Goal: Task Accomplishment & Management: Manage account settings

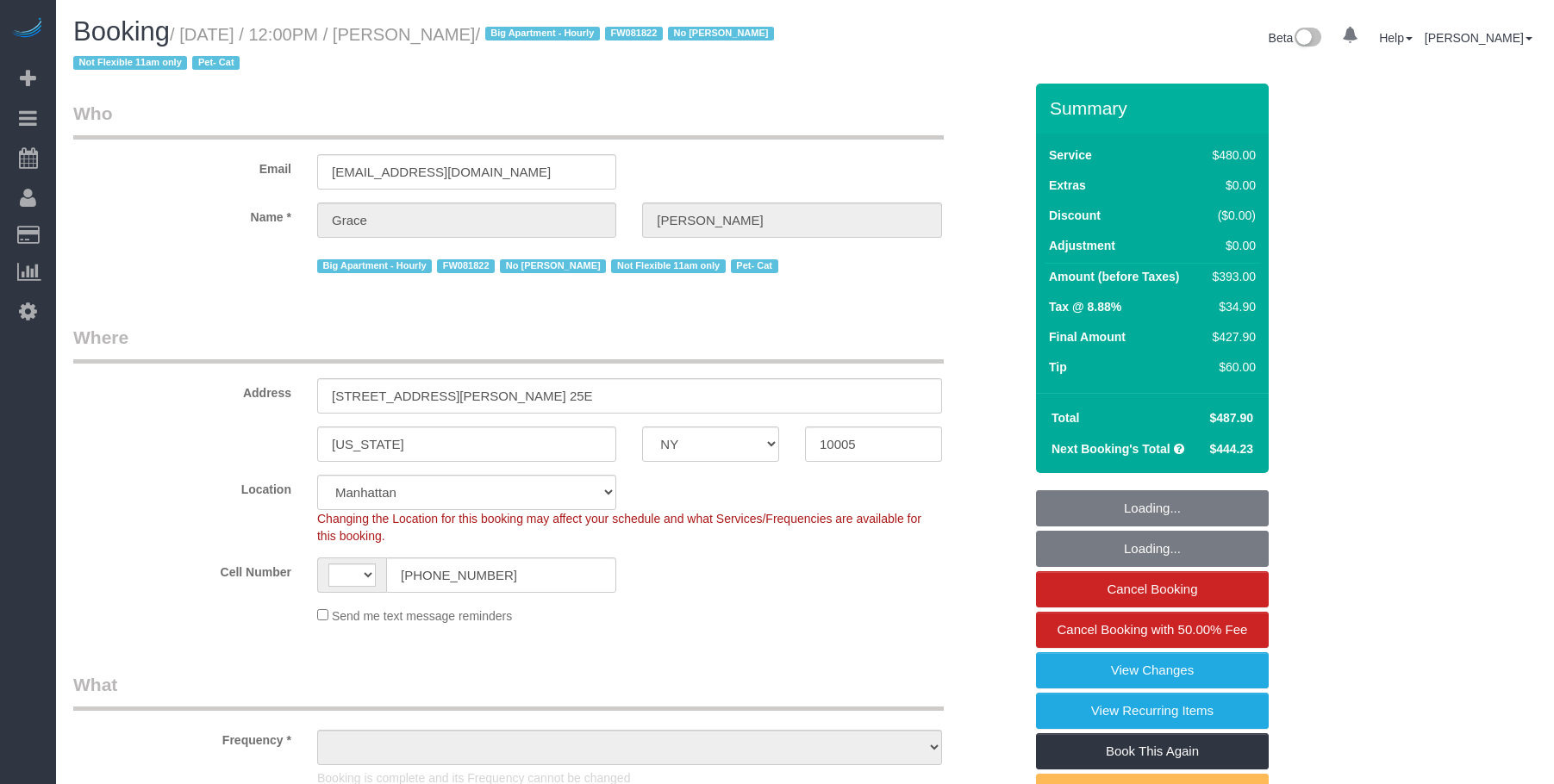
select select "NY"
select select "spot1"
select select "number:89"
select select "number:90"
select select "number:14"
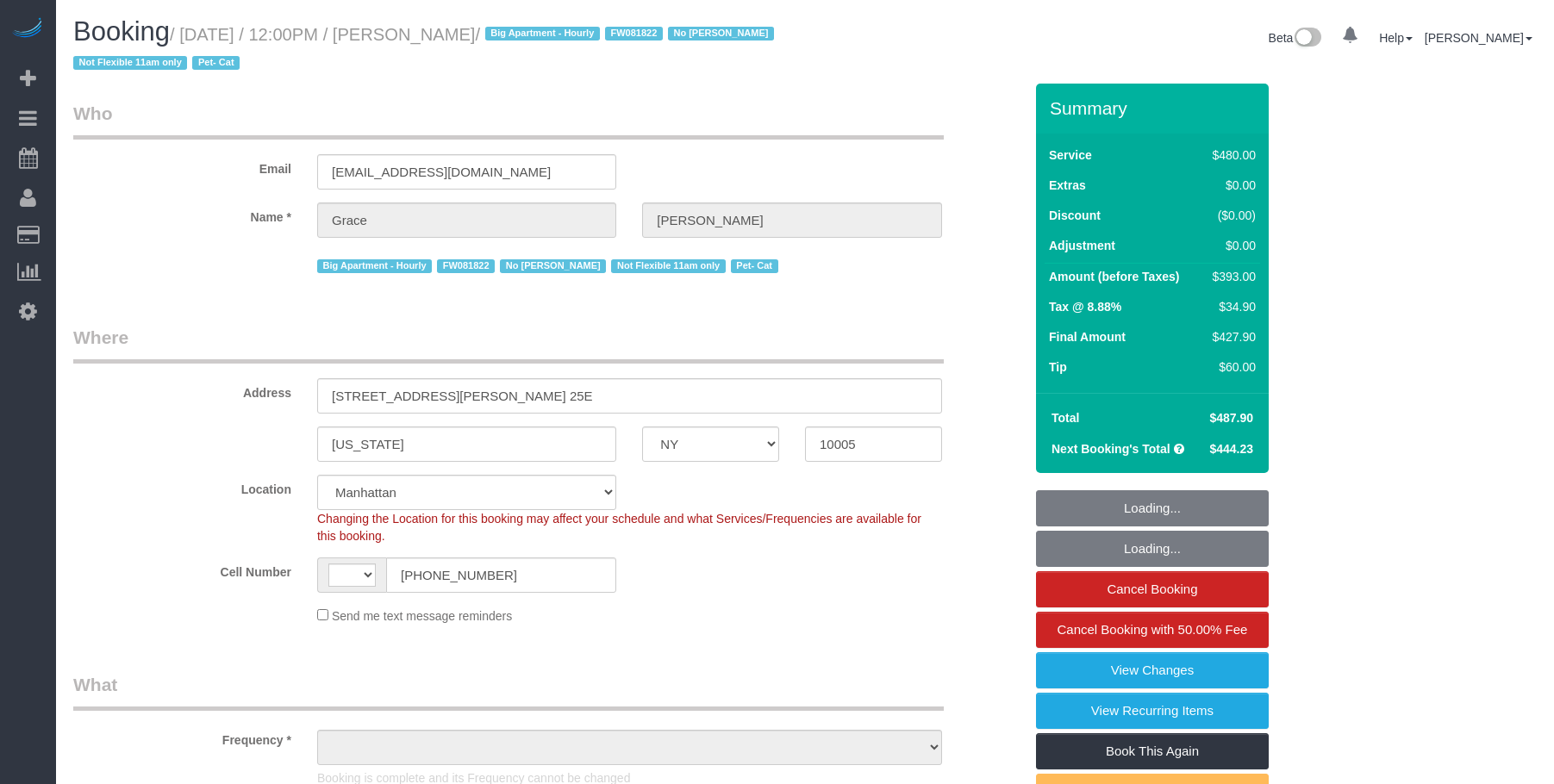
select select "number:5"
select select "string:stripe-pm_1J7Nir4VGloSiKo7YfTDYo6F"
select select
select select "string:[GEOGRAPHIC_DATA]"
select select "object:1282"
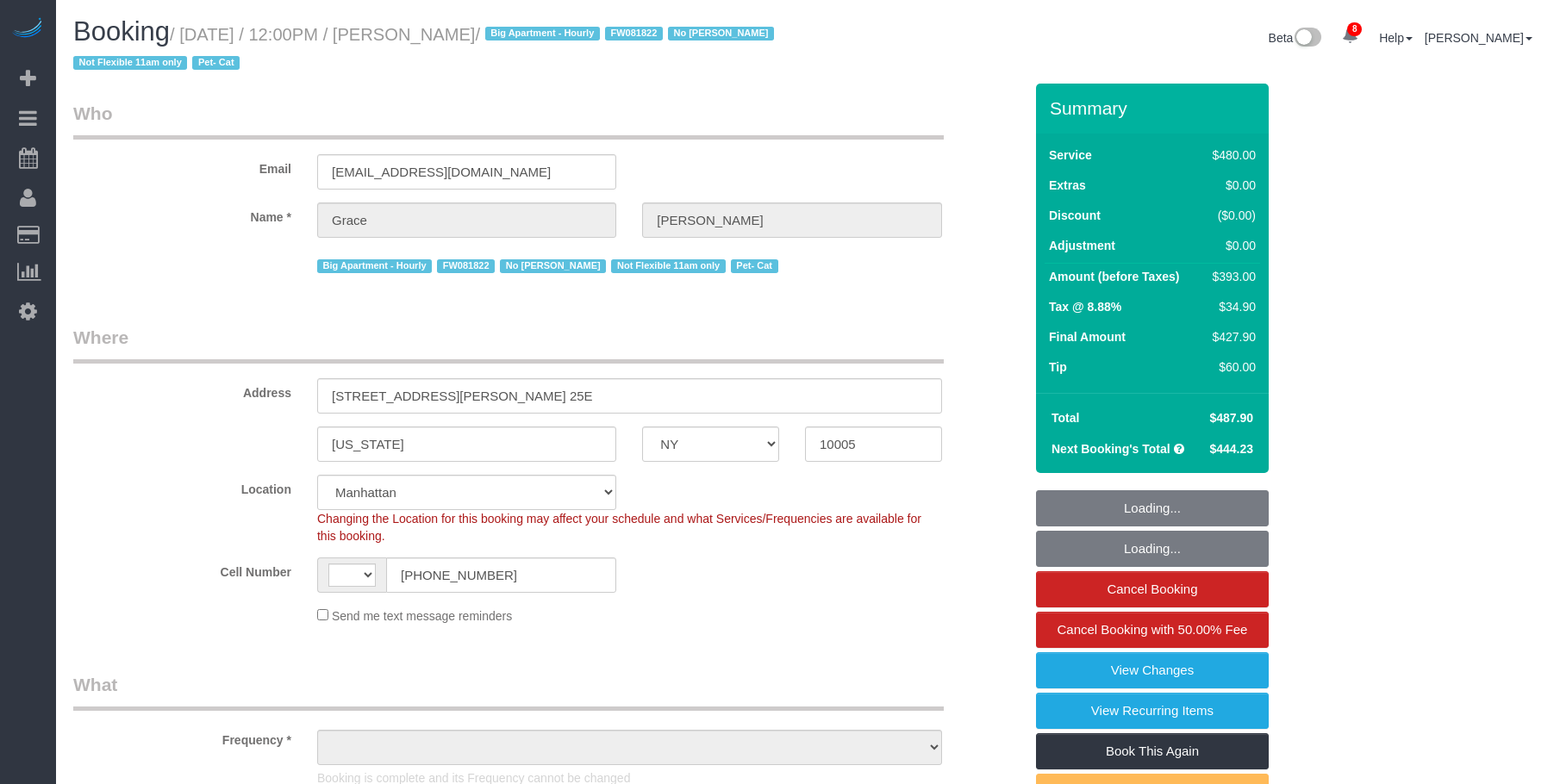
select select "2"
select select "180"
select select "spot6"
drag, startPoint x: 376, startPoint y: 180, endPoint x: 271, endPoint y: 177, distance: 105.0
click at [271, 177] on div "Email [EMAIL_ADDRESS][DOMAIN_NAME]" at bounding box center [549, 145] width 976 height 89
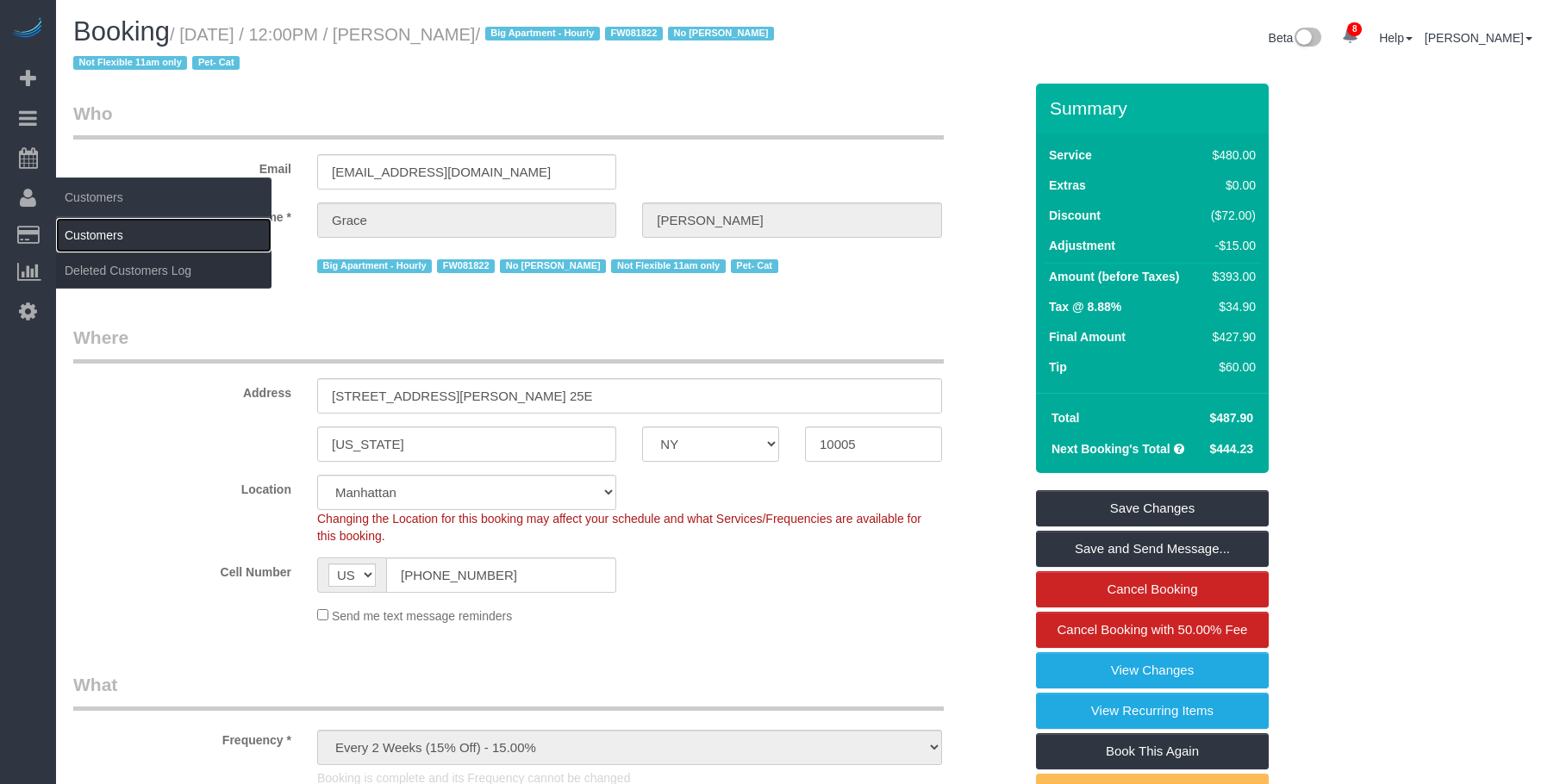
click at [100, 242] on link "Customers" at bounding box center [164, 235] width 215 height 35
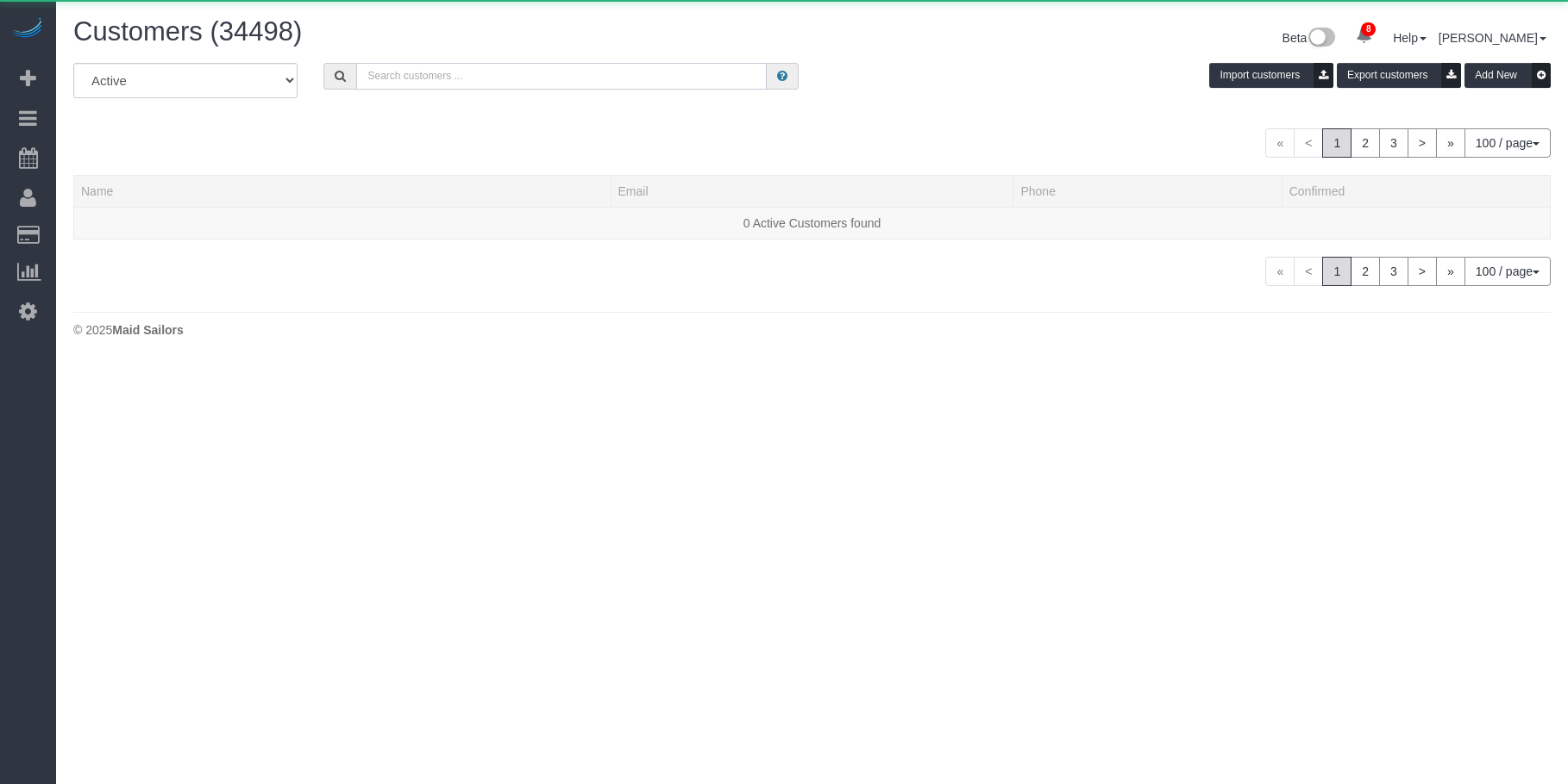
click at [519, 76] on input "text" at bounding box center [561, 76] width 411 height 27
paste input "[EMAIL_ADDRESS][DOMAIN_NAME]"
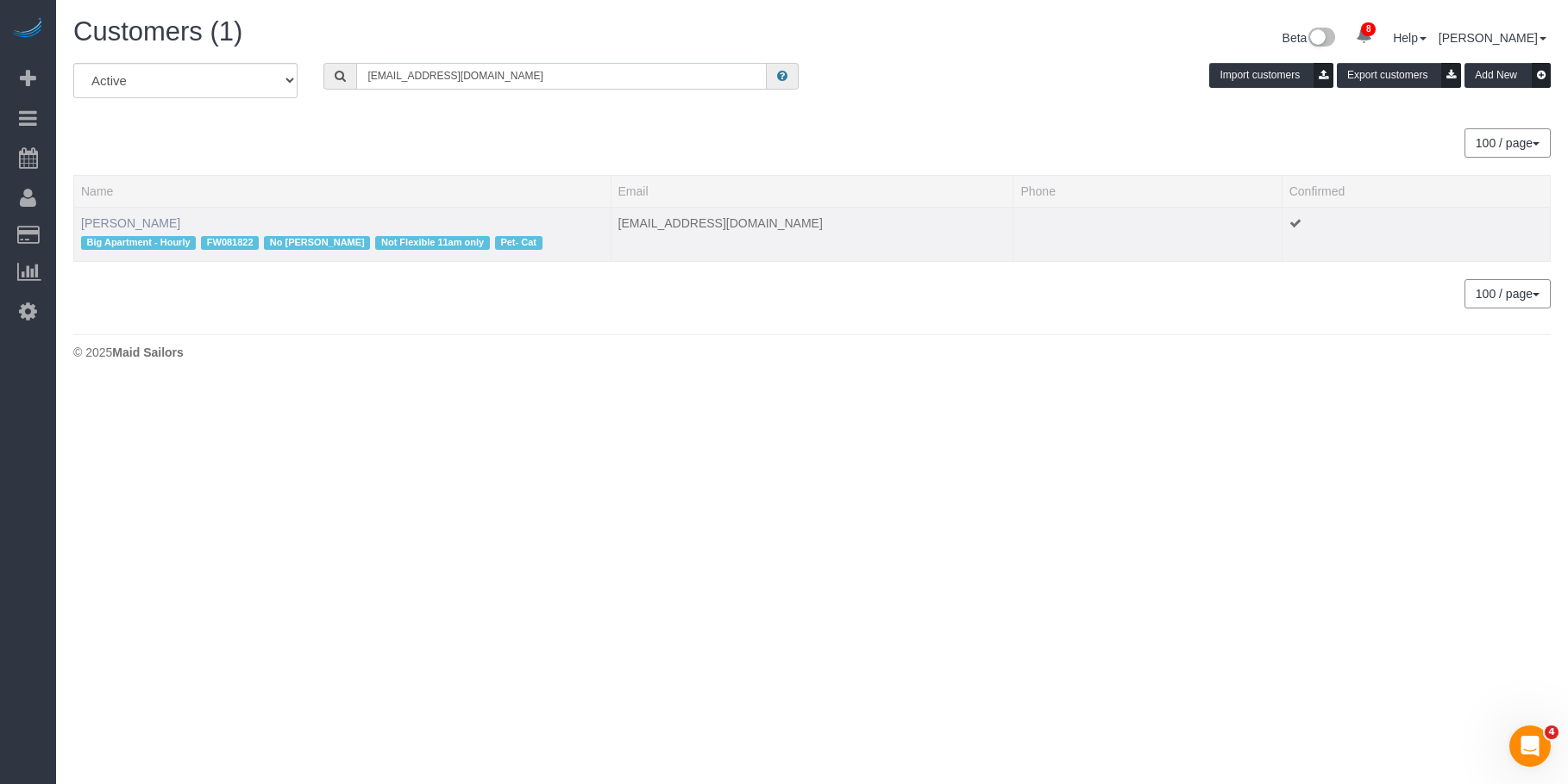
type input "[EMAIL_ADDRESS][DOMAIN_NAME]"
click at [135, 222] on link "Grace Lehman" at bounding box center [131, 223] width 100 height 14
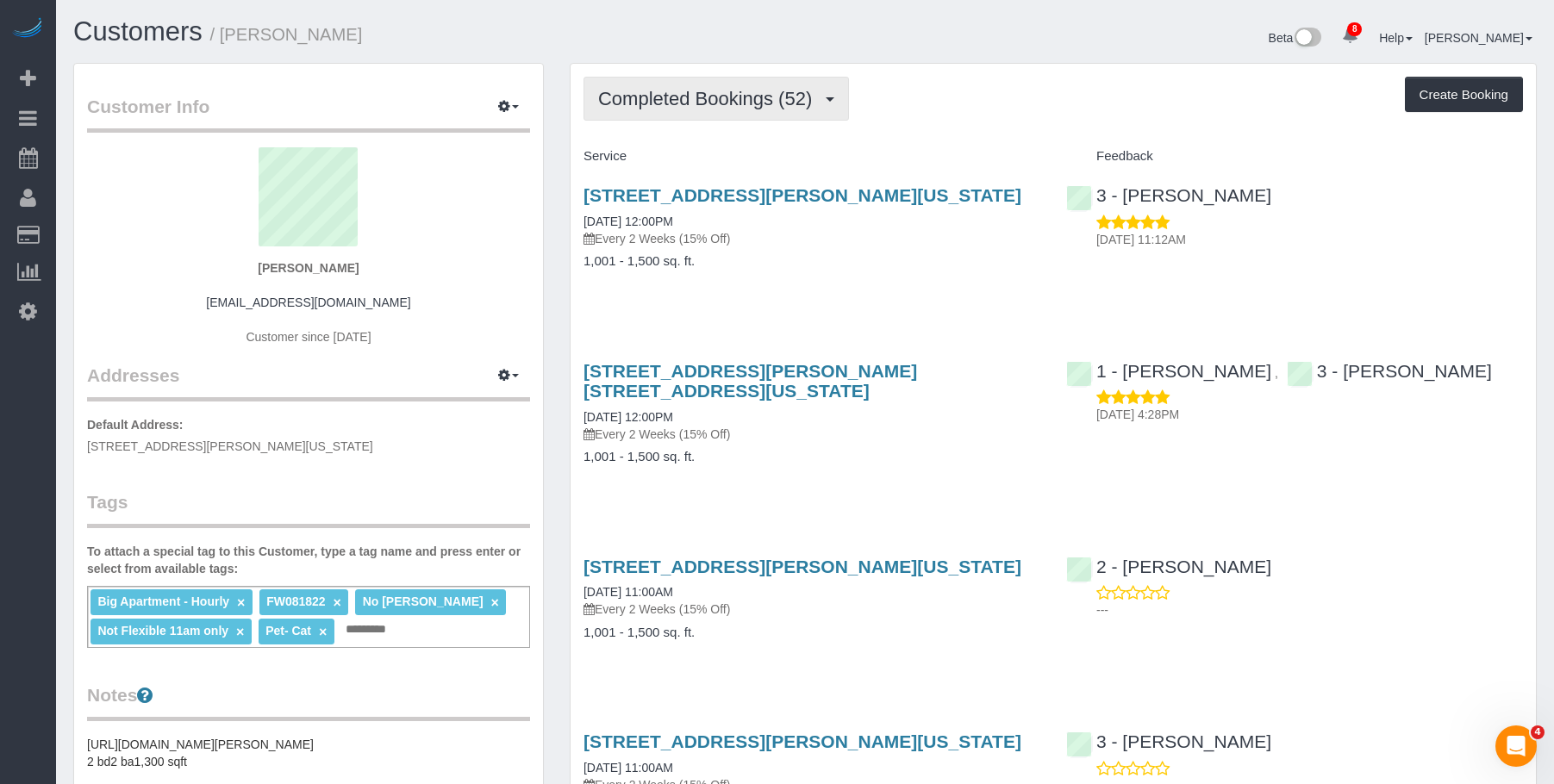
drag, startPoint x: 707, startPoint y: 90, endPoint x: 683, endPoint y: 171, distance: 84.5
click at [707, 91] on span "Completed Bookings (52)" at bounding box center [709, 99] width 222 height 21
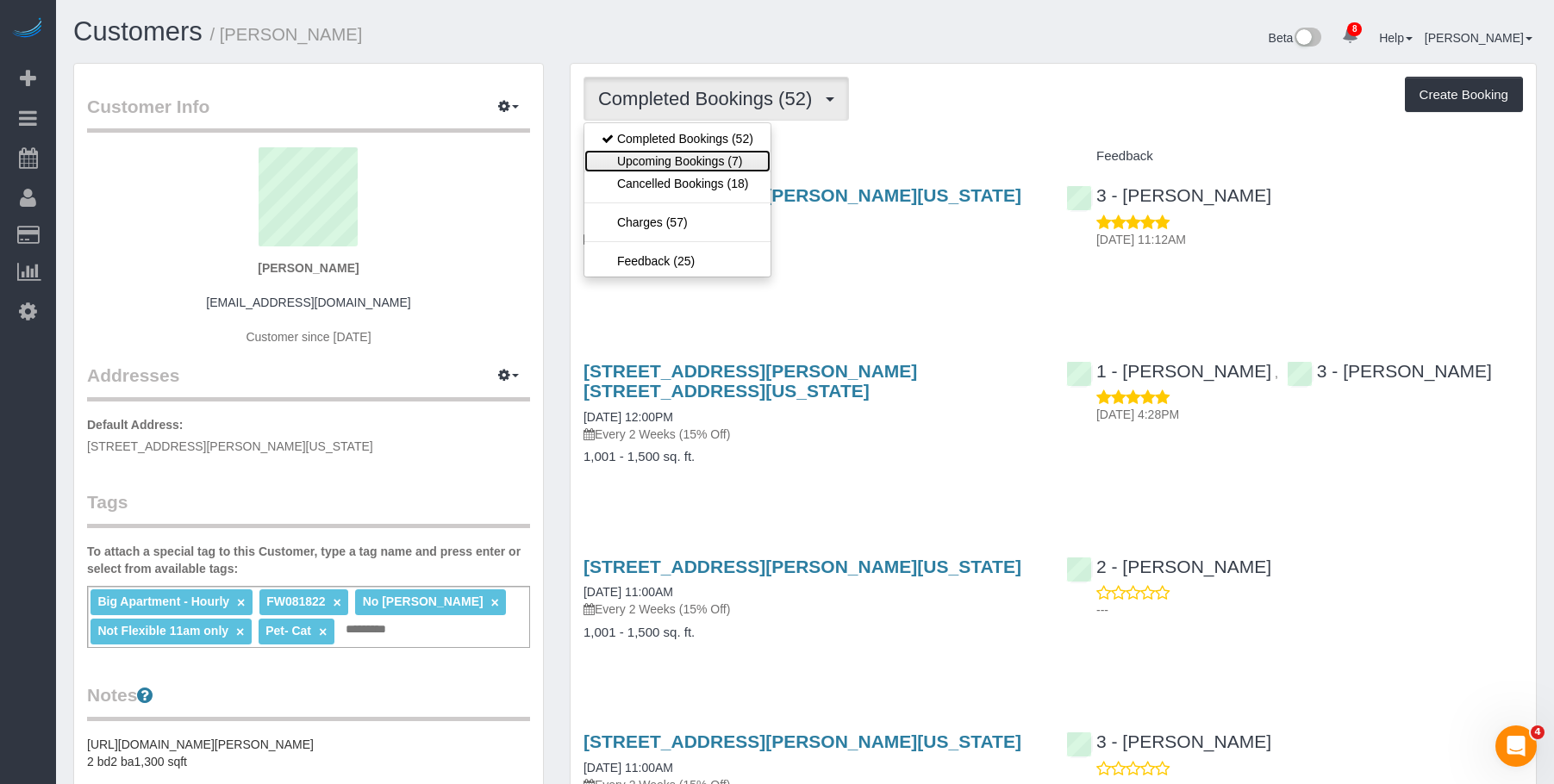
click at [705, 163] on link "Upcoming Bookings (7)" at bounding box center [677, 161] width 186 height 22
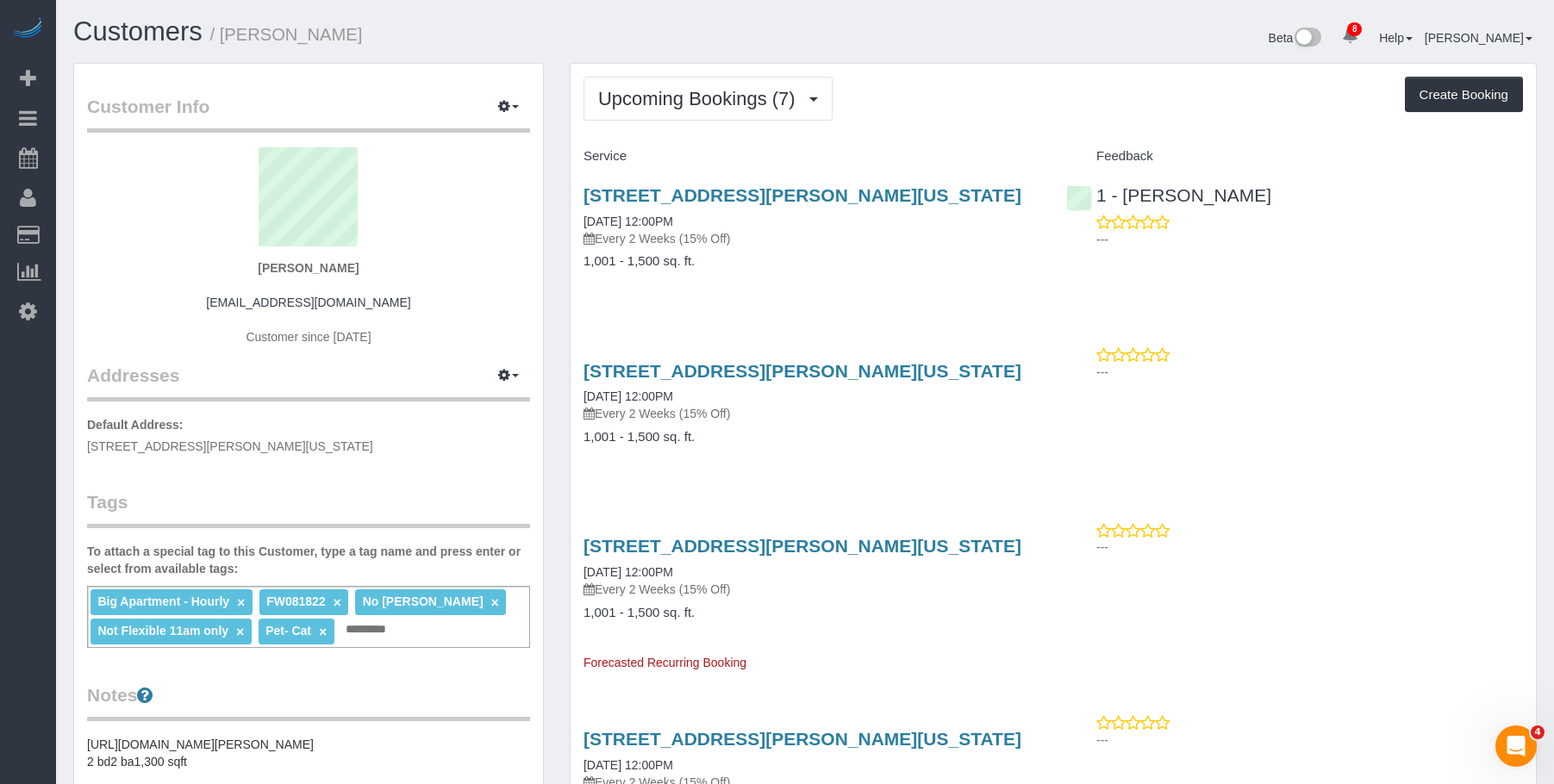
drag, startPoint x: 827, startPoint y: 264, endPoint x: 863, endPoint y: 232, distance: 48.2
click at [826, 264] on h4 "1,001 - 1,500 sq. ft." at bounding box center [812, 261] width 457 height 14
click at [916, 190] on link "15 William Street , Apt 25e, New York, NY 10005" at bounding box center [802, 195] width 438 height 20
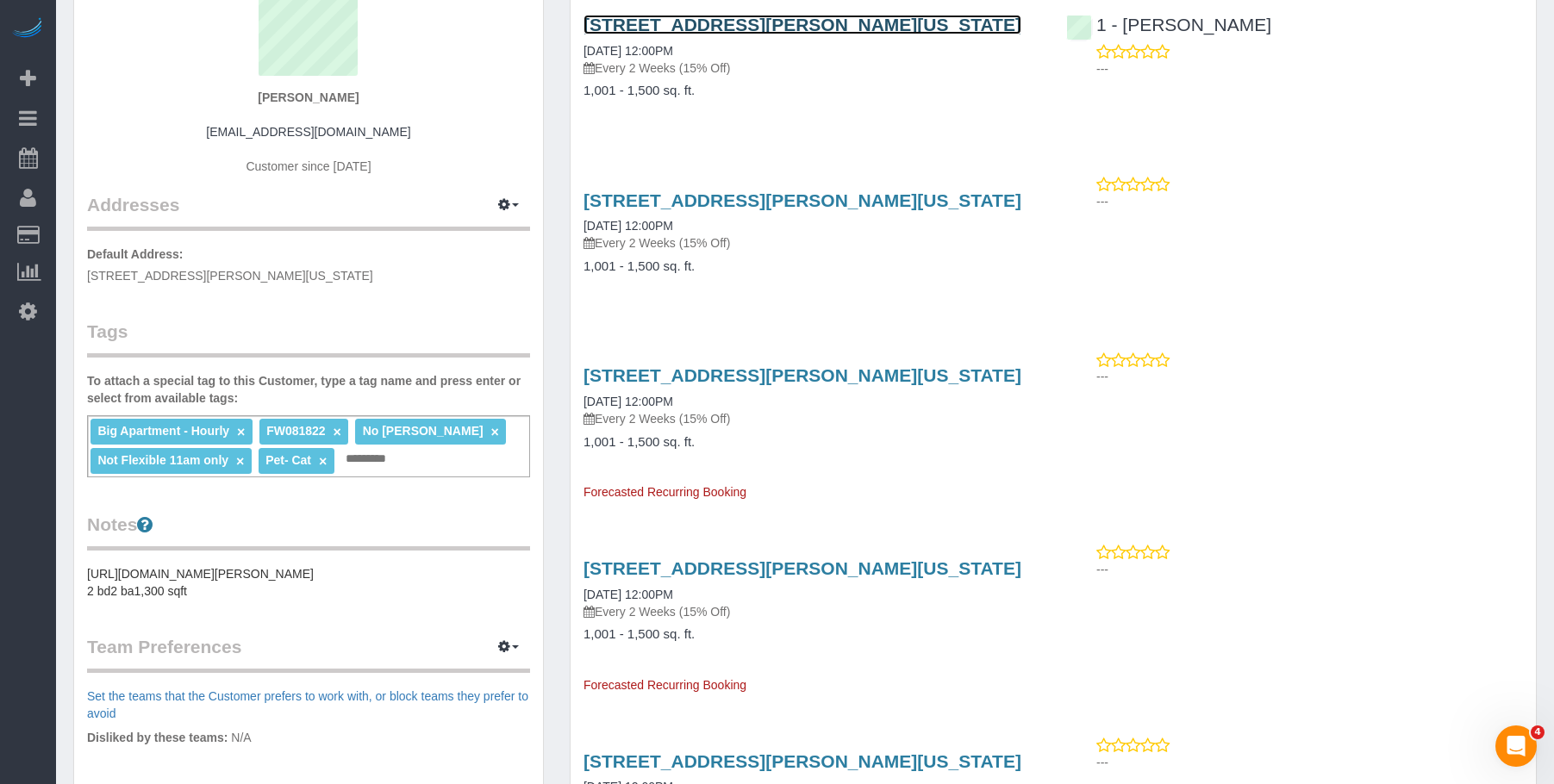
scroll to position [172, 0]
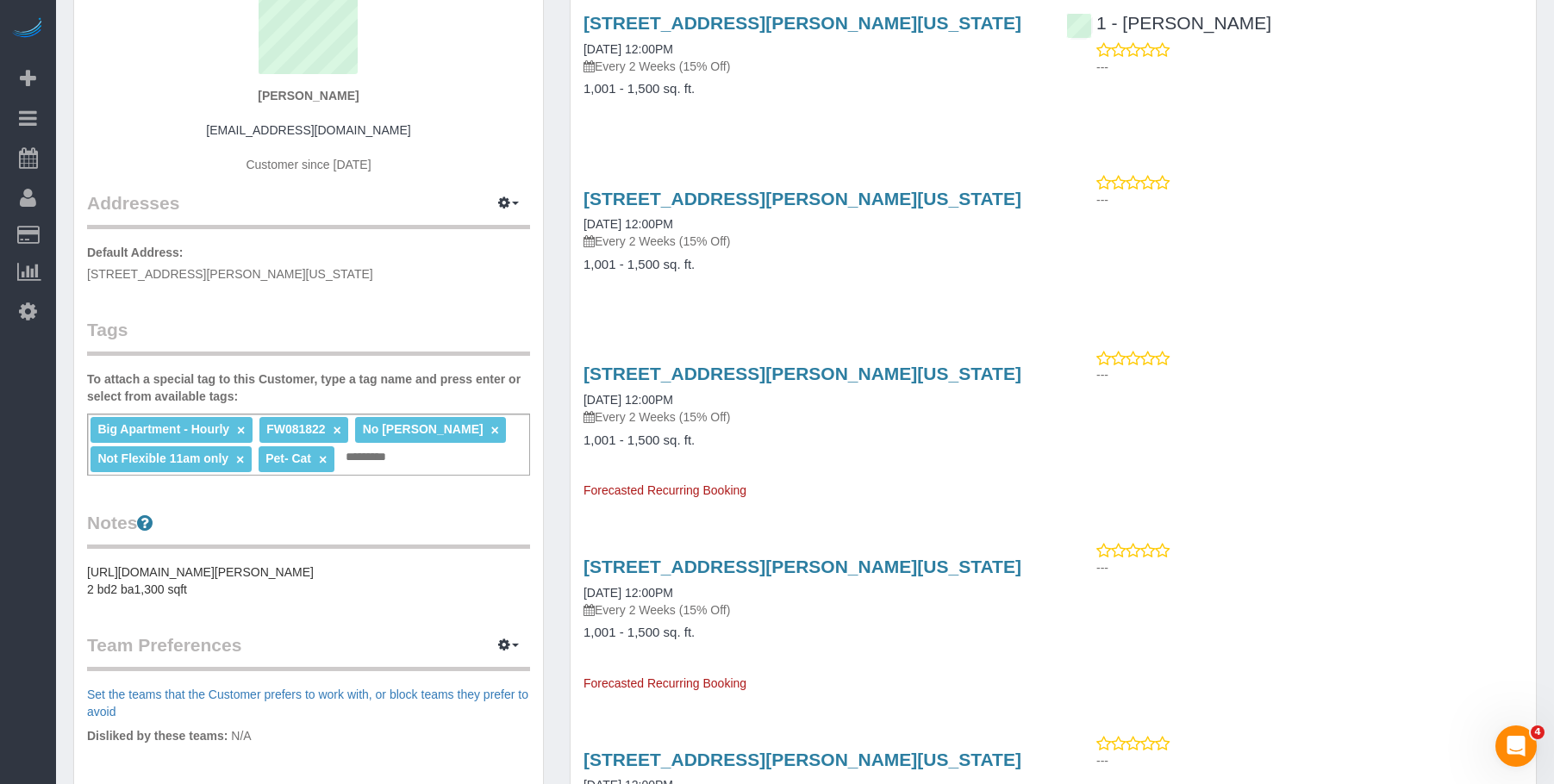
drag, startPoint x: 816, startPoint y: 257, endPoint x: 811, endPoint y: 246, distance: 12.1
click at [816, 258] on h4 "1,001 - 1,500 sq. ft." at bounding box center [812, 265] width 457 height 14
click at [790, 197] on link "15 William Street , Apt 25e, New York, NY 10005" at bounding box center [802, 198] width 438 height 20
click at [721, 365] on link "15 William Street , Apt 25e, New York, NY 10005" at bounding box center [802, 373] width 438 height 20
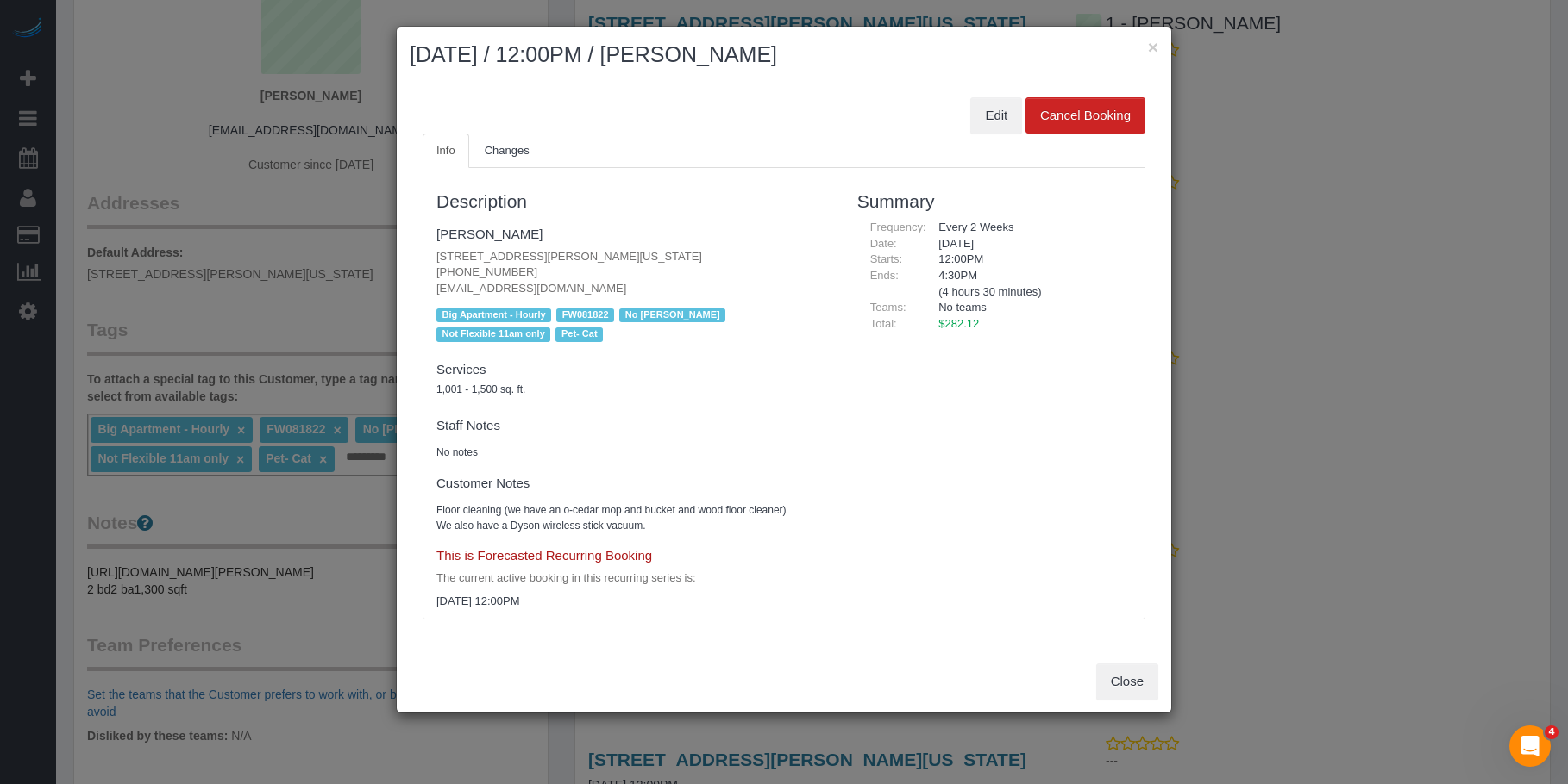
drag, startPoint x: 1158, startPoint y: 42, endPoint x: 1110, endPoint y: 55, distance: 49.7
click at [1158, 41] on div "× September 30, 2025 / 12:00PM / Grace Lehman" at bounding box center [784, 55] width 775 height 58
click at [1149, 43] on button "×" at bounding box center [1154, 47] width 11 height 18
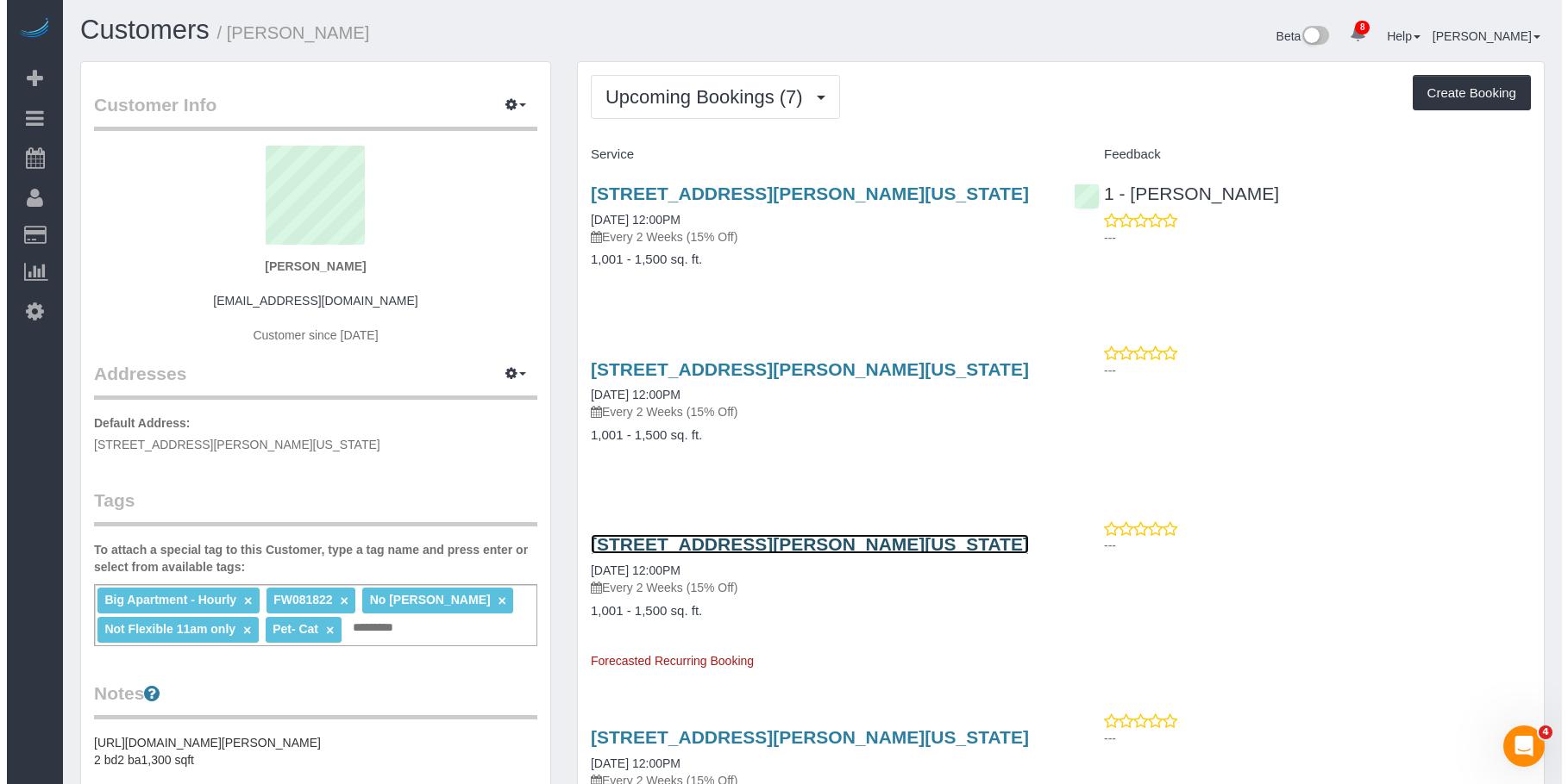
scroll to position [0, 0]
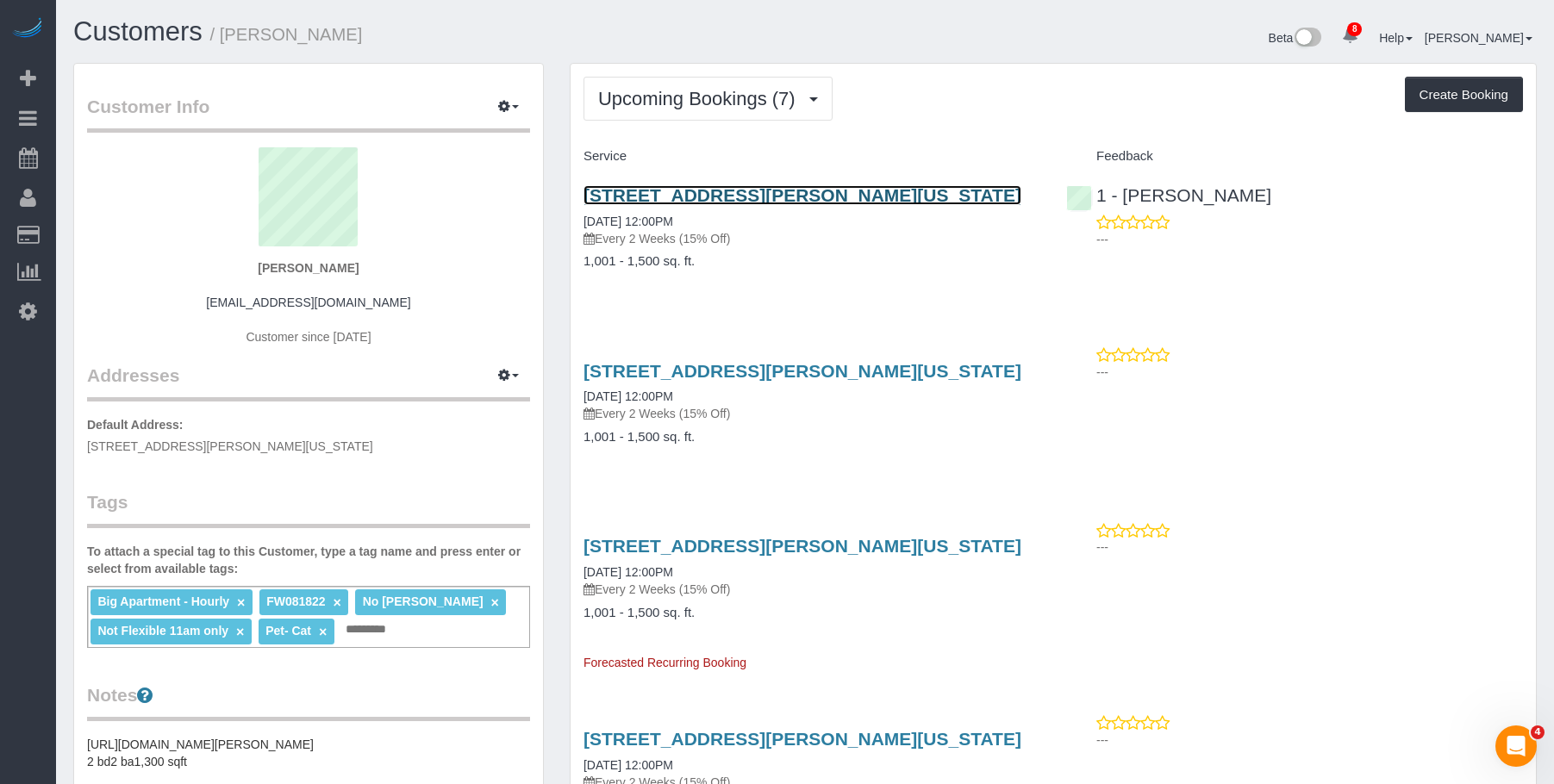
click at [897, 198] on link "15 William Street , Apt 25e, New York, NY 10005" at bounding box center [802, 195] width 438 height 20
click at [816, 277] on div "15 William Street , Apt 25e, New York, NY 10005 09/02/2025 12:00PM Every 2 Week…" at bounding box center [812, 236] width 483 height 132
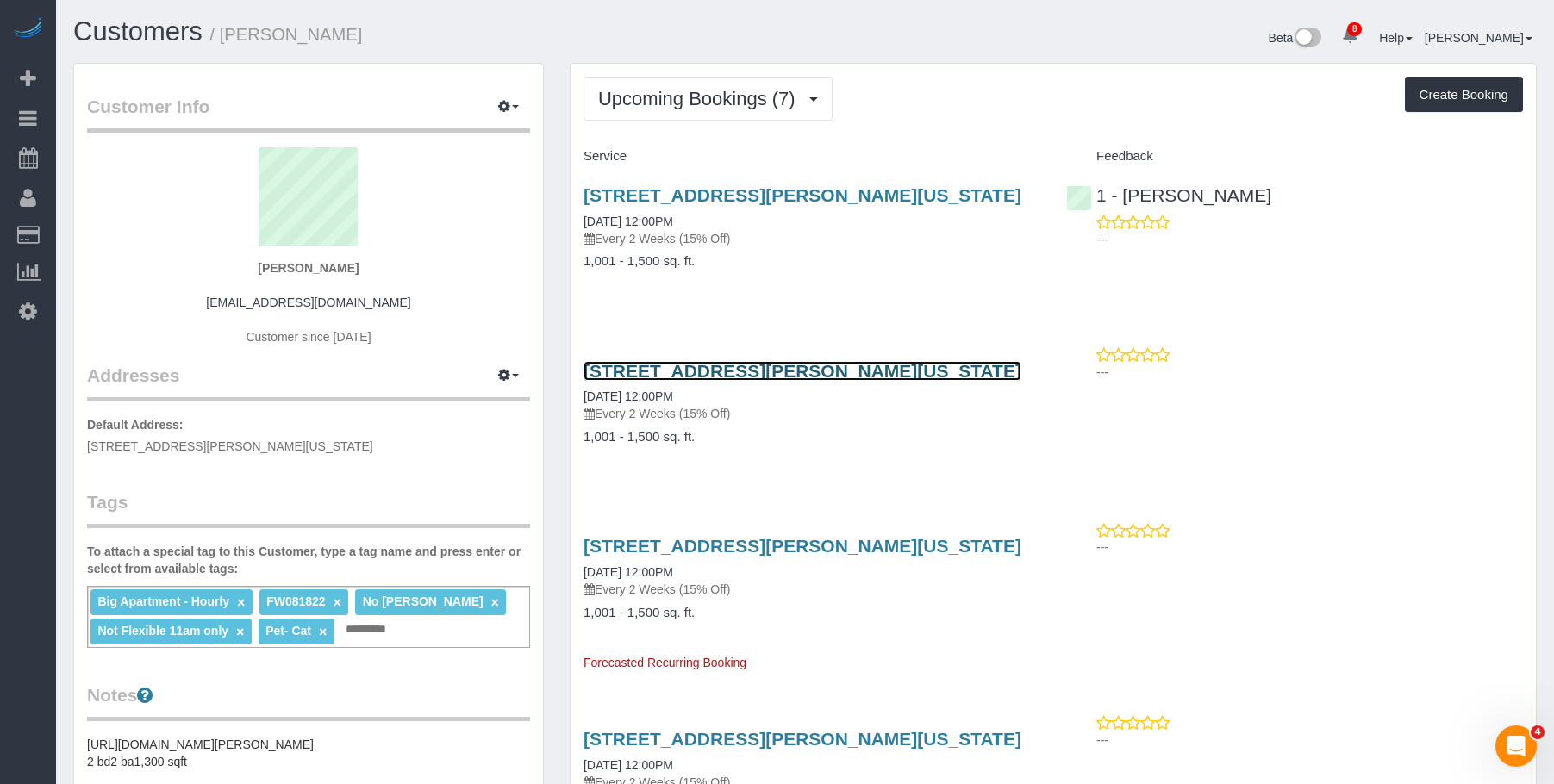
click at [807, 369] on link "15 William Street , Apt 25e, New York, NY 10005" at bounding box center [802, 371] width 438 height 20
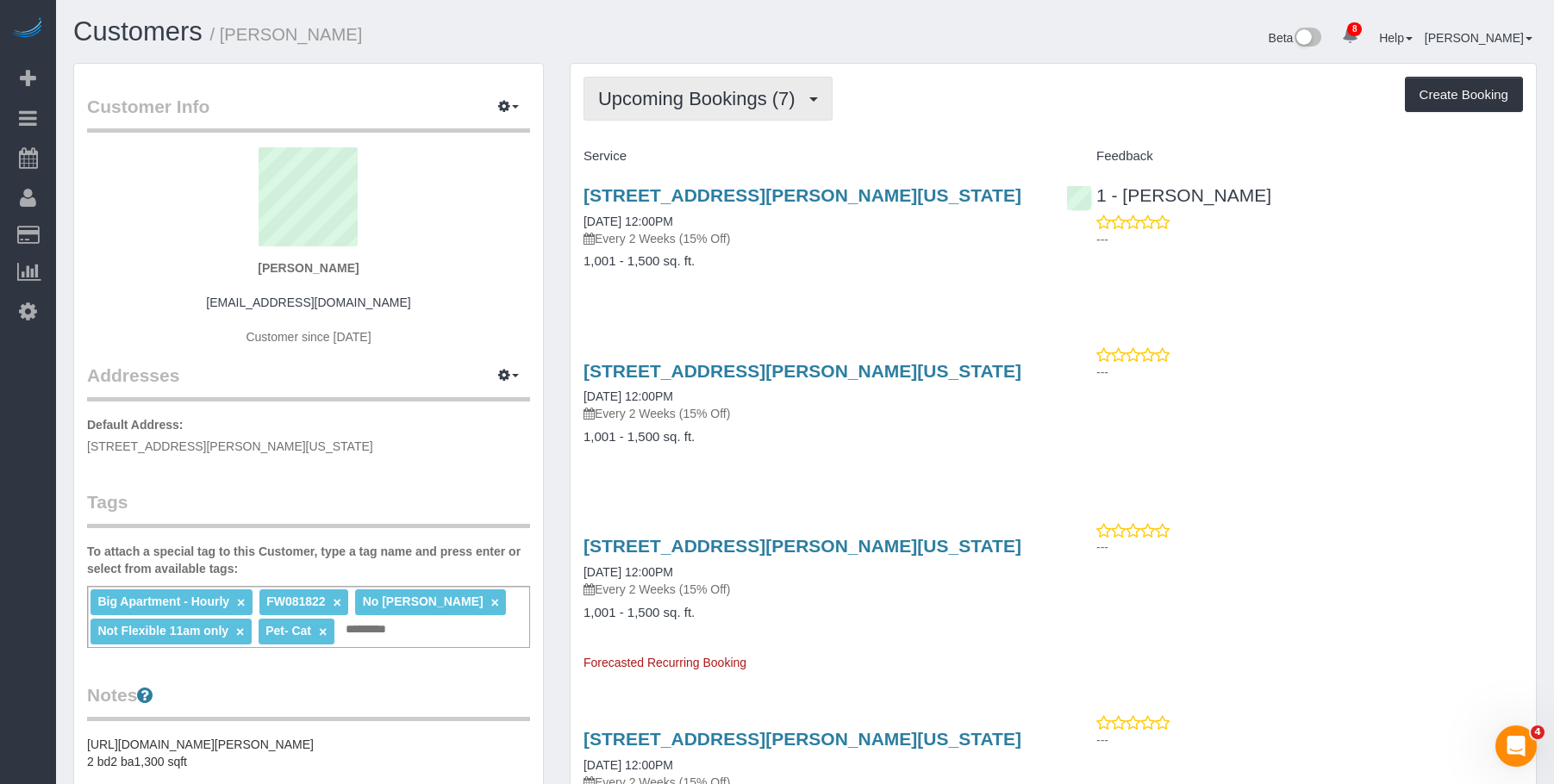
click at [717, 102] on span "Upcoming Bookings (7)" at bounding box center [701, 99] width 206 height 21
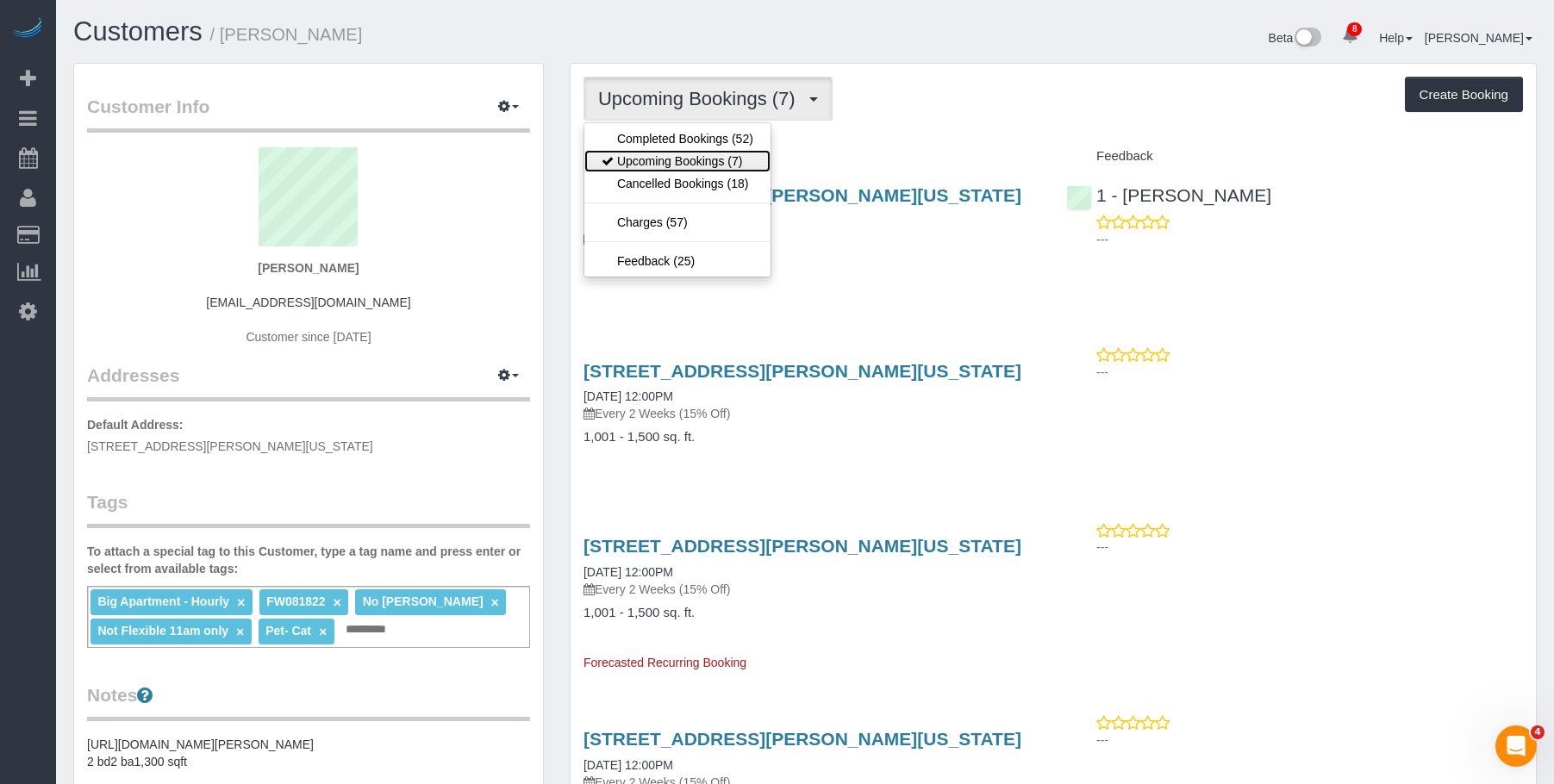
click at [693, 159] on link "Upcoming Bookings (7)" at bounding box center [677, 161] width 186 height 22
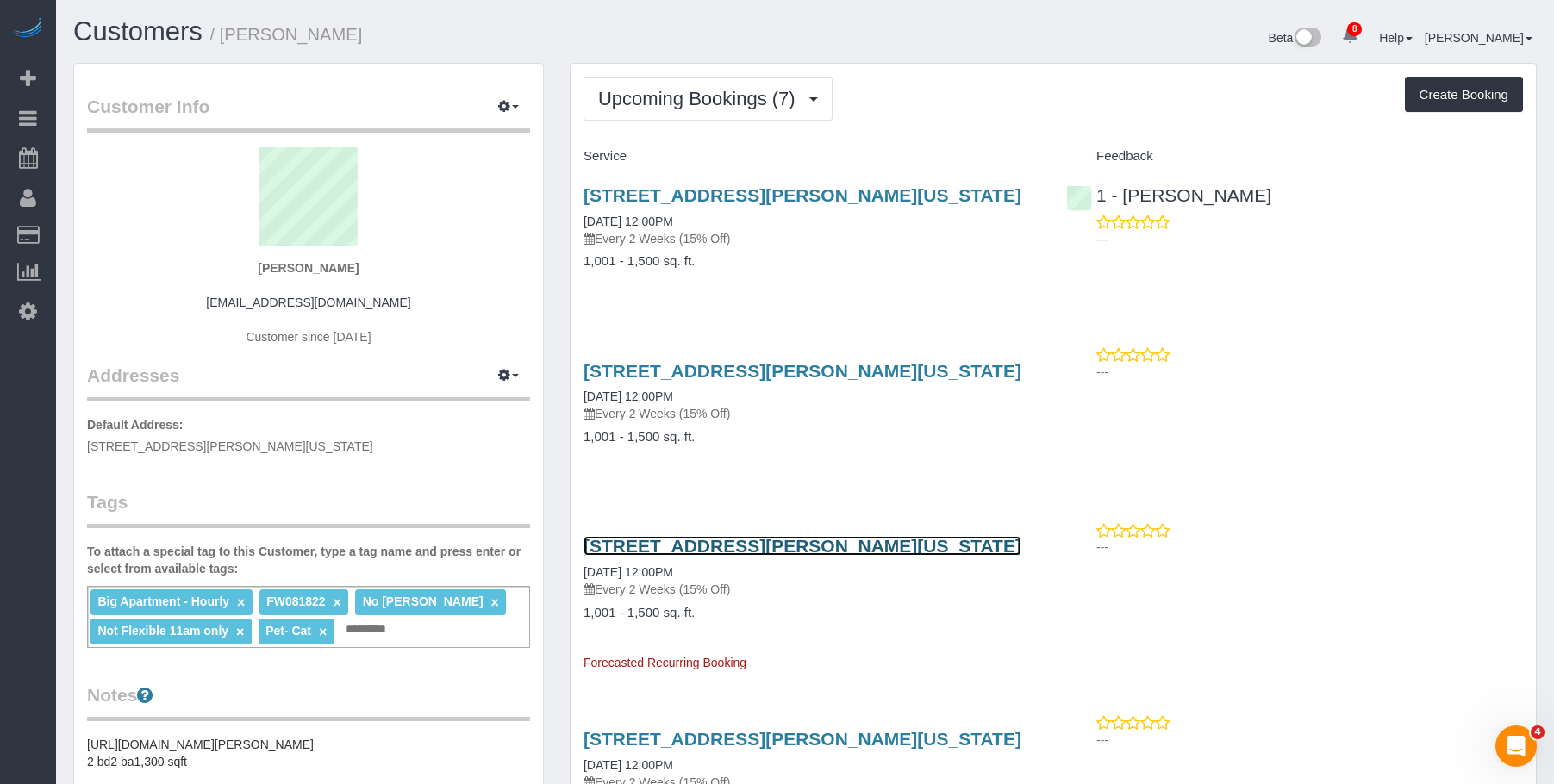
click at [758, 544] on link "15 William Street , Apt 25e, New York, NY 10005" at bounding box center [802, 546] width 438 height 20
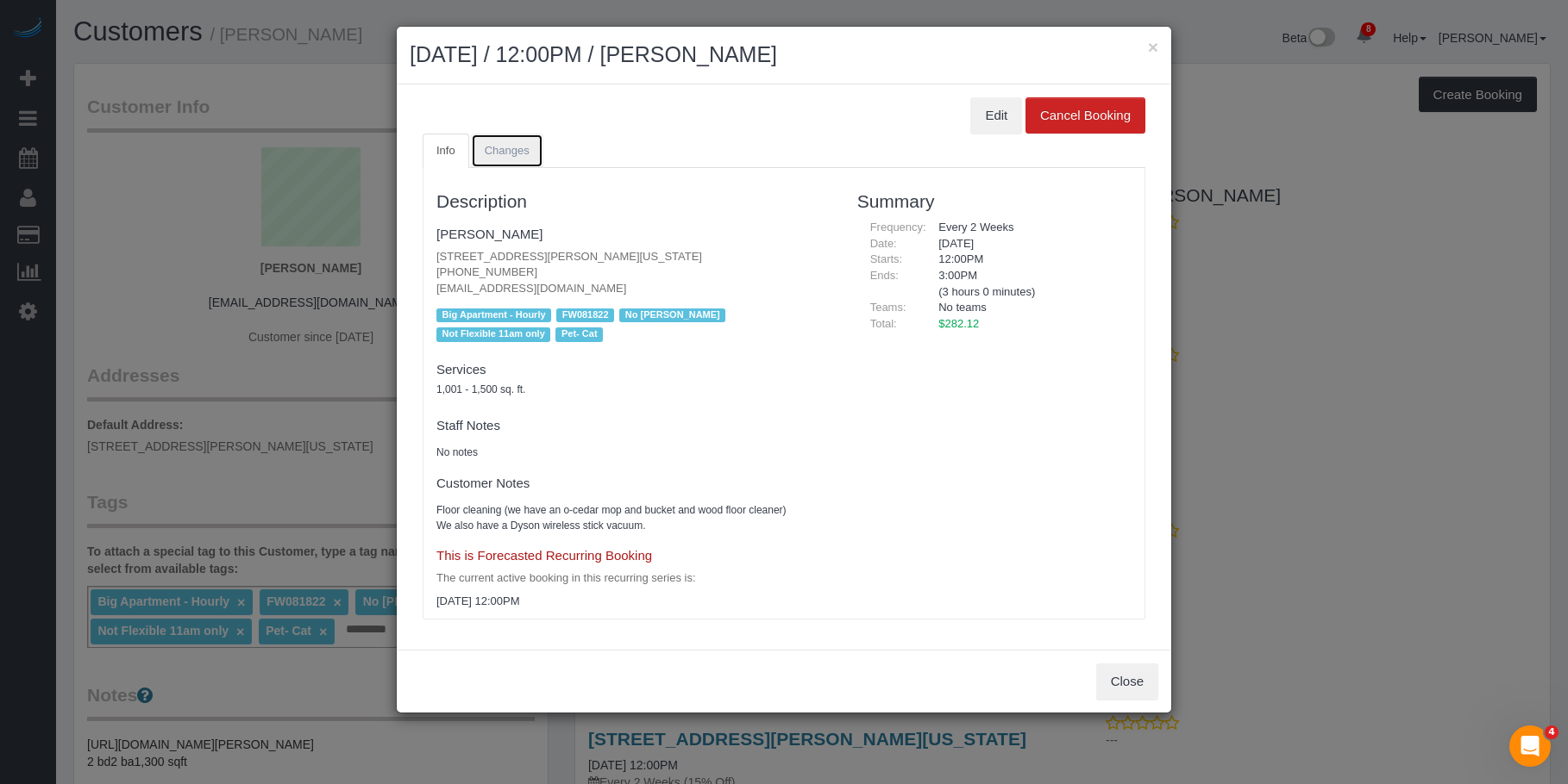
click at [510, 142] on link "Changes" at bounding box center [506, 151] width 72 height 36
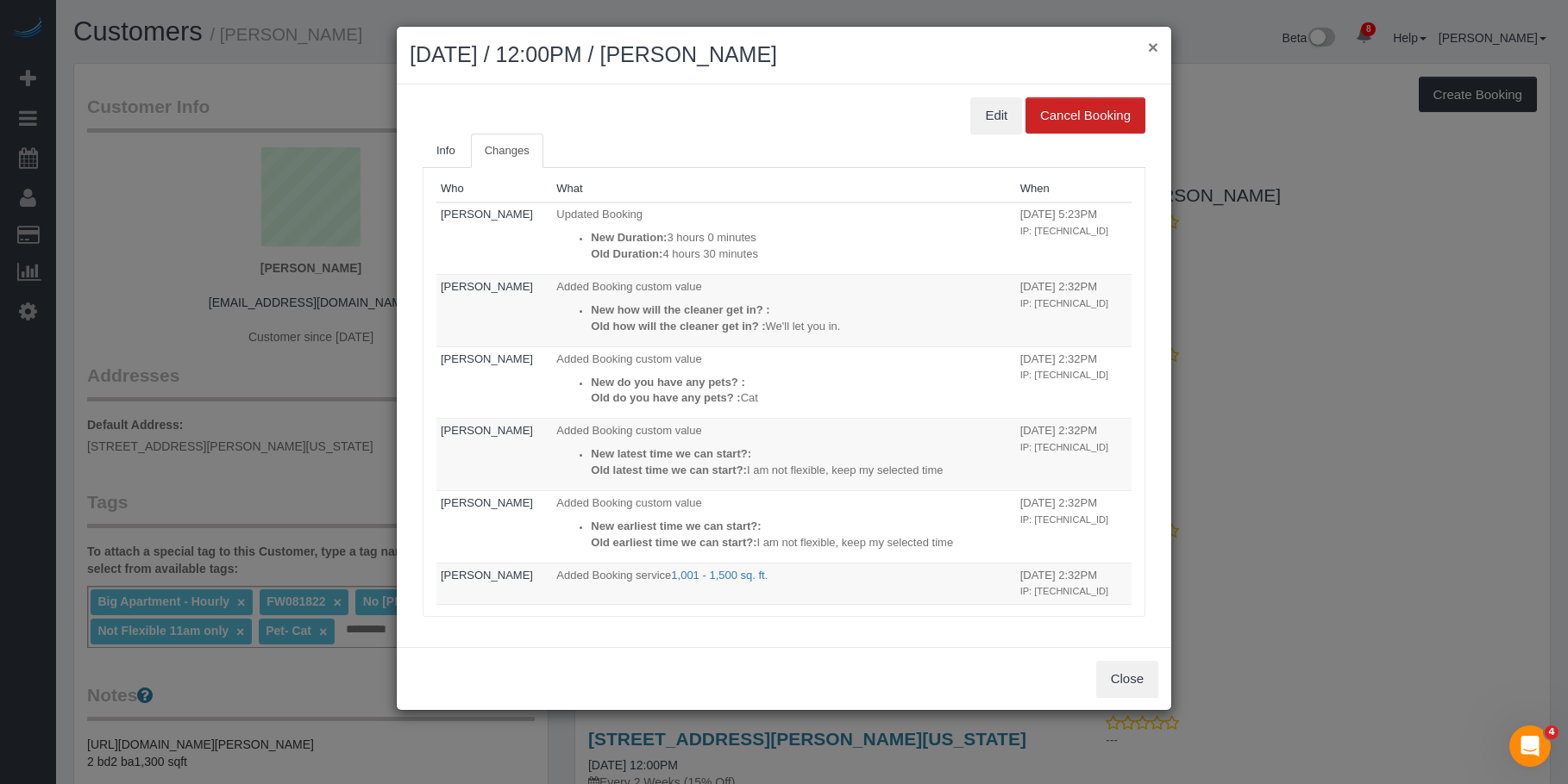
drag, startPoint x: 1154, startPoint y: 44, endPoint x: 1153, endPoint y: 69, distance: 25.0
click at [1154, 45] on button "×" at bounding box center [1154, 47] width 11 height 18
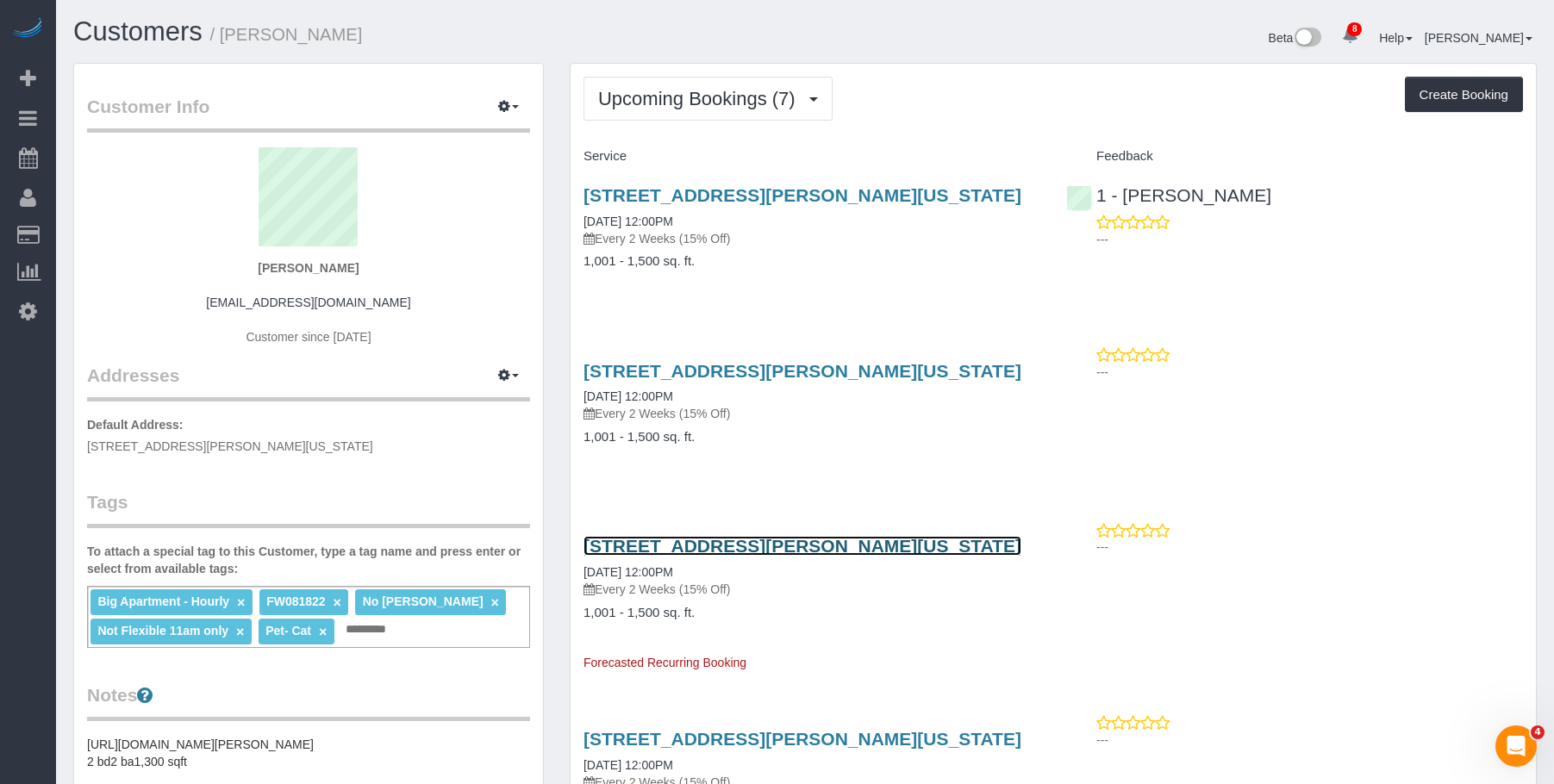
click at [724, 550] on link "15 William Street , Apt 25e, New York, NY 10005" at bounding box center [802, 546] width 438 height 20
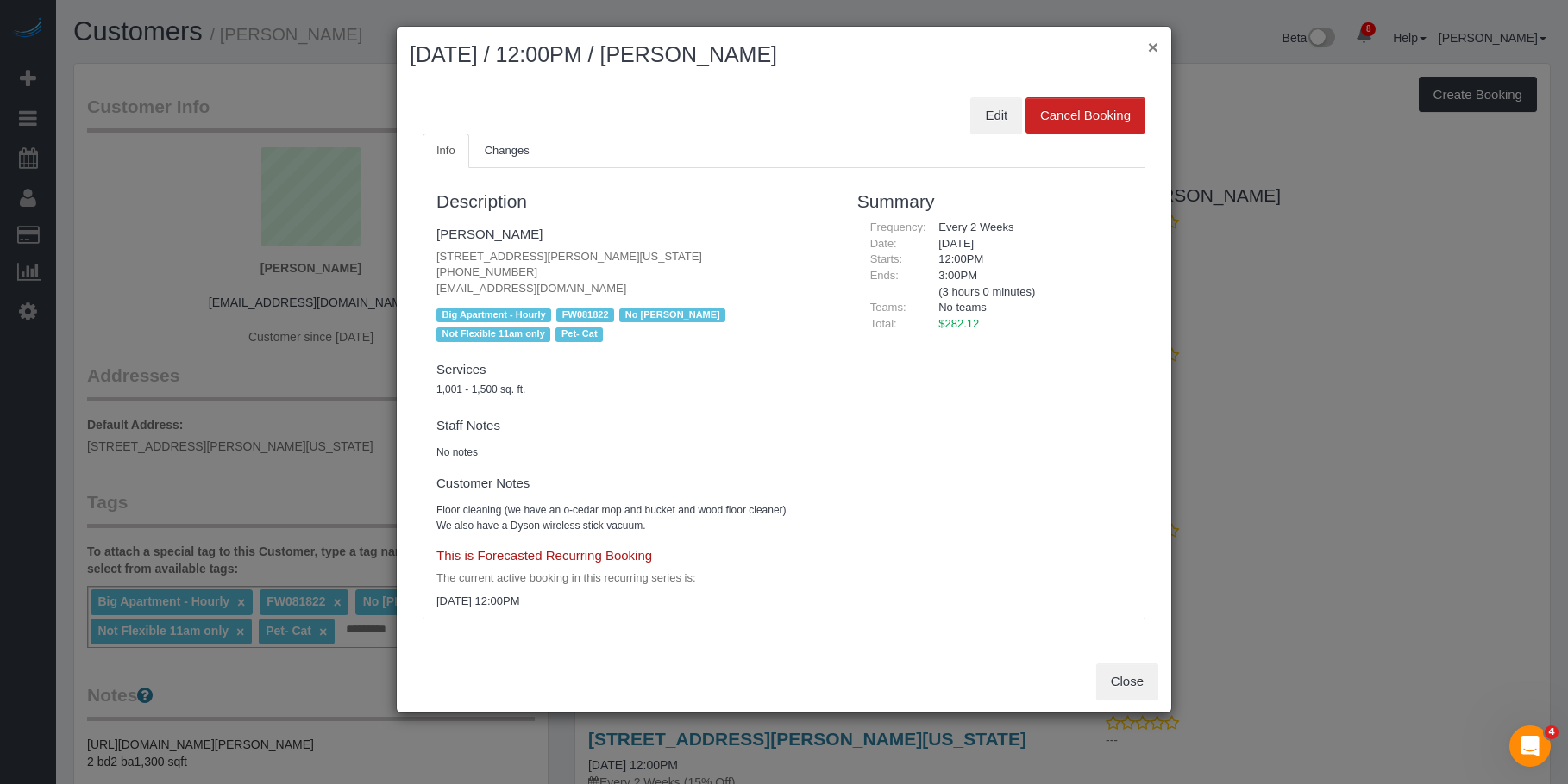
click at [1157, 51] on div "× September 30, 2025 / 12:00PM / Grace Lehman" at bounding box center [784, 55] width 775 height 58
drag, startPoint x: 1152, startPoint y: 44, endPoint x: 1202, endPoint y: 259, distance: 220.7
click at [1153, 44] on button "×" at bounding box center [1154, 47] width 11 height 18
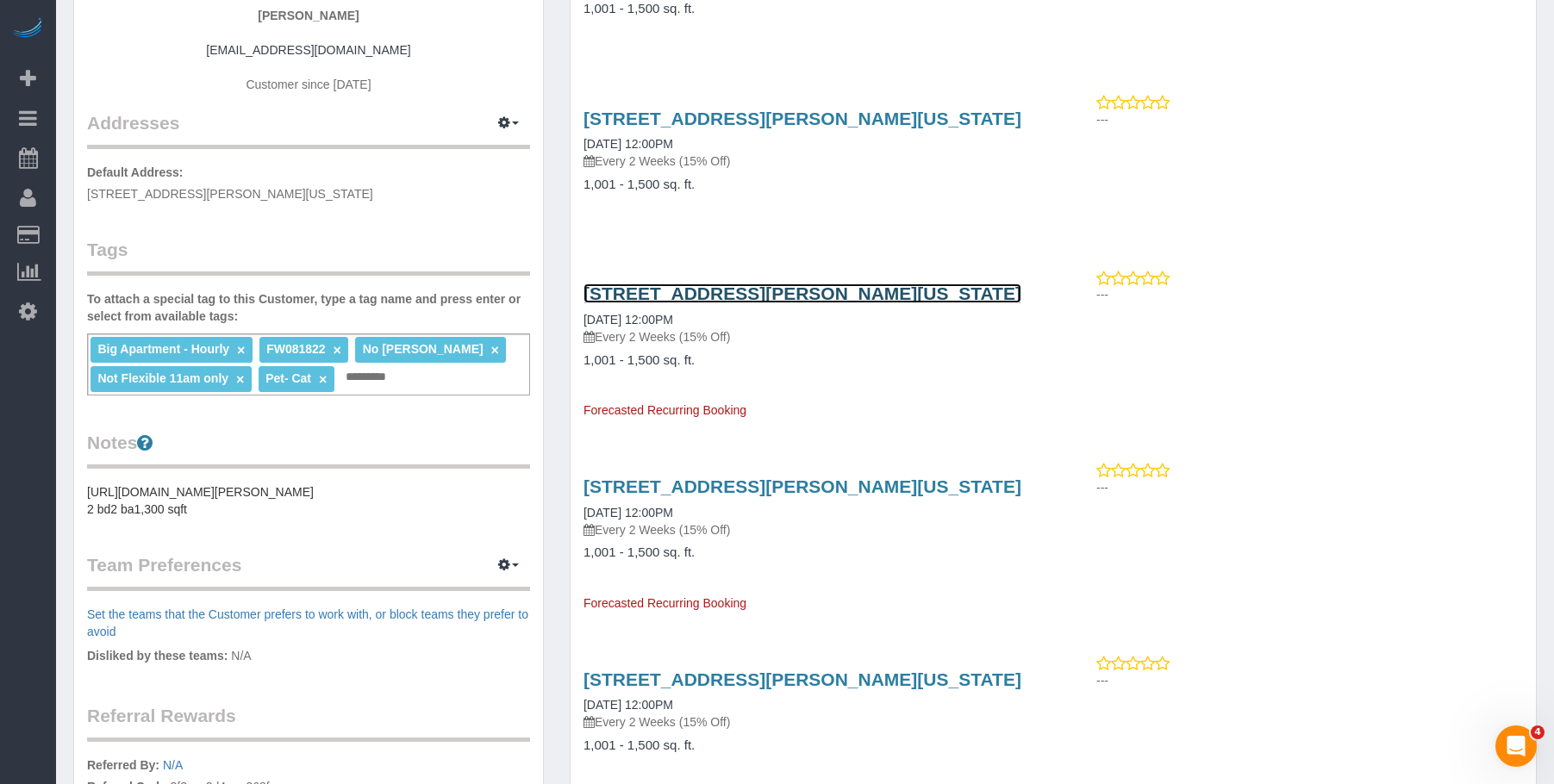
scroll to position [345, 0]
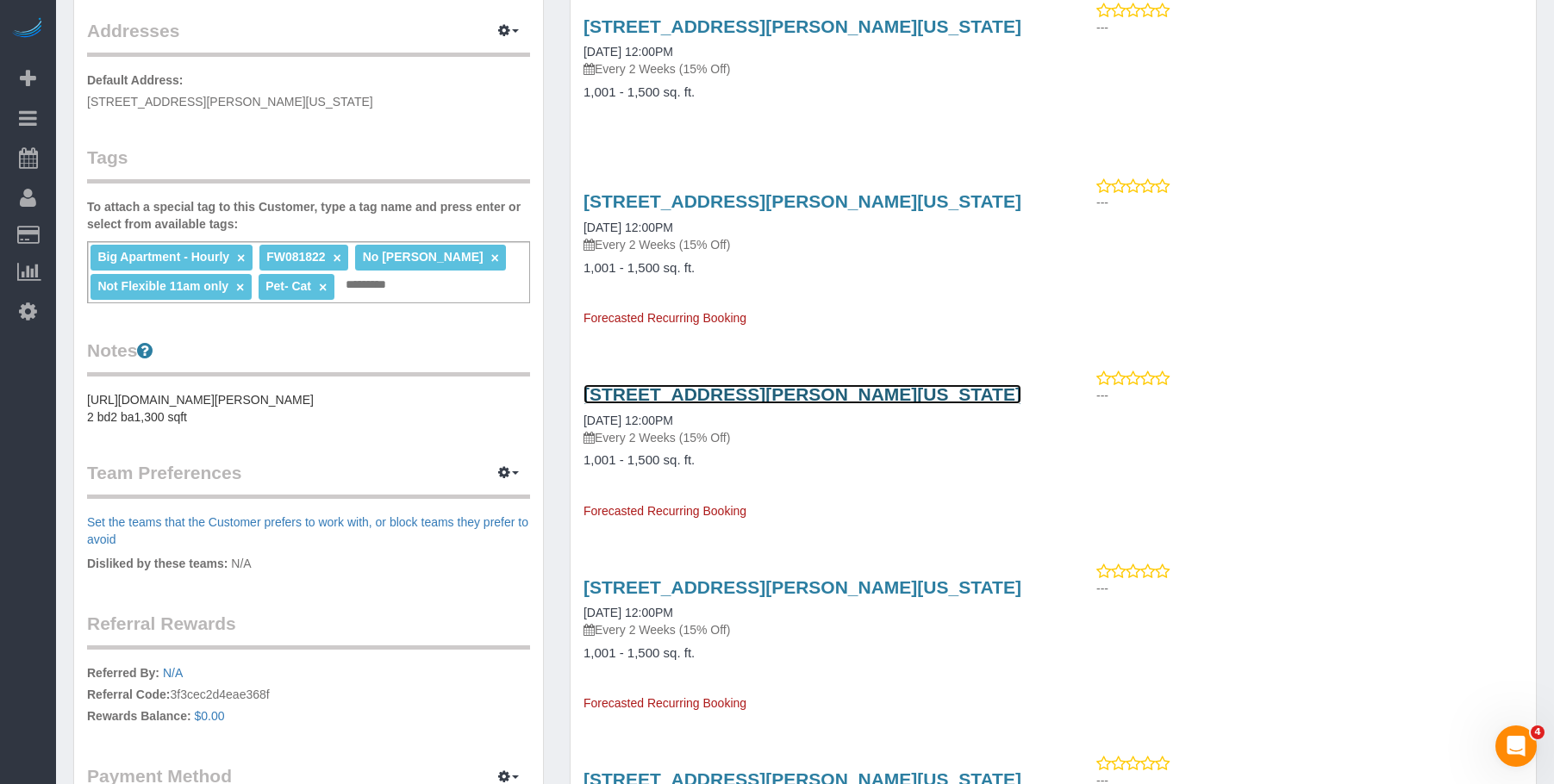
click at [829, 393] on link "15 William Street , Apt 25e, New York, NY 10005" at bounding box center [802, 394] width 438 height 20
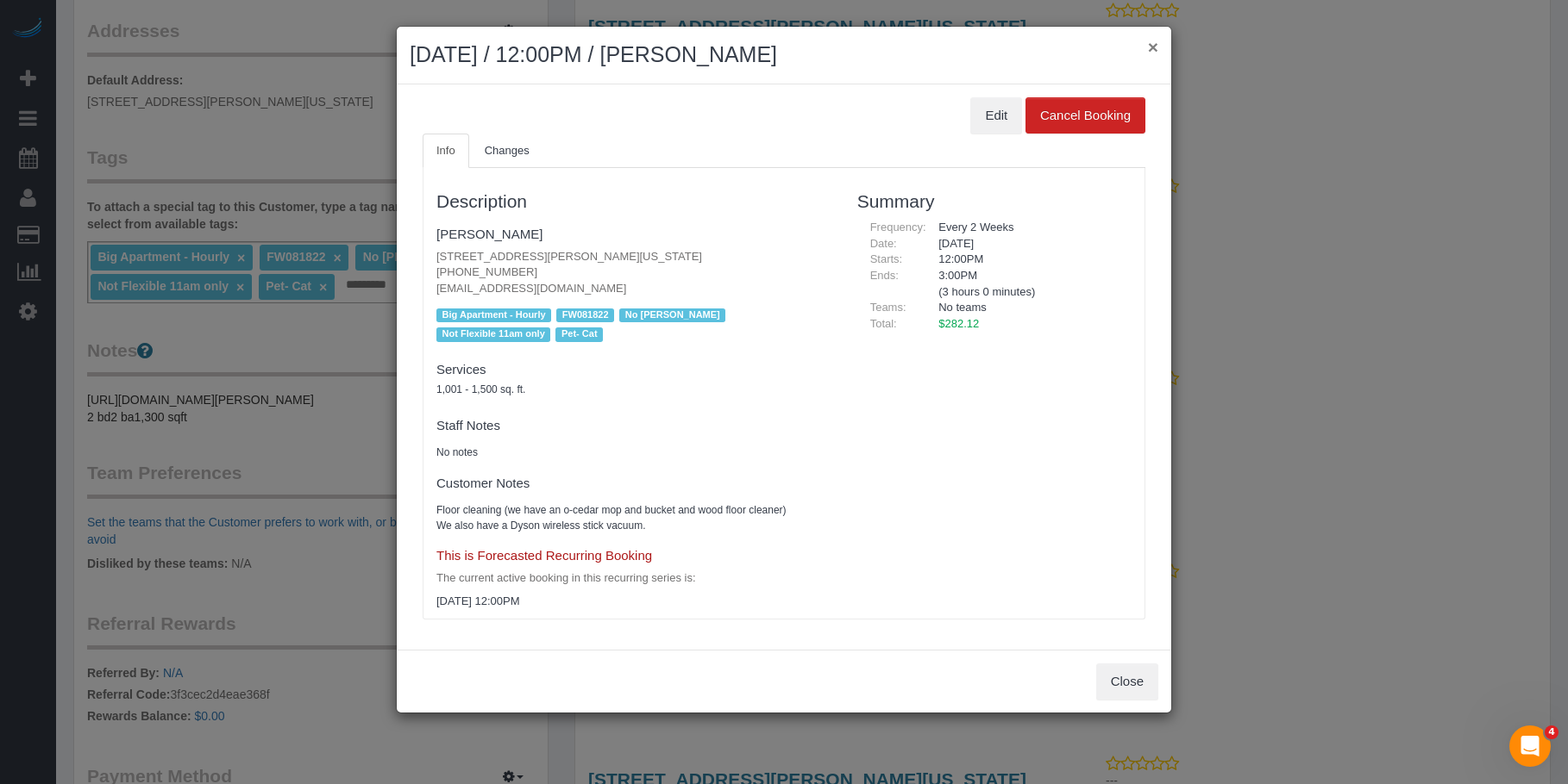
drag, startPoint x: 1154, startPoint y: 45, endPoint x: 1161, endPoint y: 54, distance: 11.4
click at [1154, 46] on button "×" at bounding box center [1154, 47] width 11 height 18
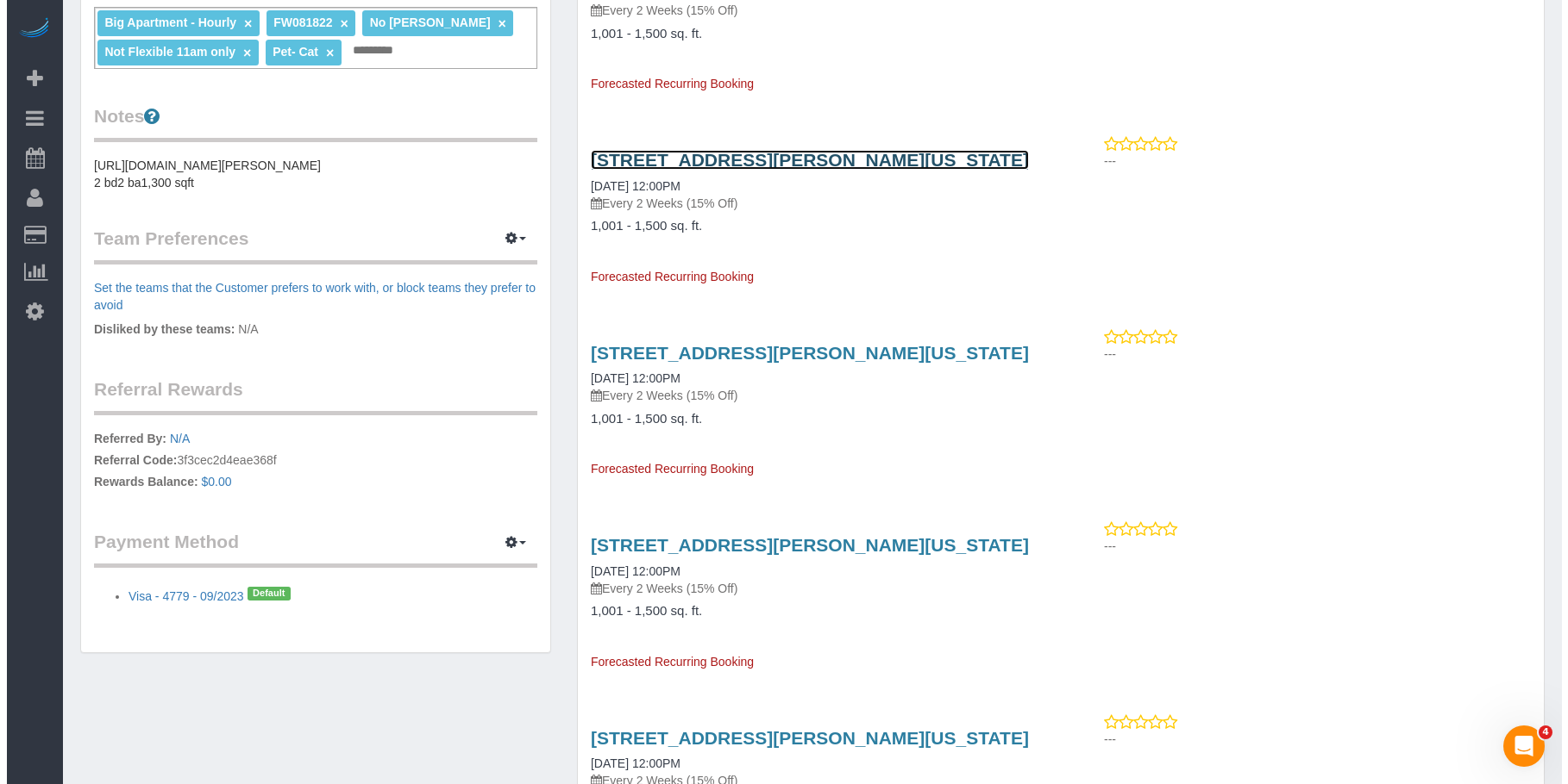
scroll to position [604, 0]
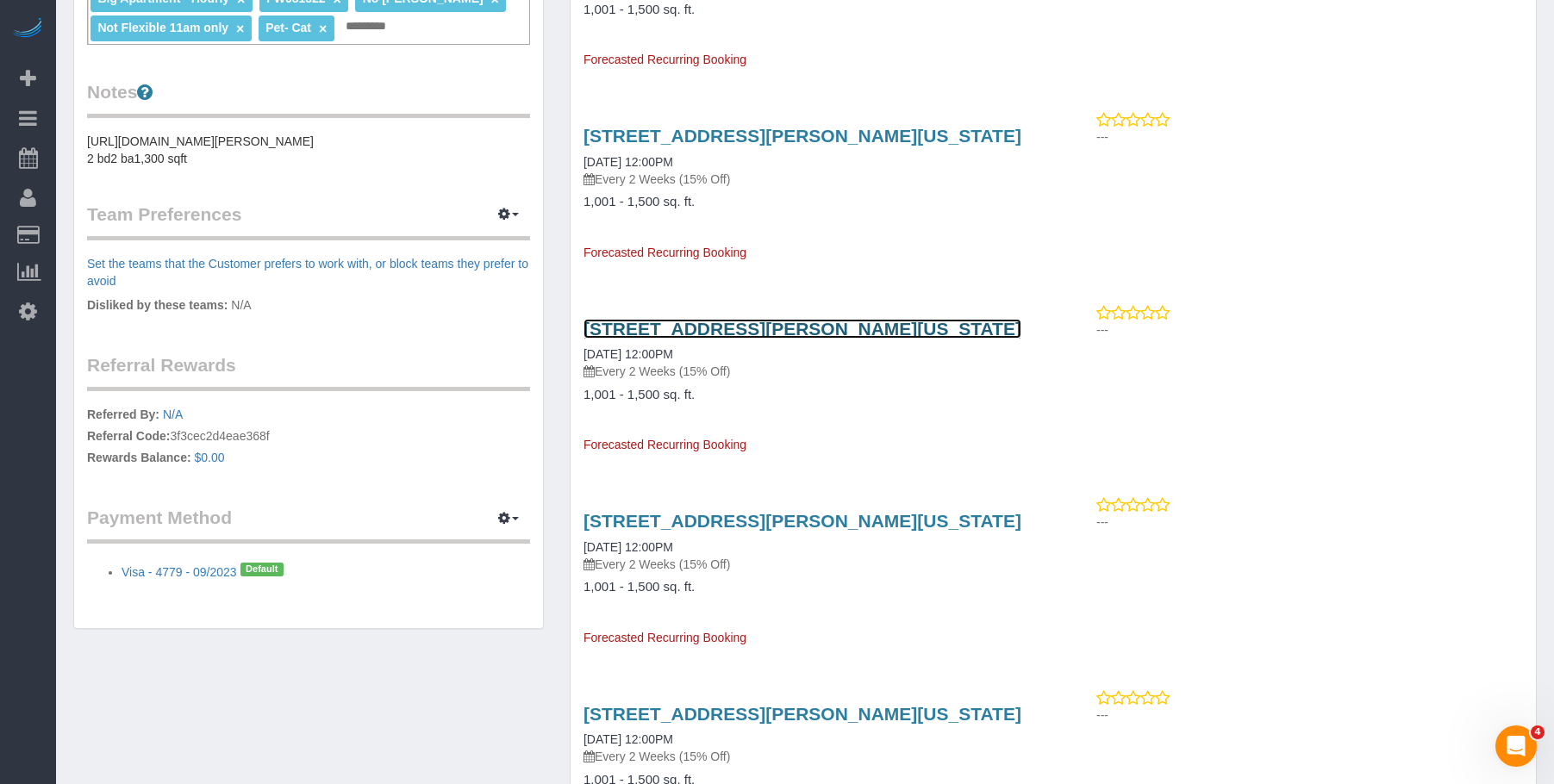
click at [839, 332] on link "15 William Street , Apt 25e, New York, NY 10005" at bounding box center [802, 329] width 438 height 20
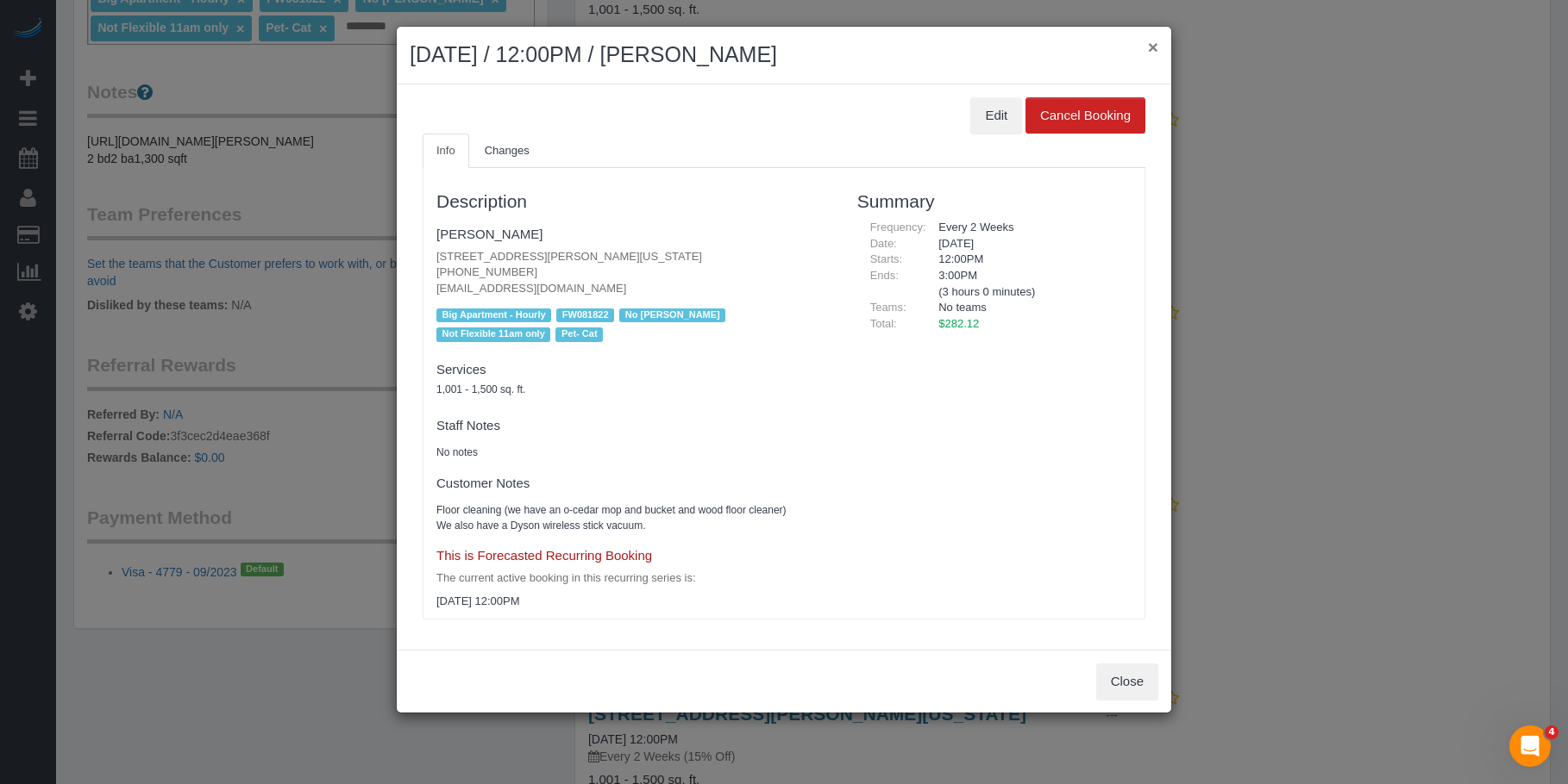
click at [1156, 48] on button "×" at bounding box center [1154, 47] width 11 height 18
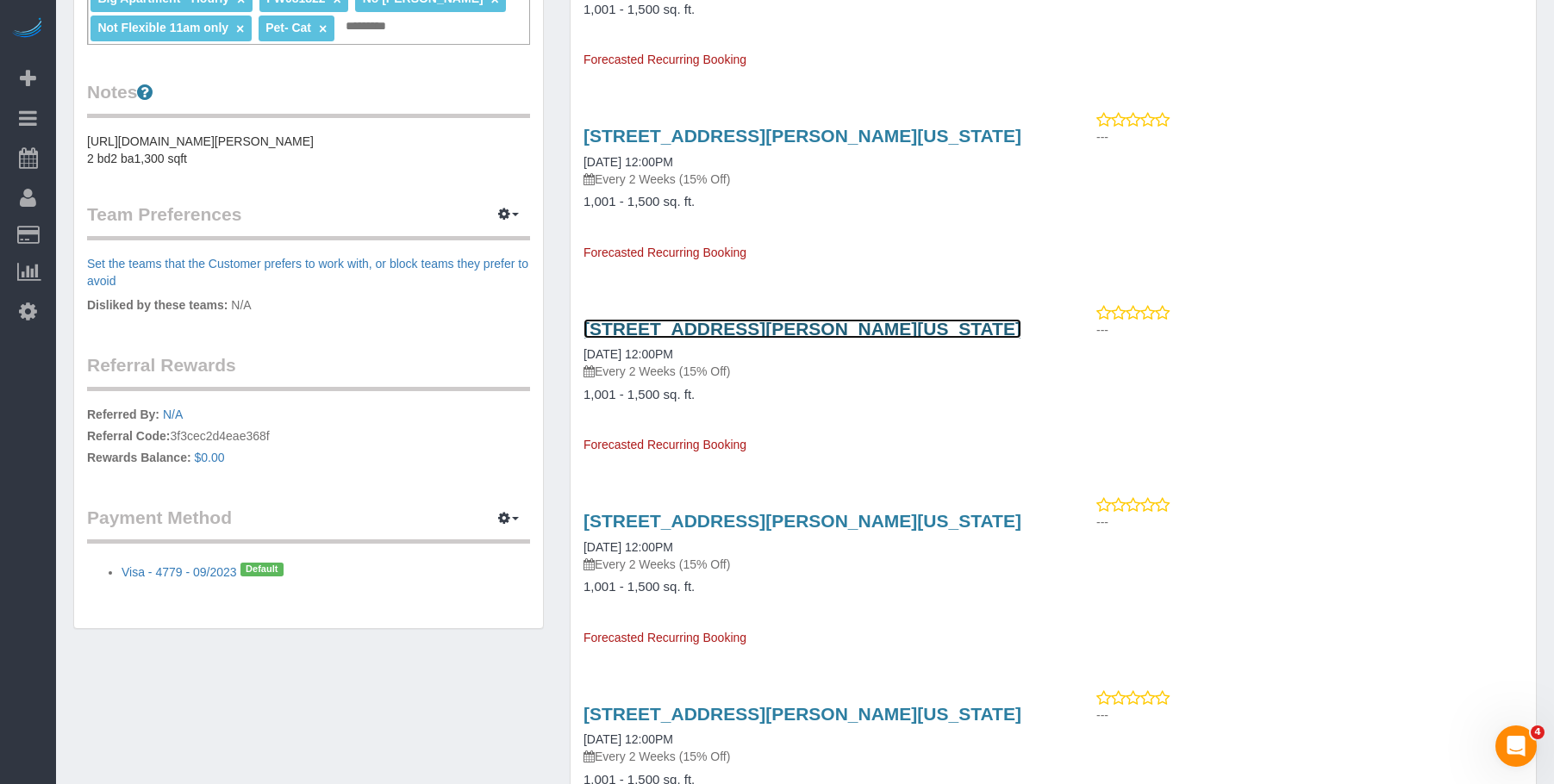
click at [709, 329] on link "15 William Street , Apt 25e, New York, NY 10005" at bounding box center [802, 329] width 438 height 20
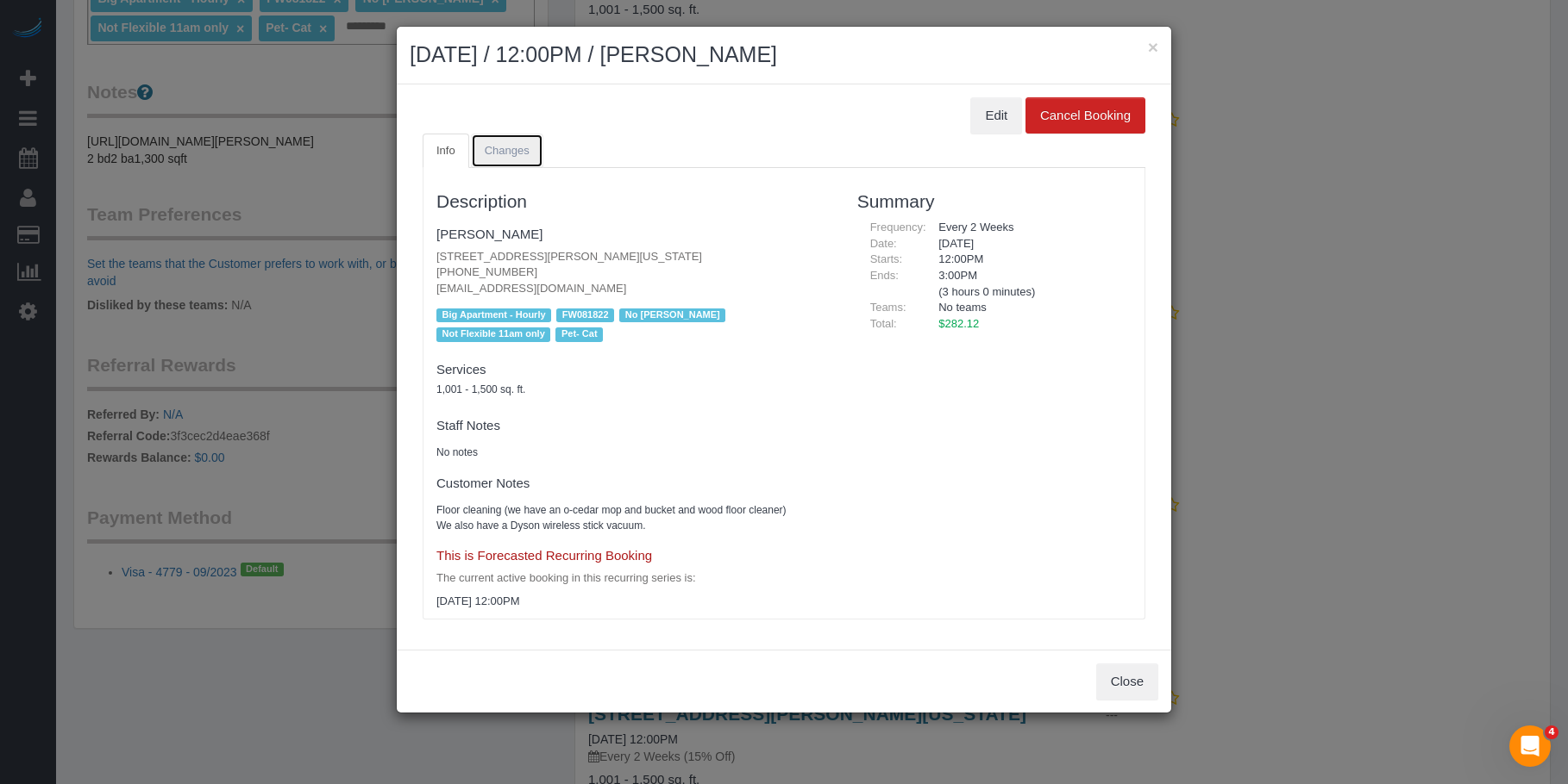
click at [499, 149] on span "Changes" at bounding box center [507, 150] width 44 height 13
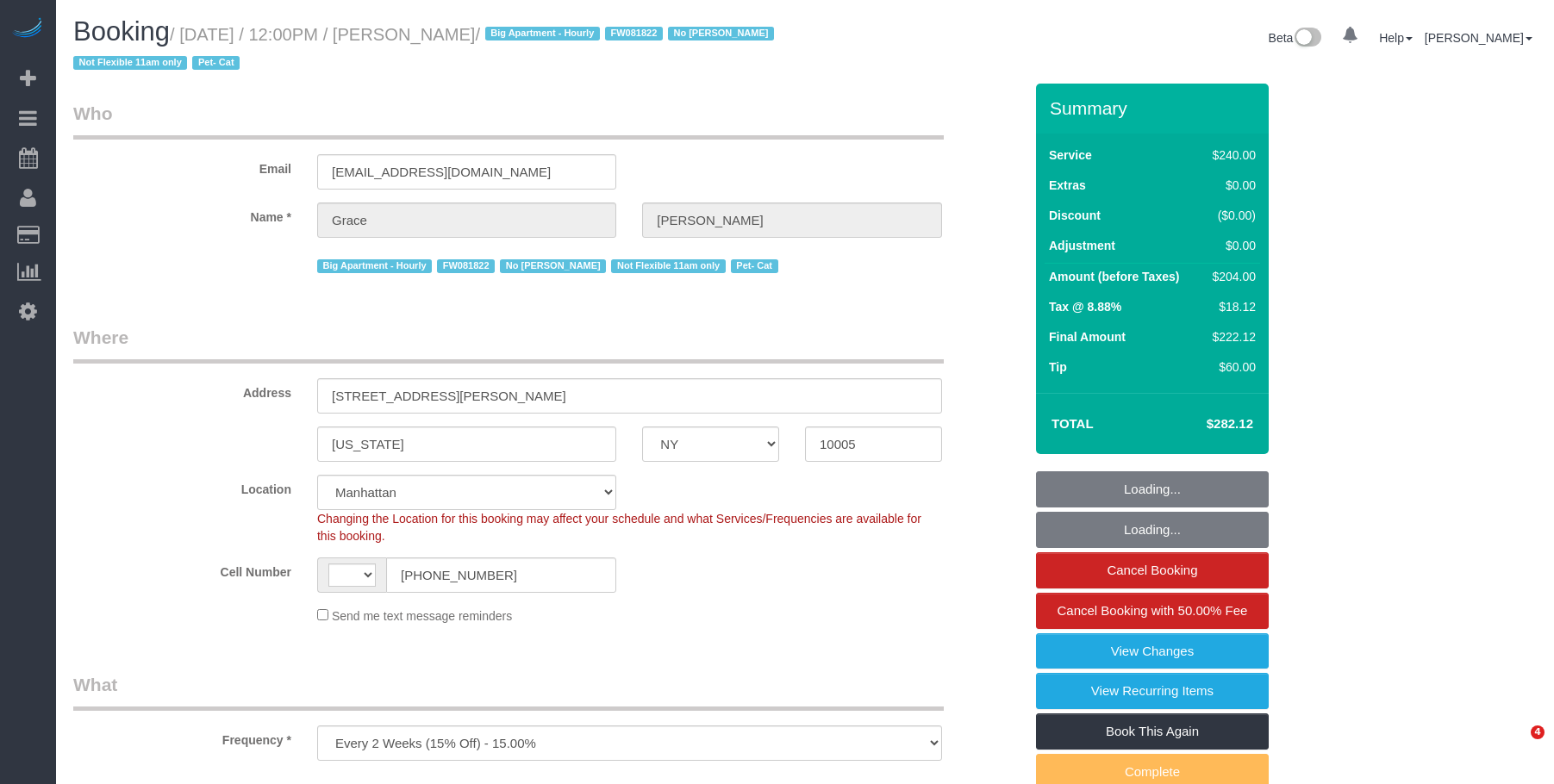
select select "NY"
select select "object:724"
select select "string:[GEOGRAPHIC_DATA]"
select select "string:stripe-pm_1J7Nir4VGloSiKo7YfTDYo6F"
select select "number:89"
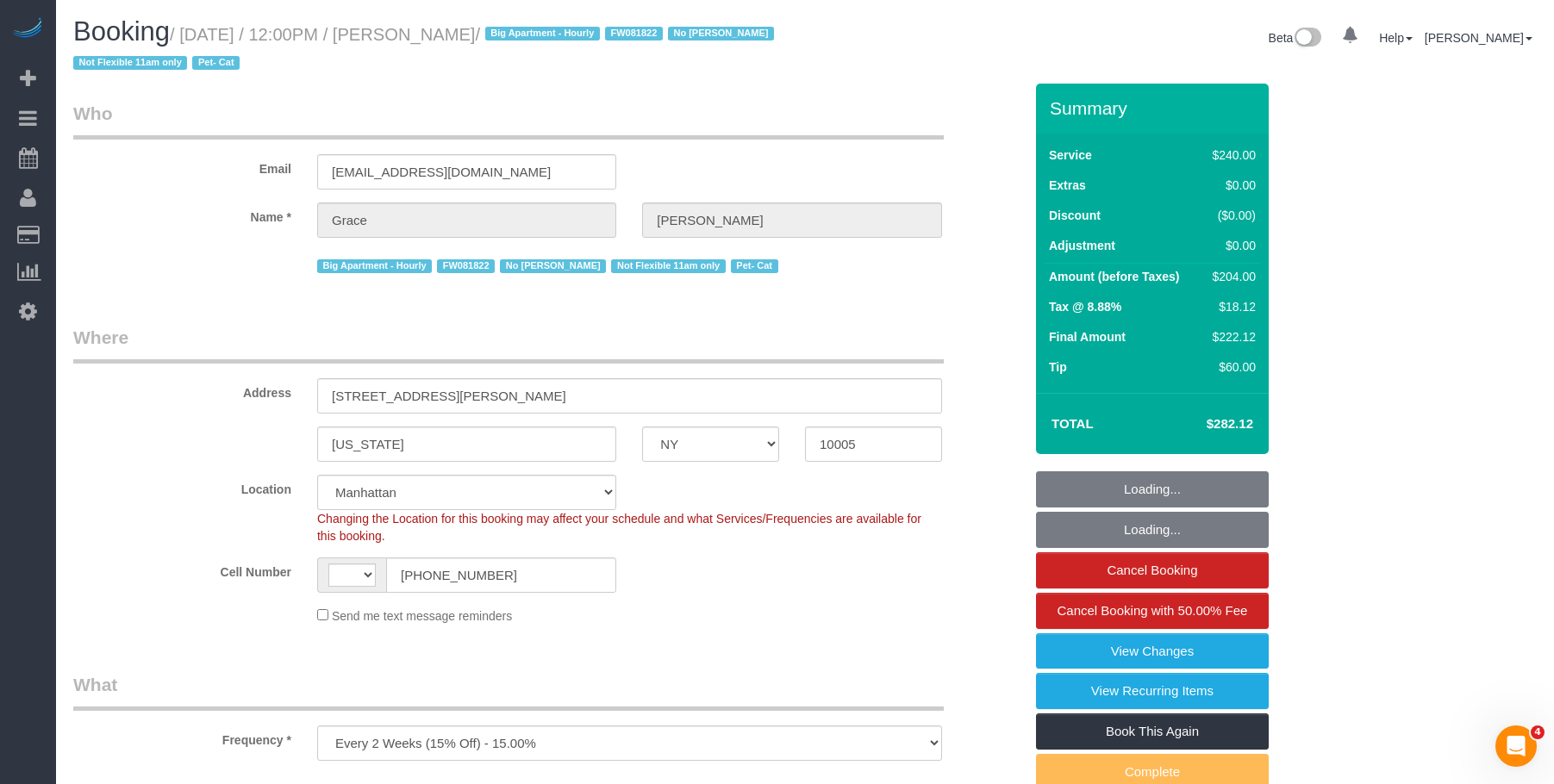
select select "number:90"
select select "number:14"
select select "number:5"
select select "spot1"
select select "180"
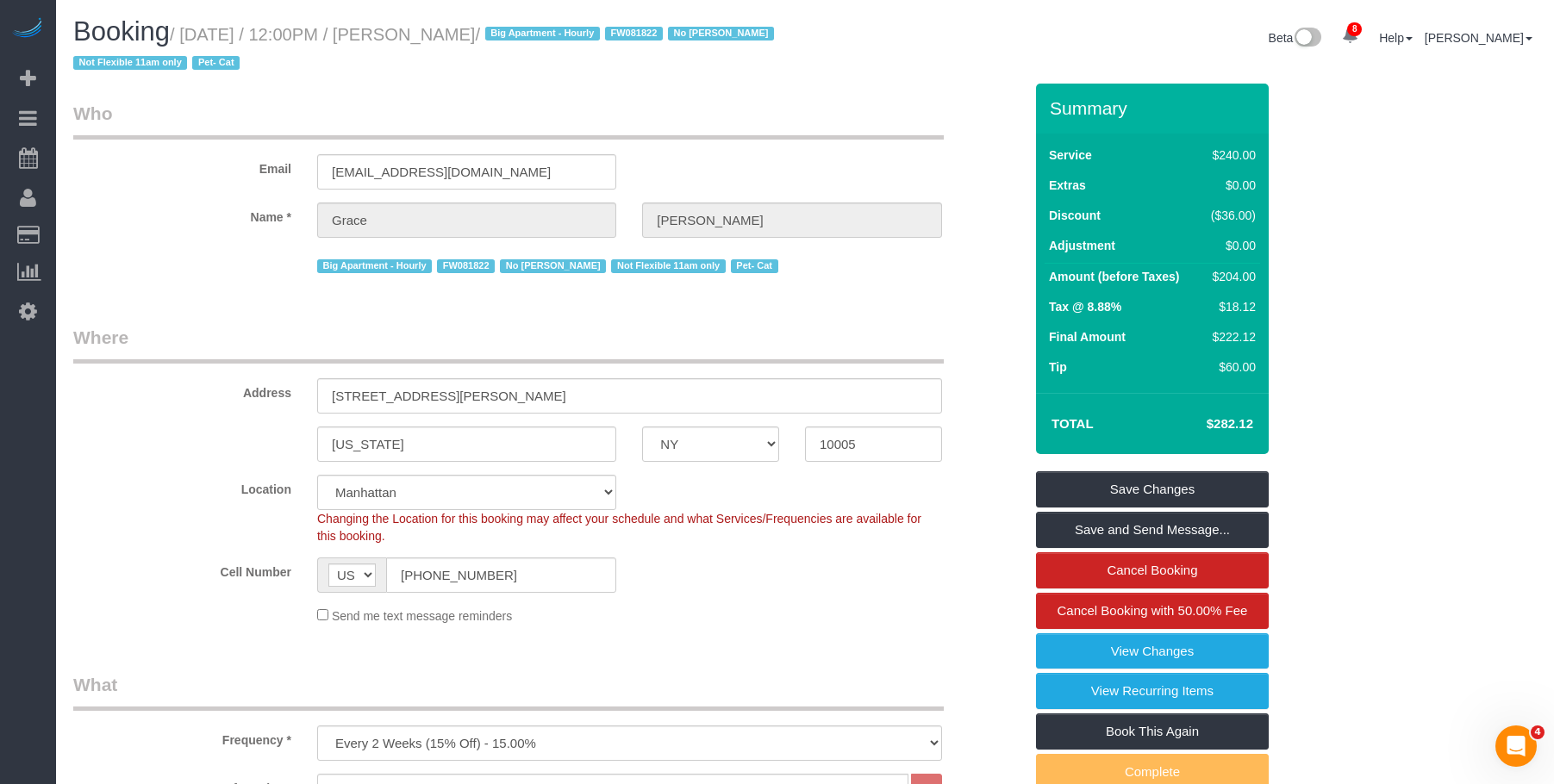
click at [1065, 653] on link "View Changes" at bounding box center [1153, 652] width 233 height 36
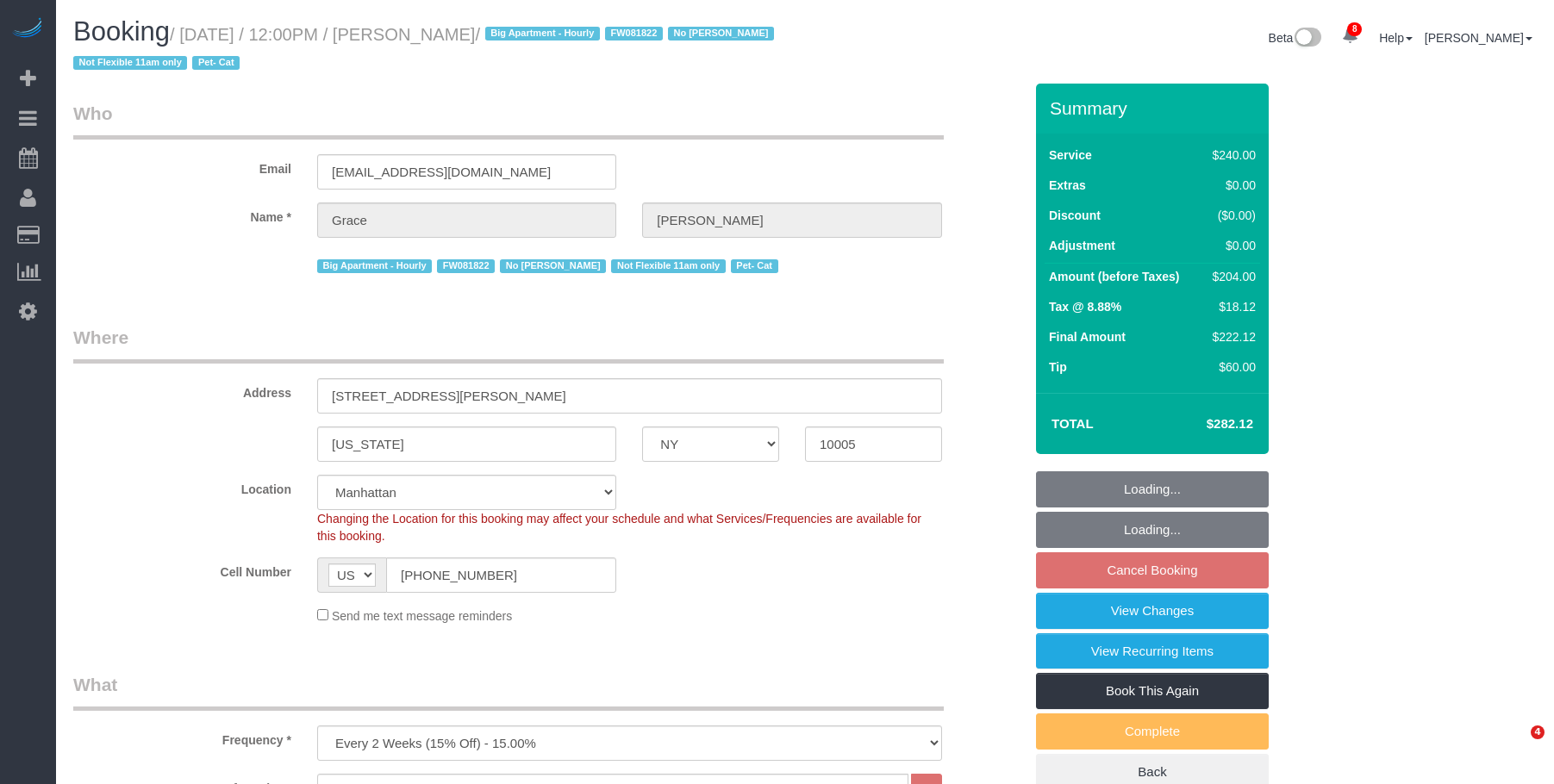
select select "NY"
select select "180"
select select "number:89"
select select "number:90"
select select "number:14"
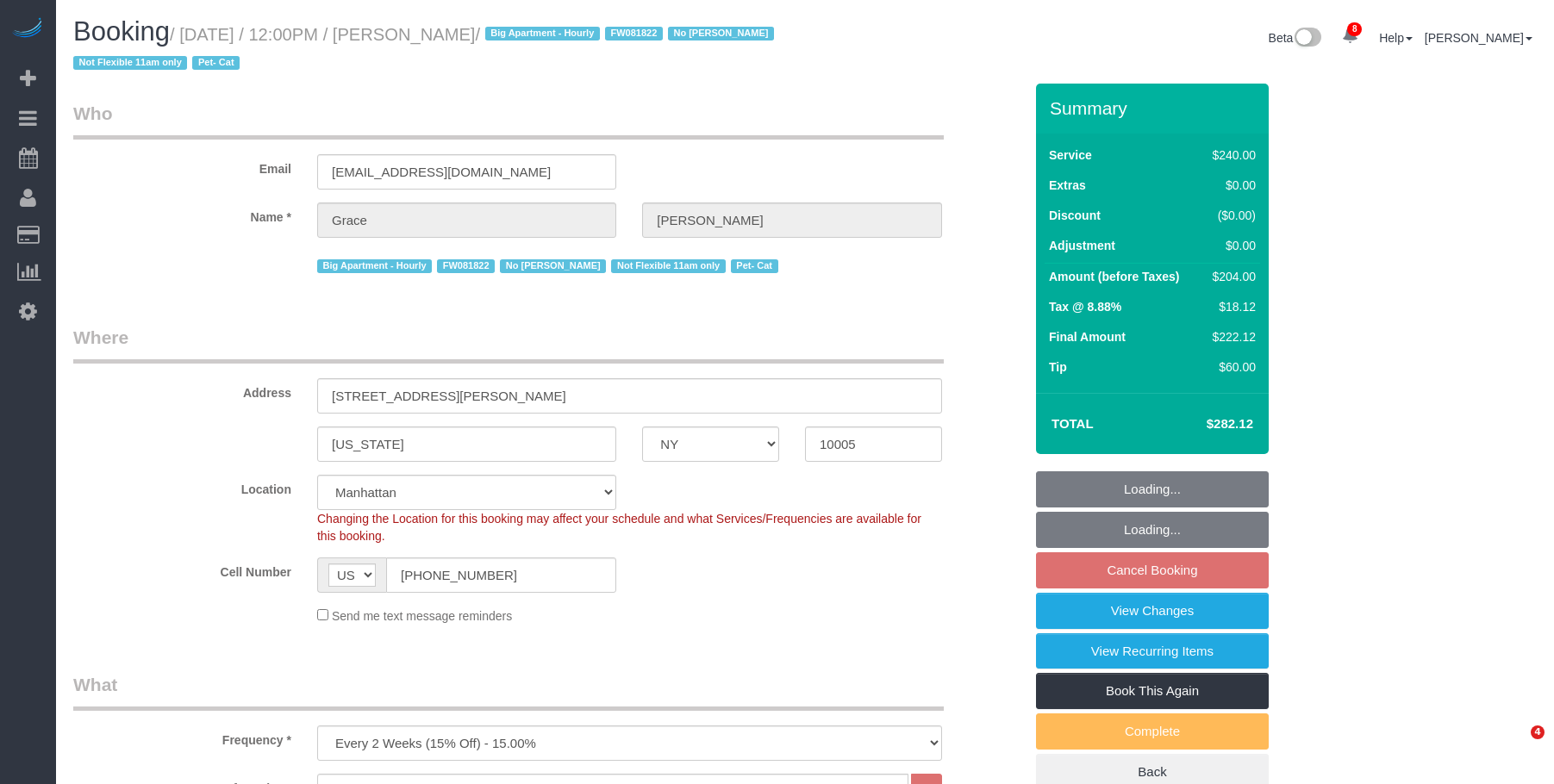
select select "number:5"
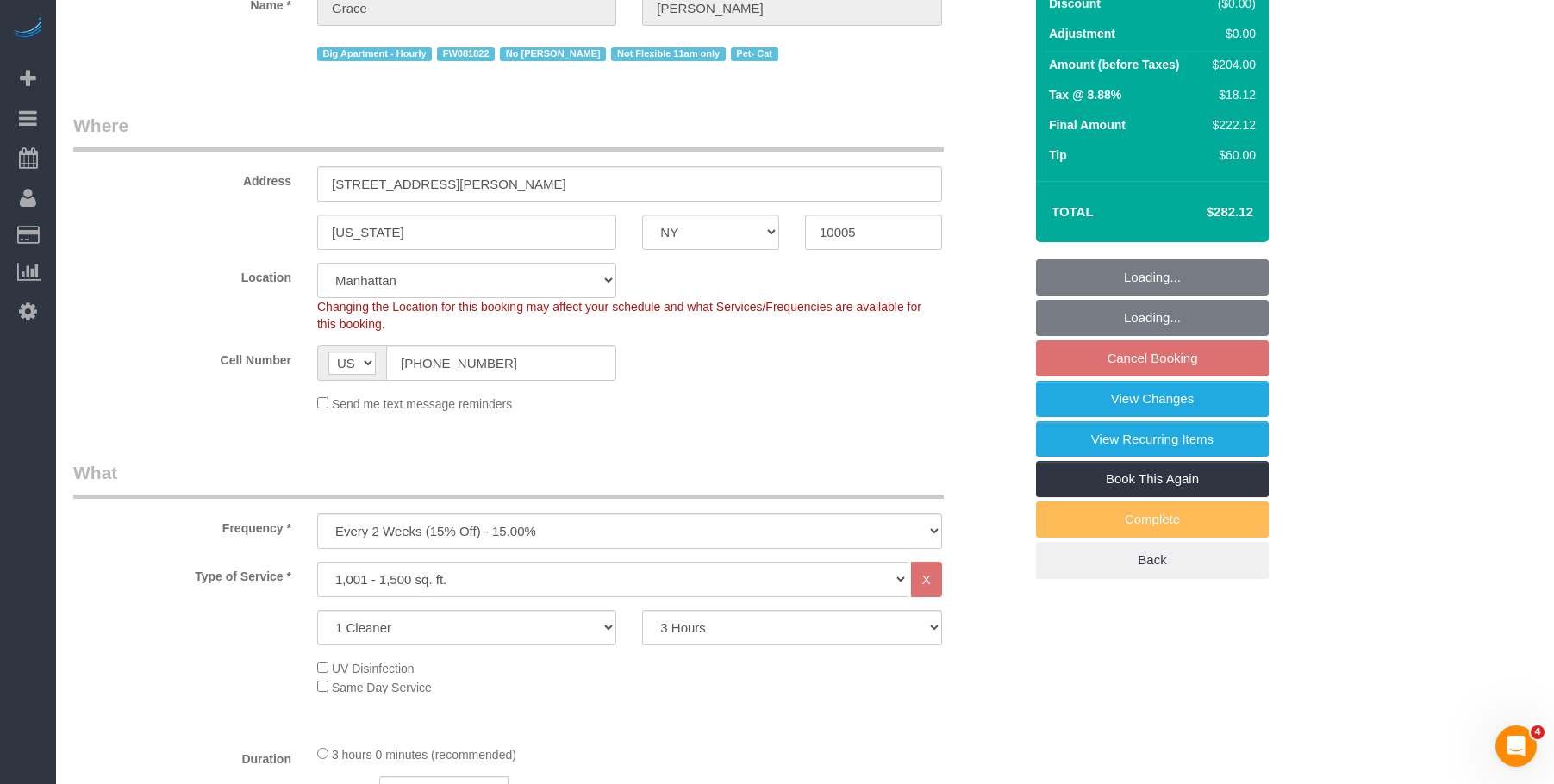
select select "spot5"
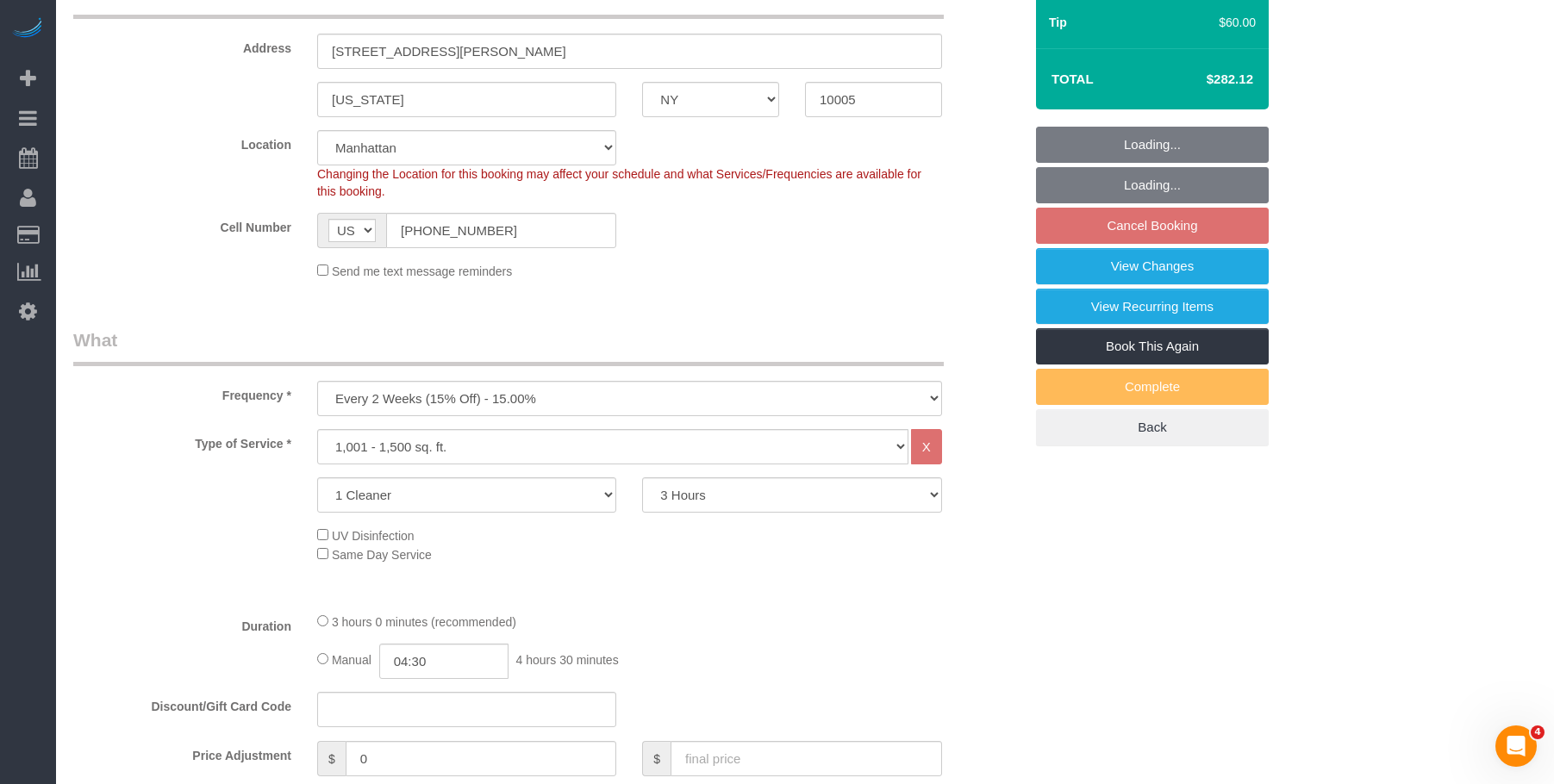
scroll to position [431, 0]
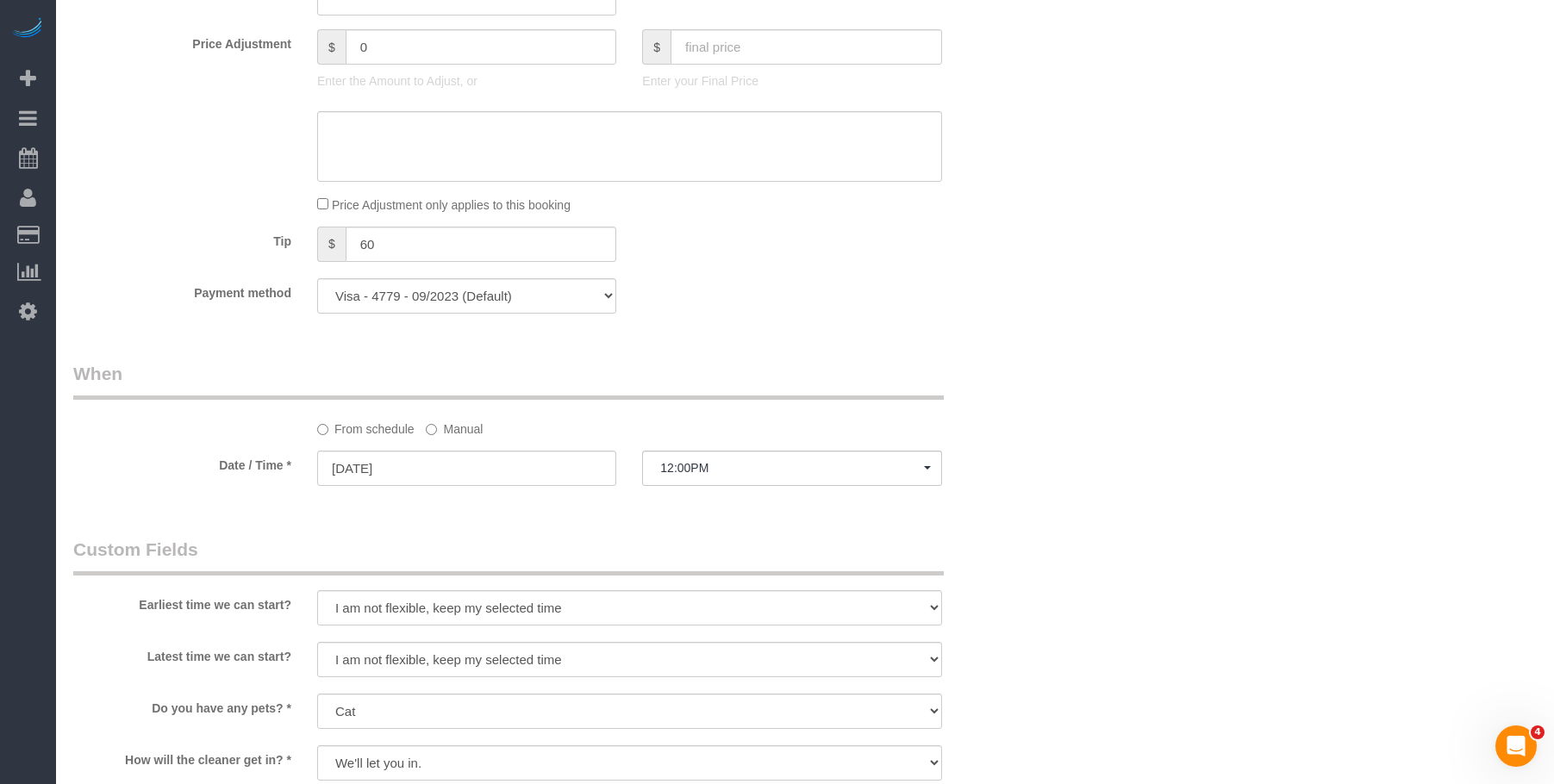
select select "spot64"
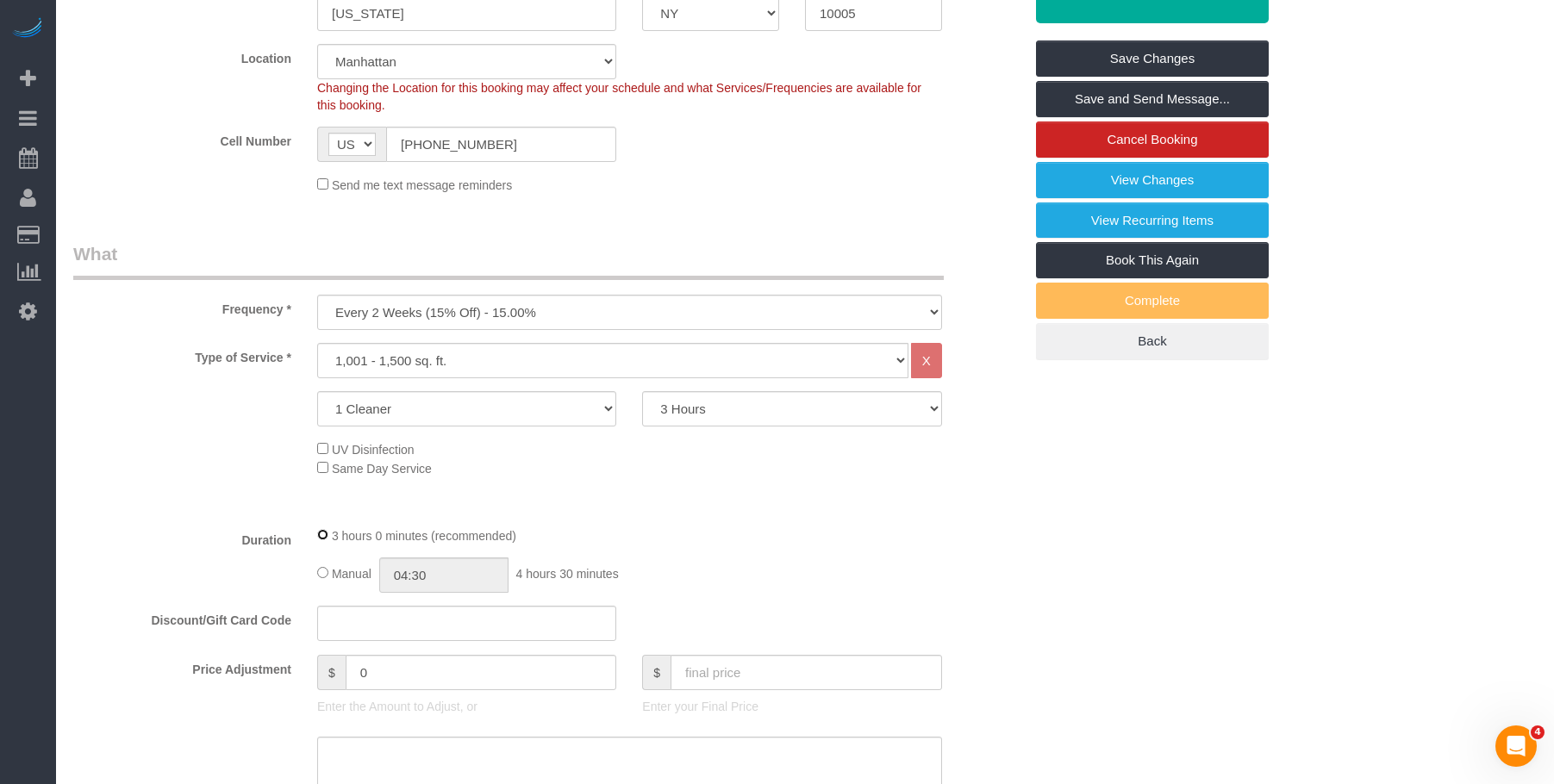
scroll to position [0, 0]
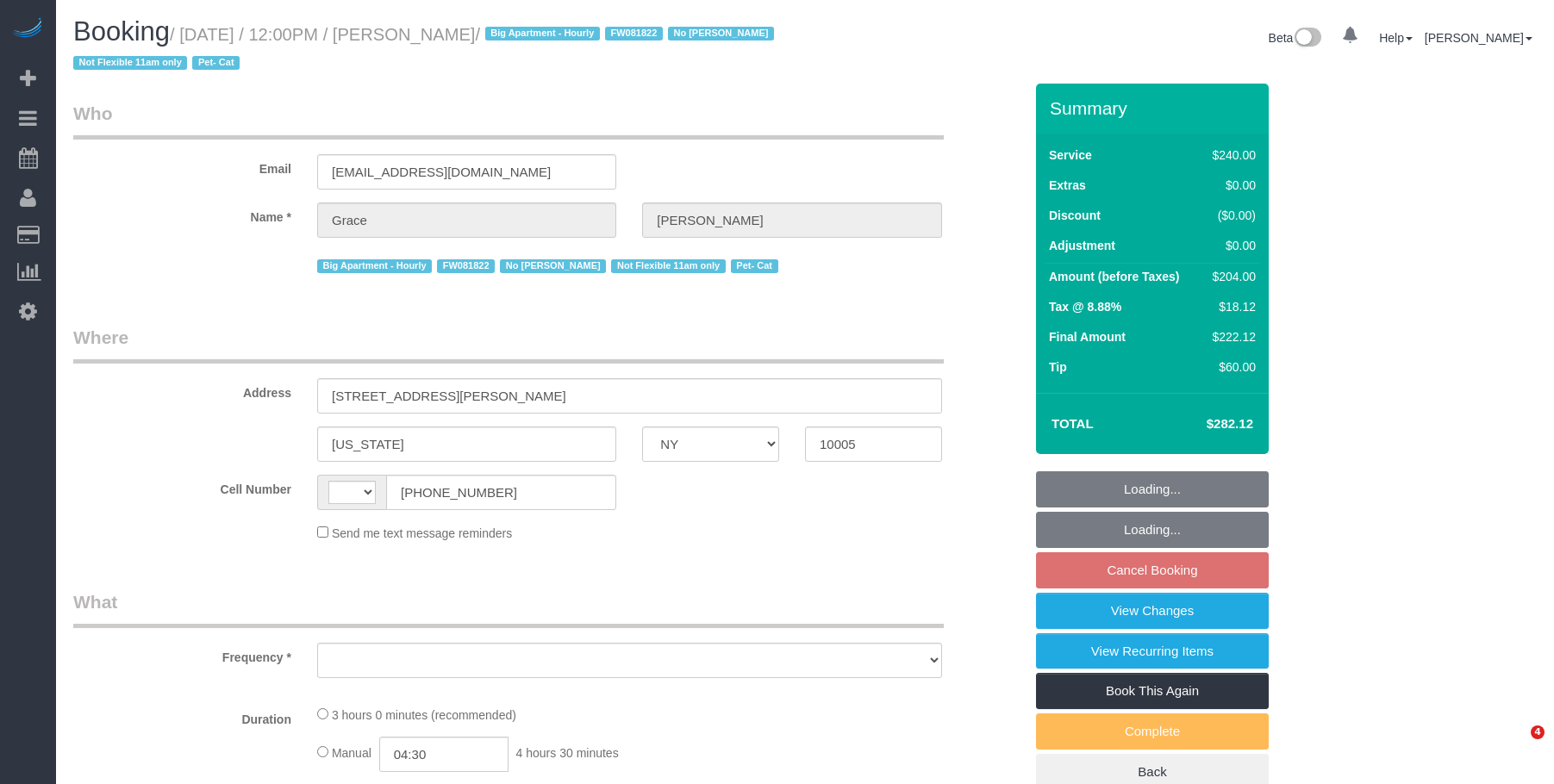
select select "NY"
select select "number:89"
select select "number:90"
select select "number:14"
select select "number:5"
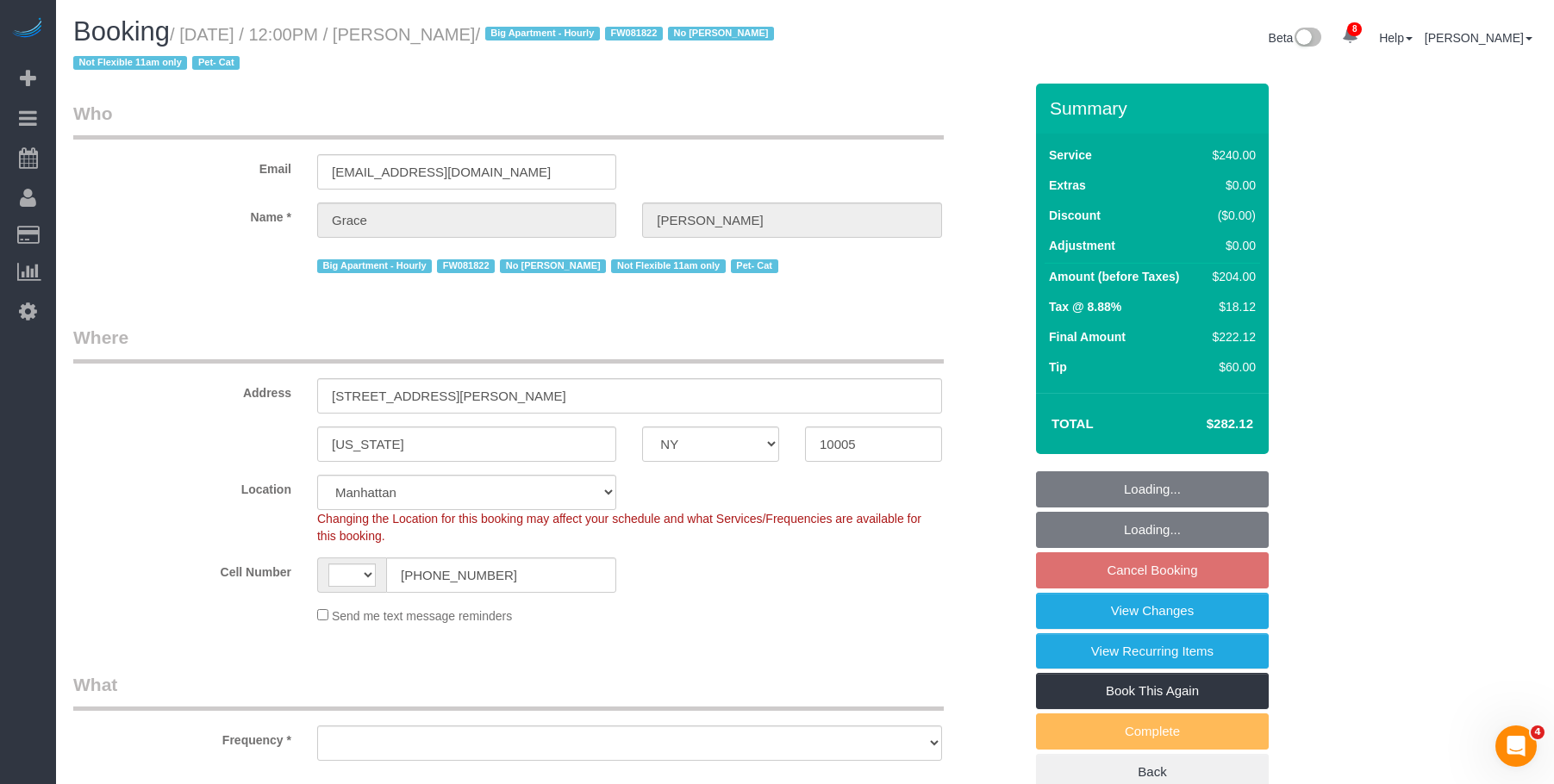
select select "string:stripe-pm_1J7Nir4VGloSiKo7YfTDYo6F"
select select "string:[GEOGRAPHIC_DATA]"
select select "object:1242"
select select "spot5"
select select "object:1332"
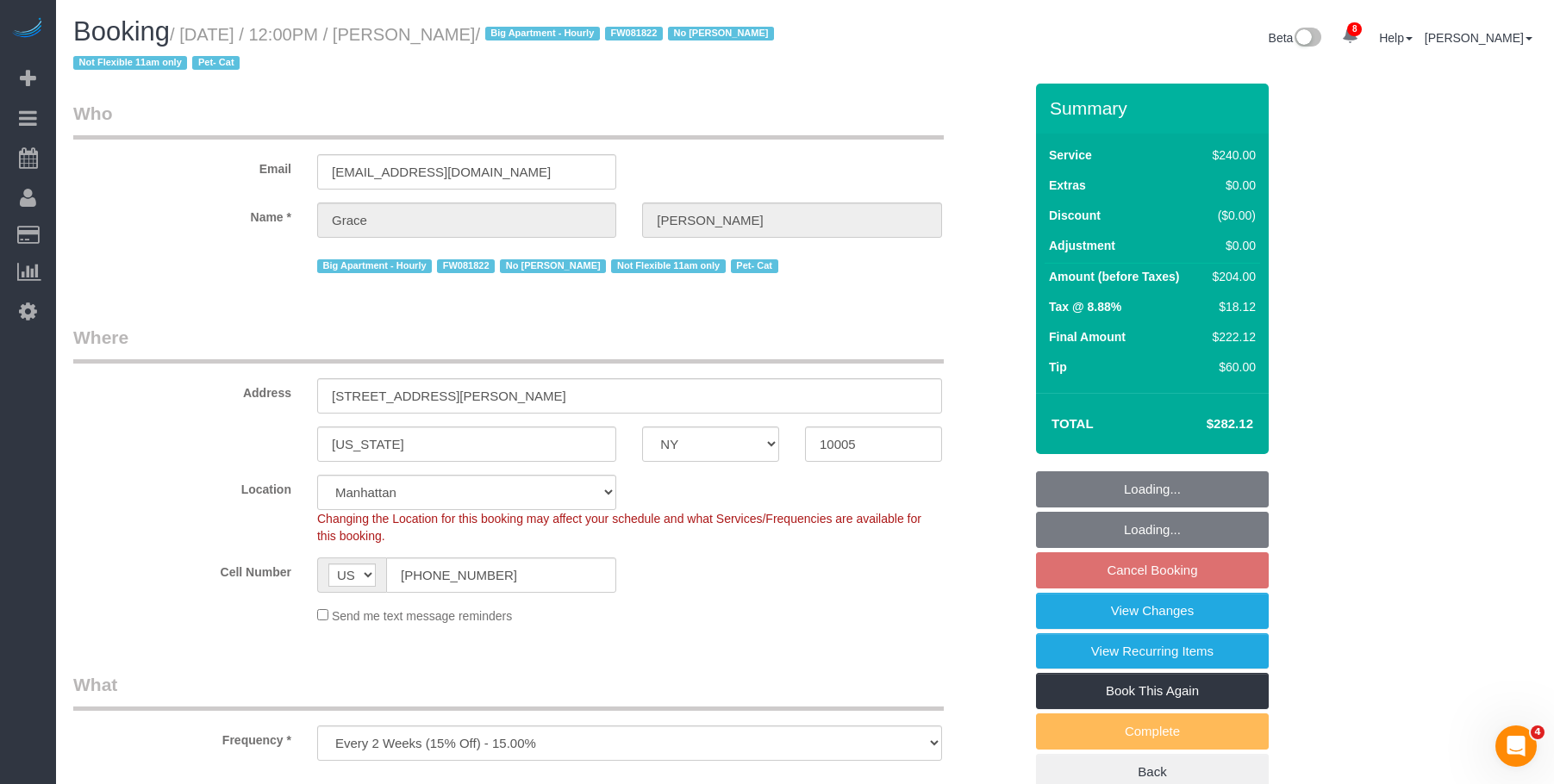
select select "180"
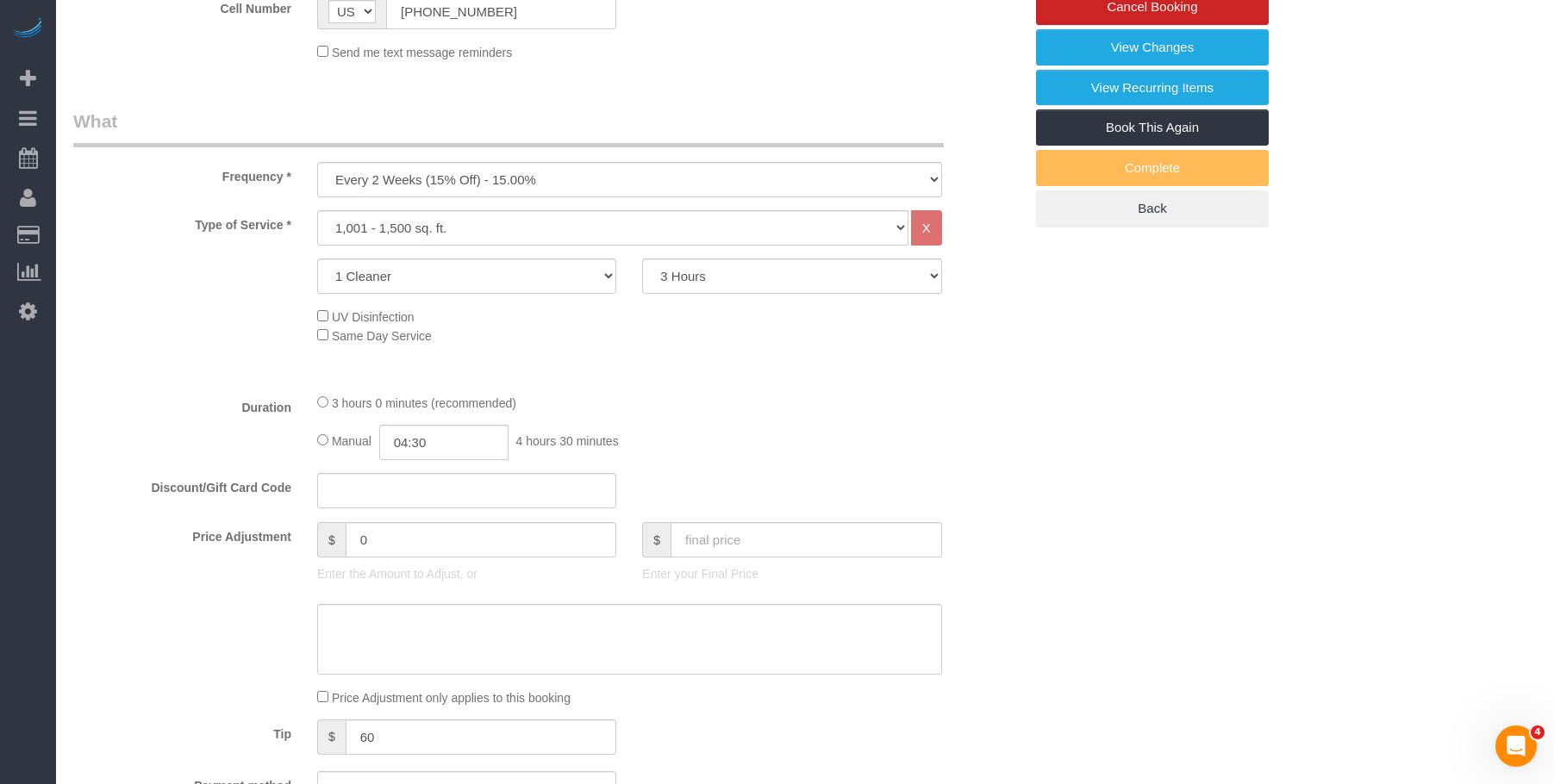
scroll to position [690, 0]
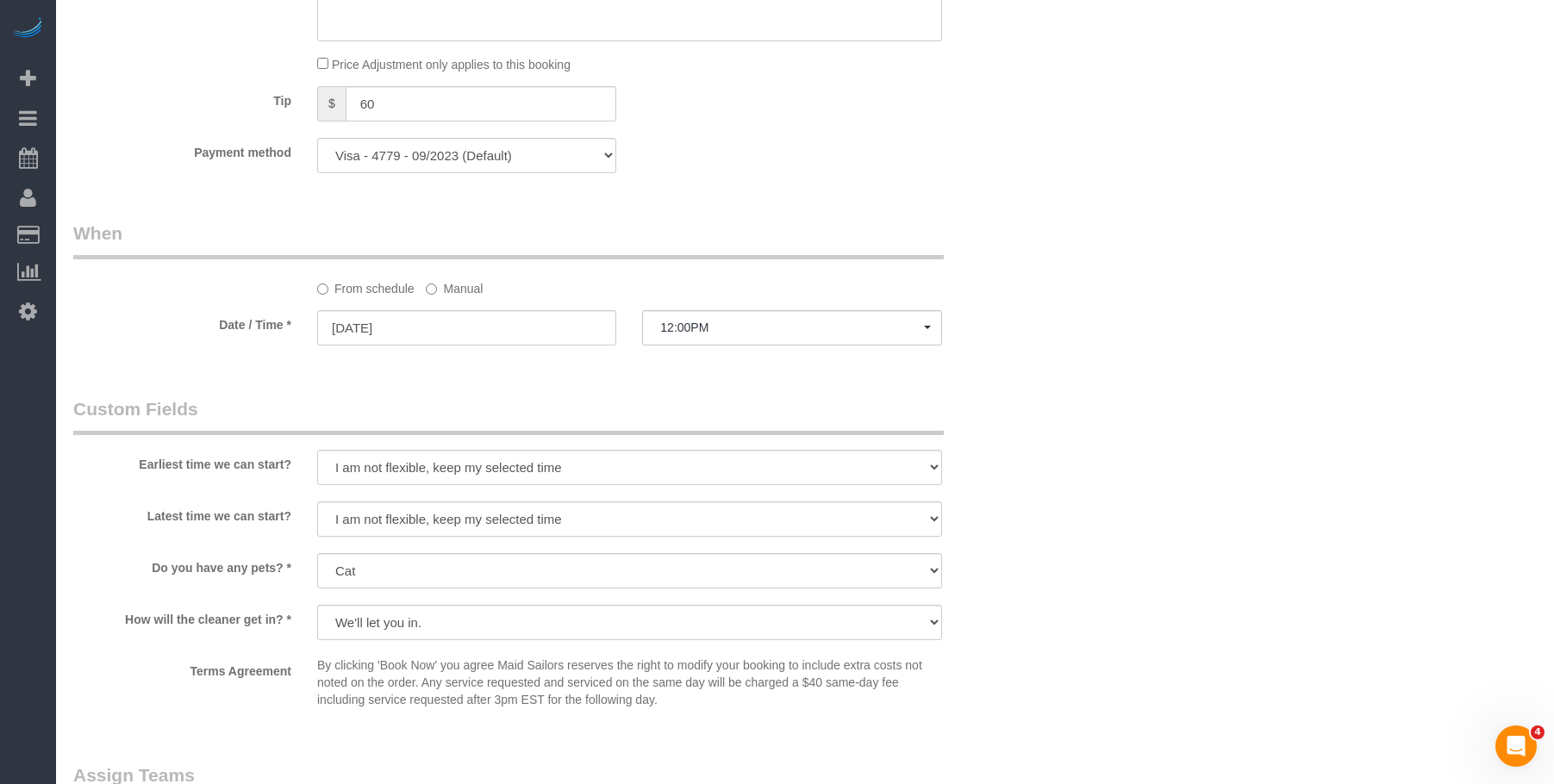
select select "spot64"
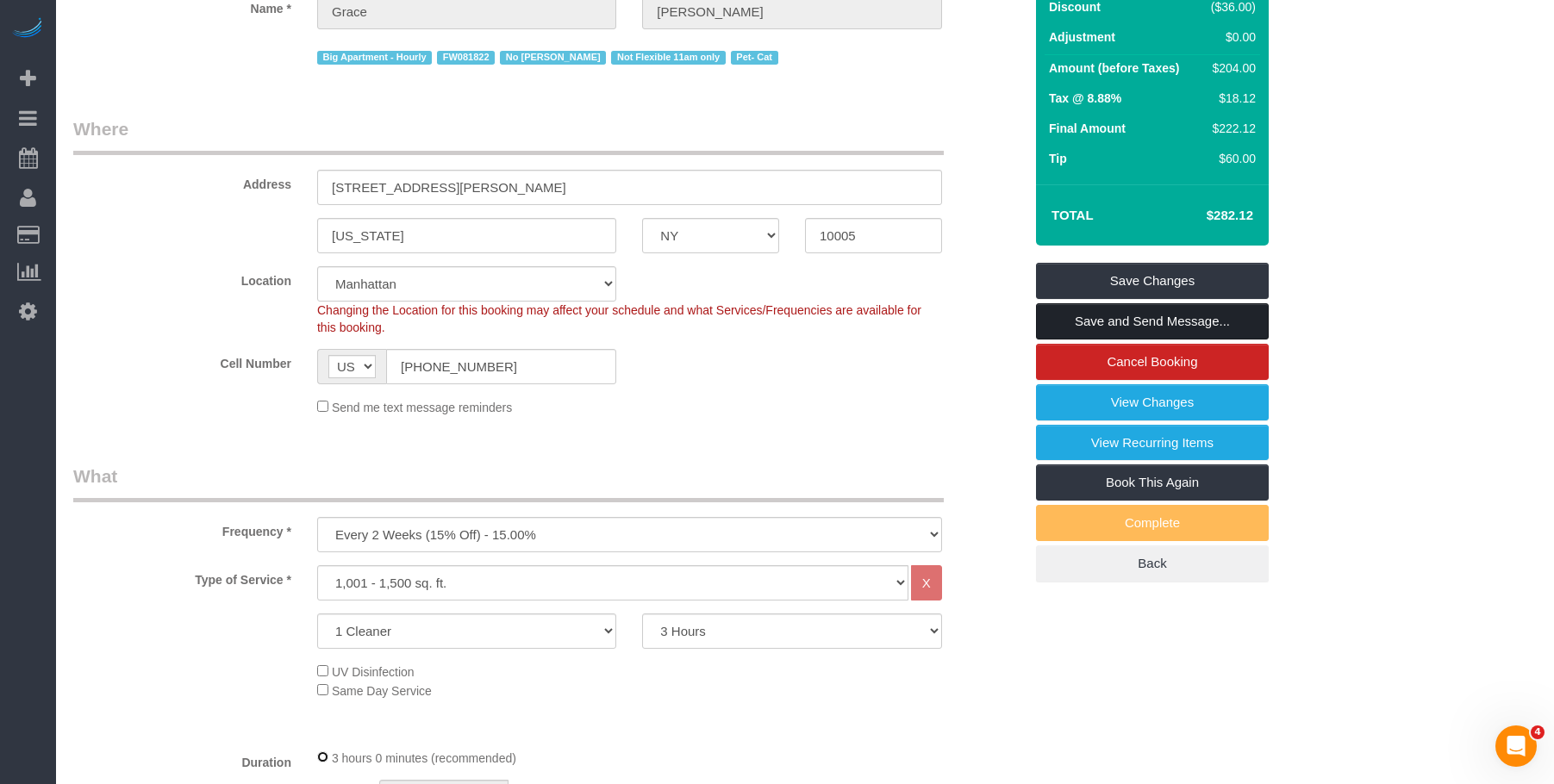
scroll to position [86, 0]
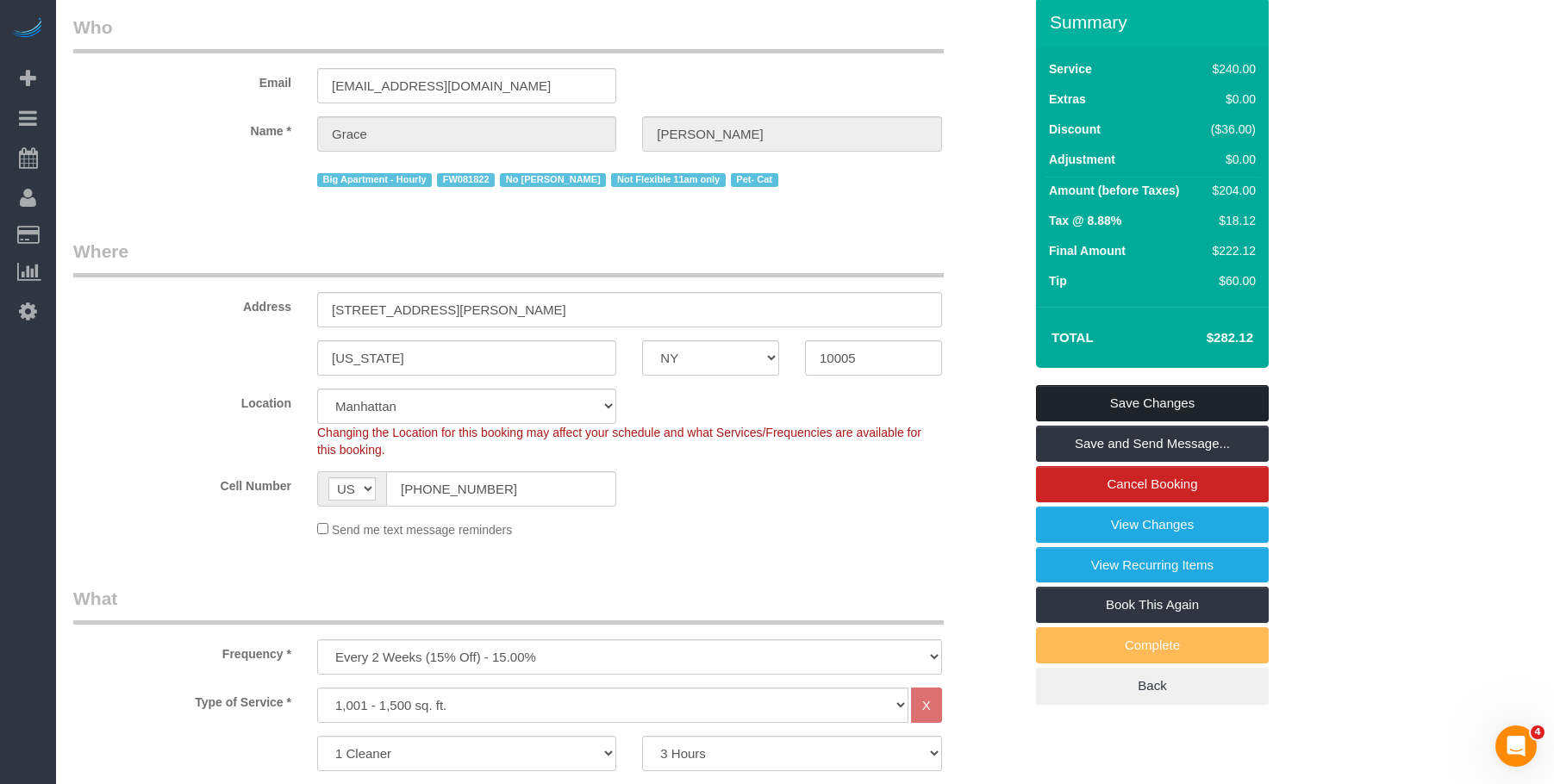
click at [1214, 393] on link "Save Changes" at bounding box center [1153, 403] width 233 height 36
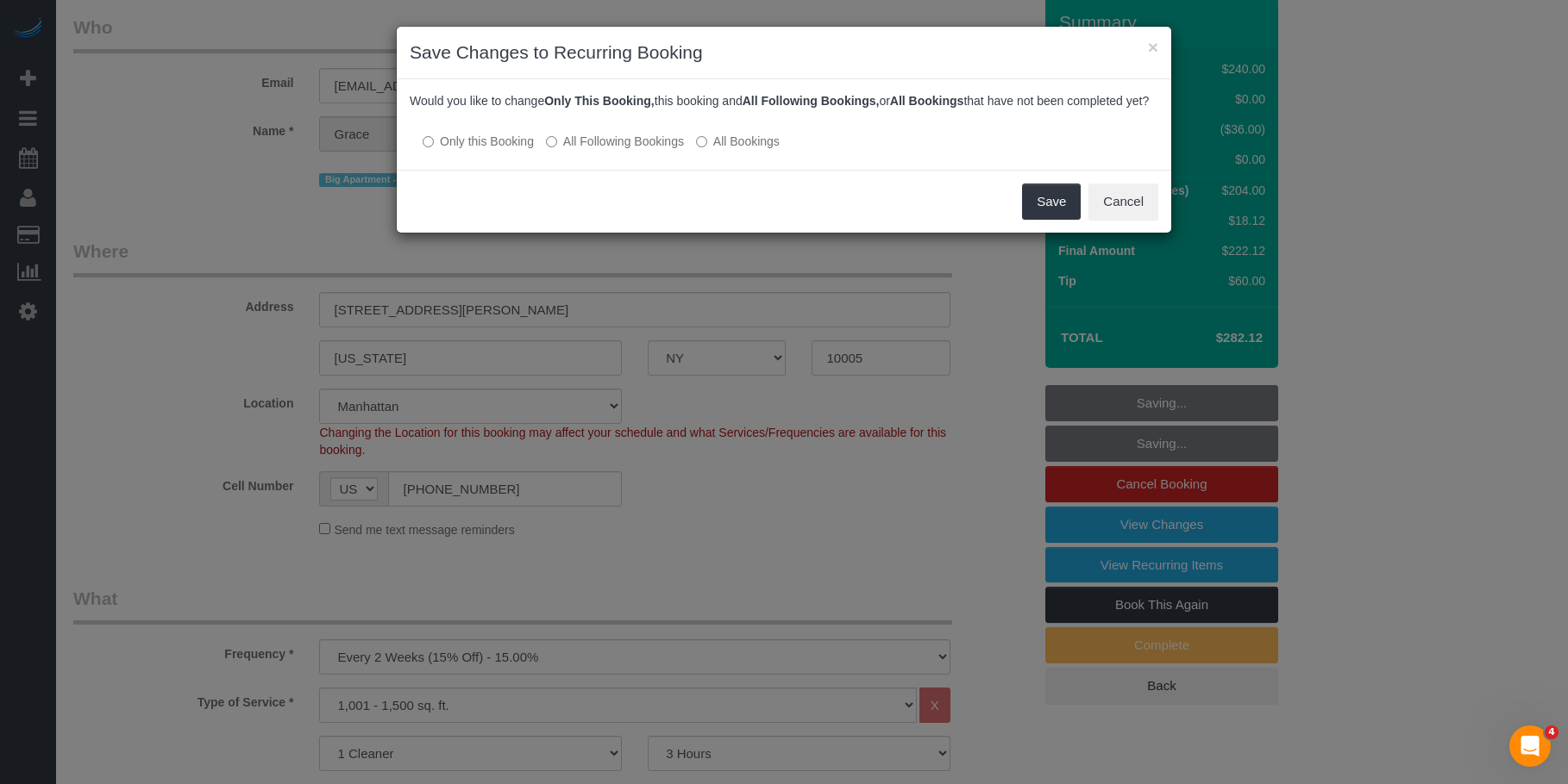
click at [631, 150] on label "All Following Bookings" at bounding box center [615, 140] width 138 height 17
click at [1045, 214] on button "Save" at bounding box center [1051, 202] width 59 height 36
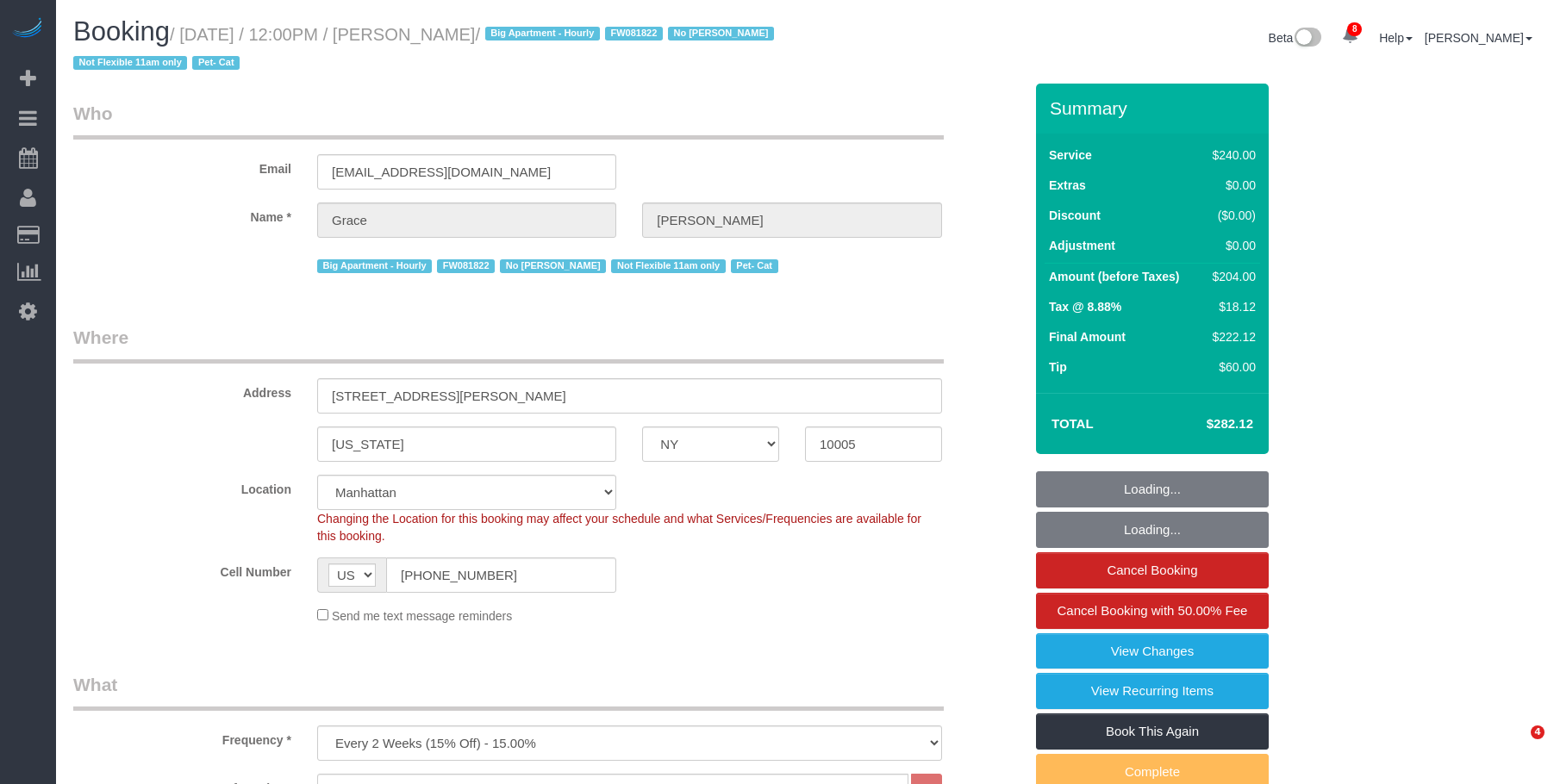
select select "NY"
select select "180"
select select "number:89"
select select "number:90"
select select "number:14"
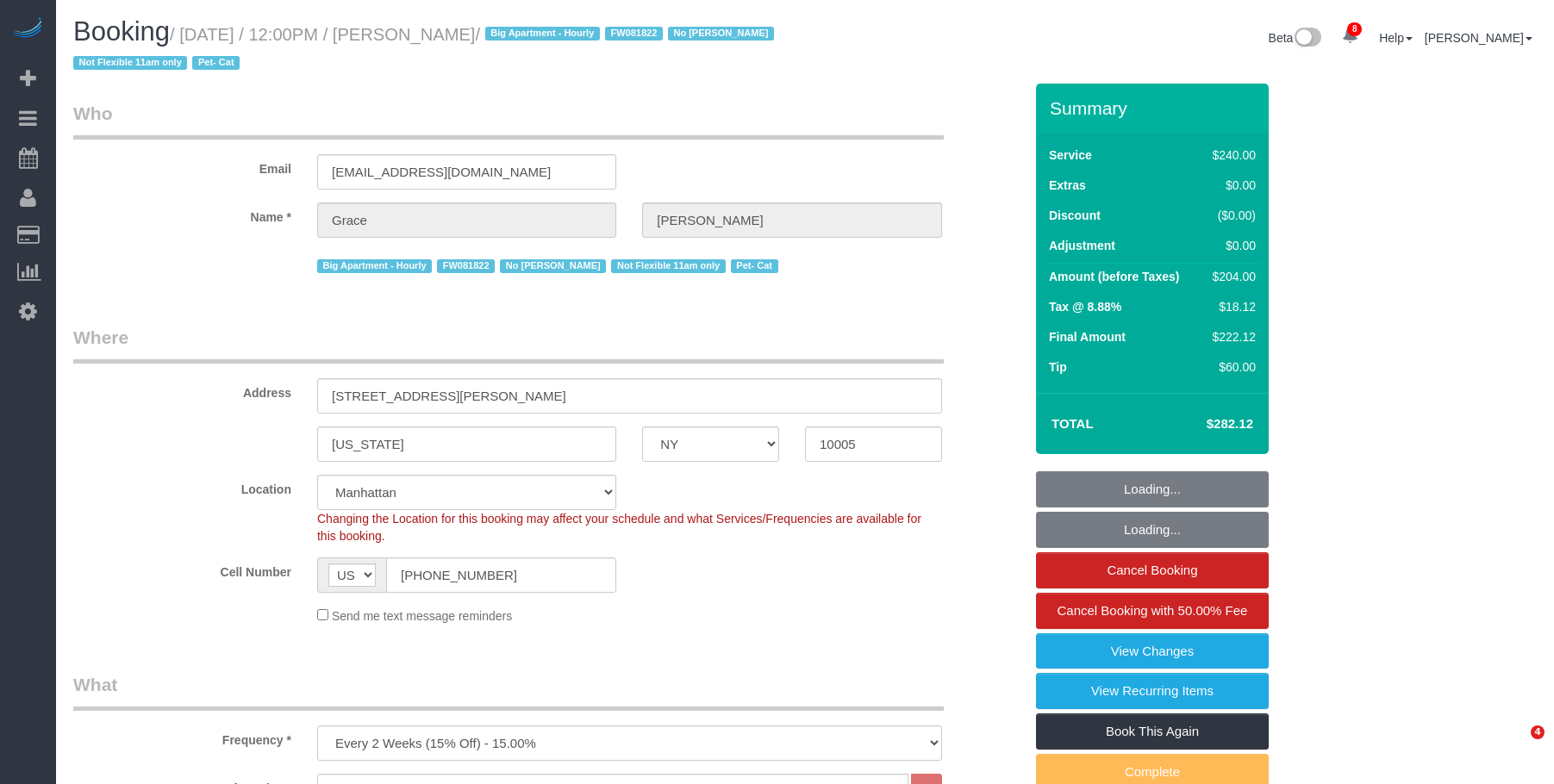
select select "number:5"
select select "spot1"
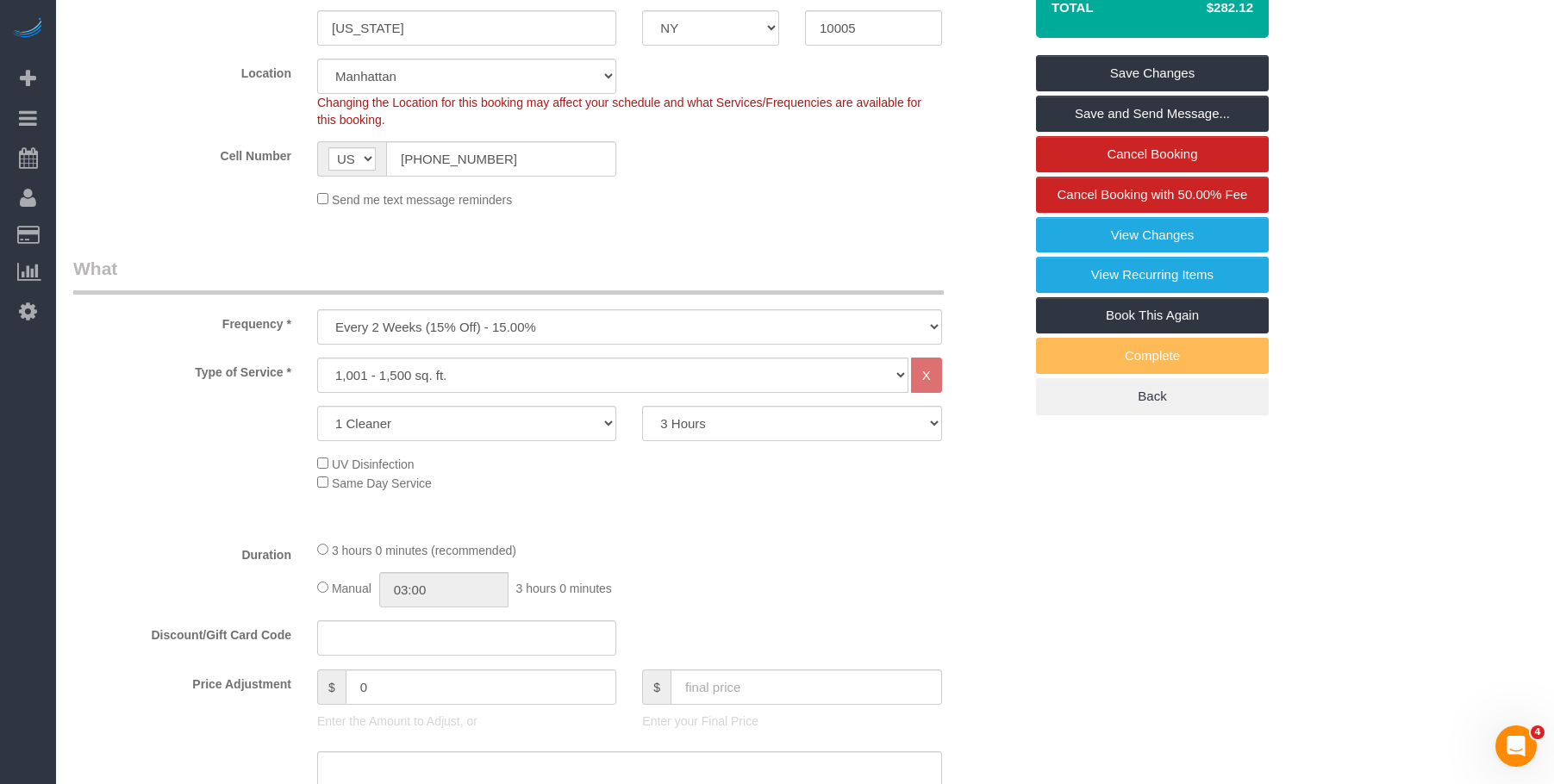
scroll to position [431, 0]
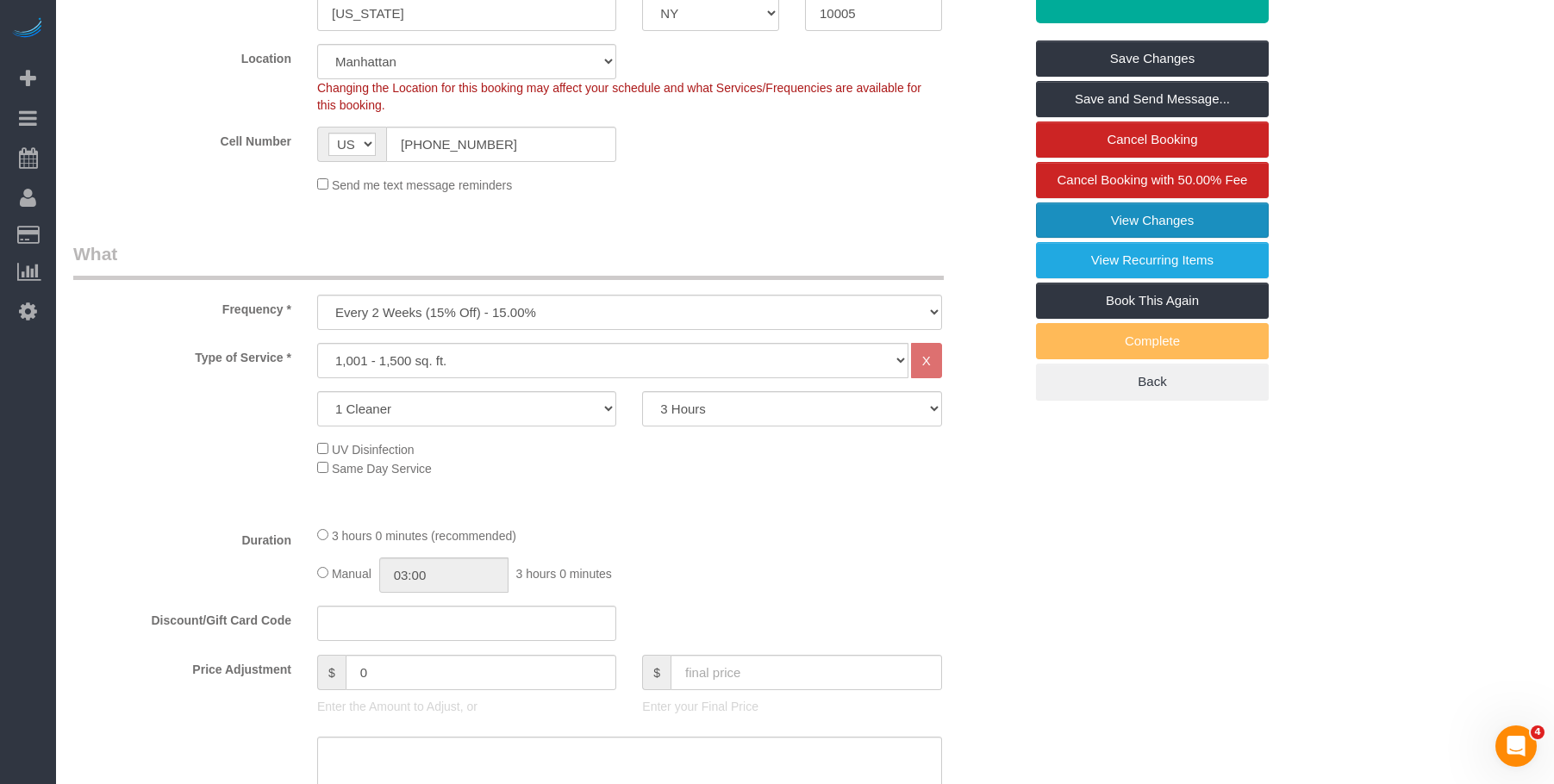
click at [1063, 229] on link "View Changes" at bounding box center [1153, 220] width 233 height 36
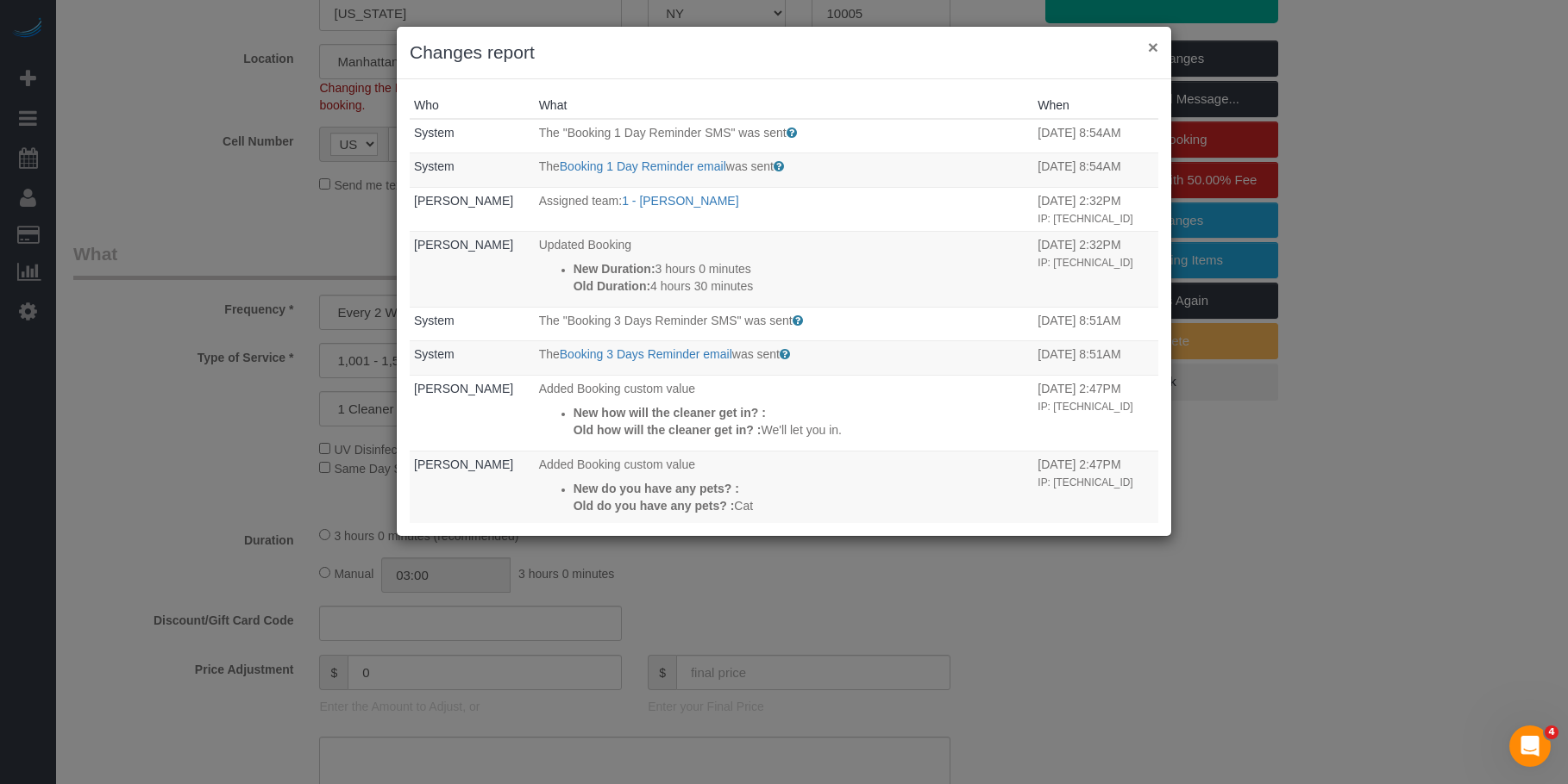
click at [1156, 44] on button "×" at bounding box center [1154, 47] width 11 height 18
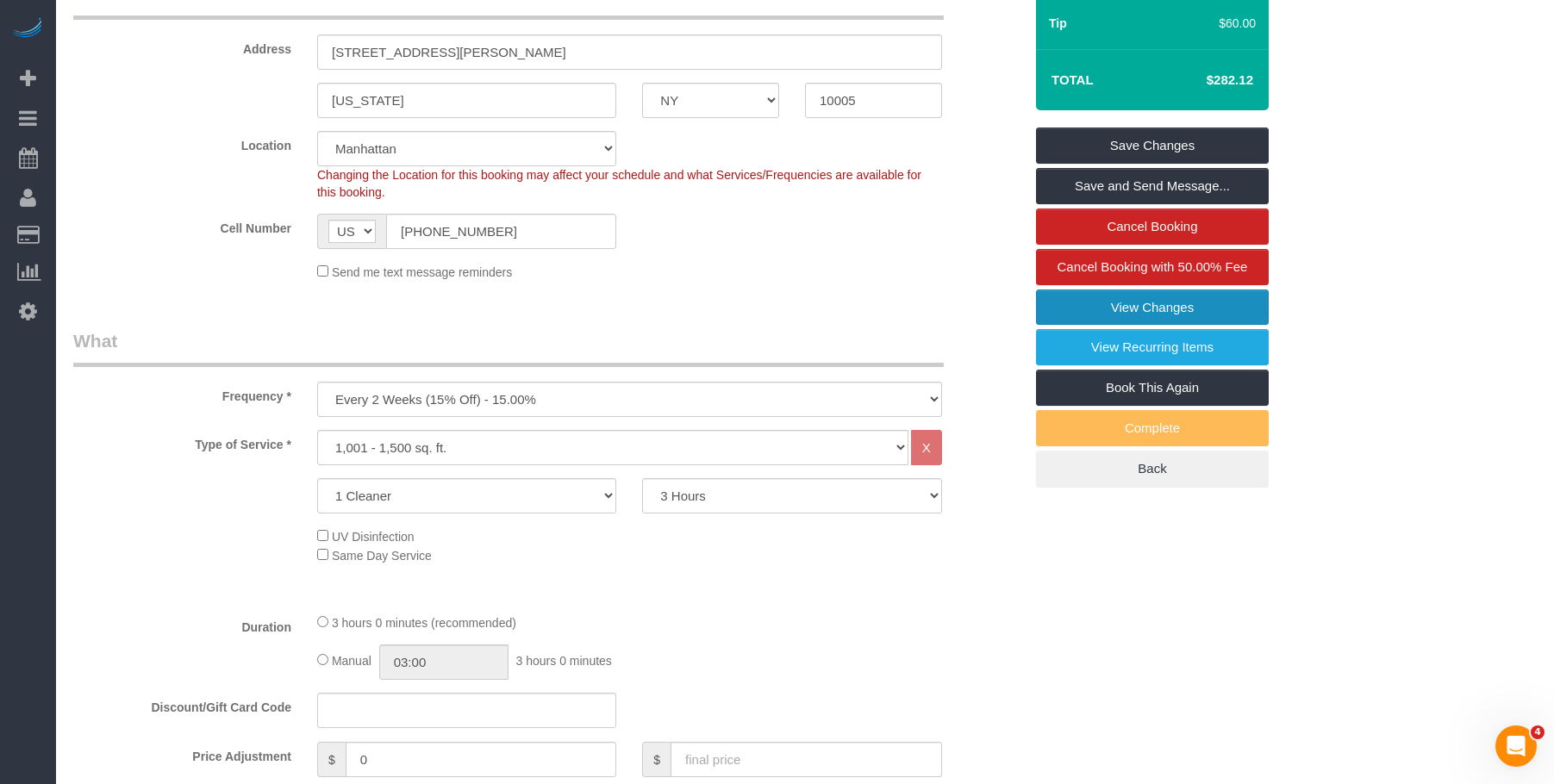
scroll to position [0, 0]
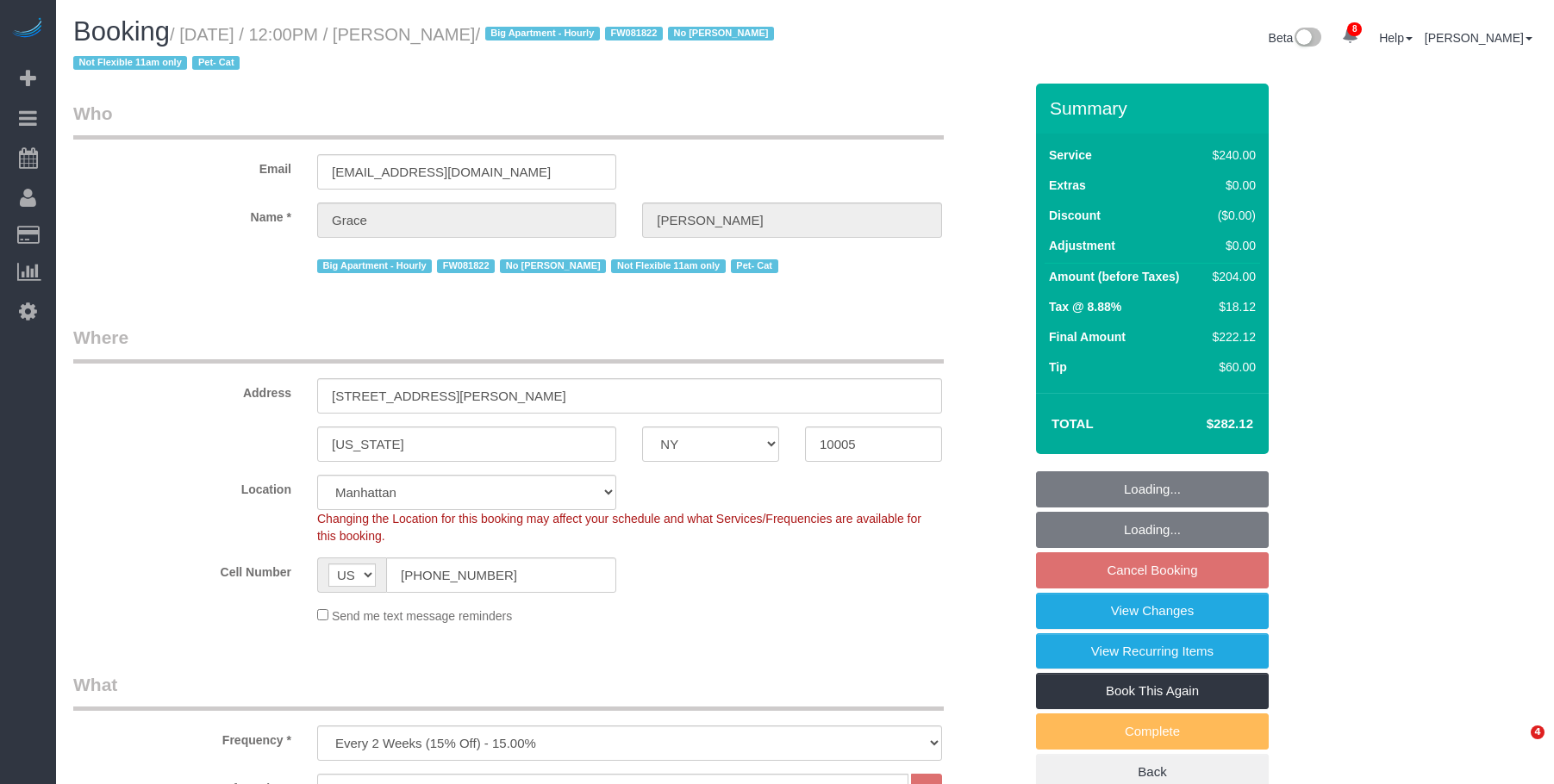
select select "NY"
select select "180"
select select "number:89"
select select "number:90"
select select "number:14"
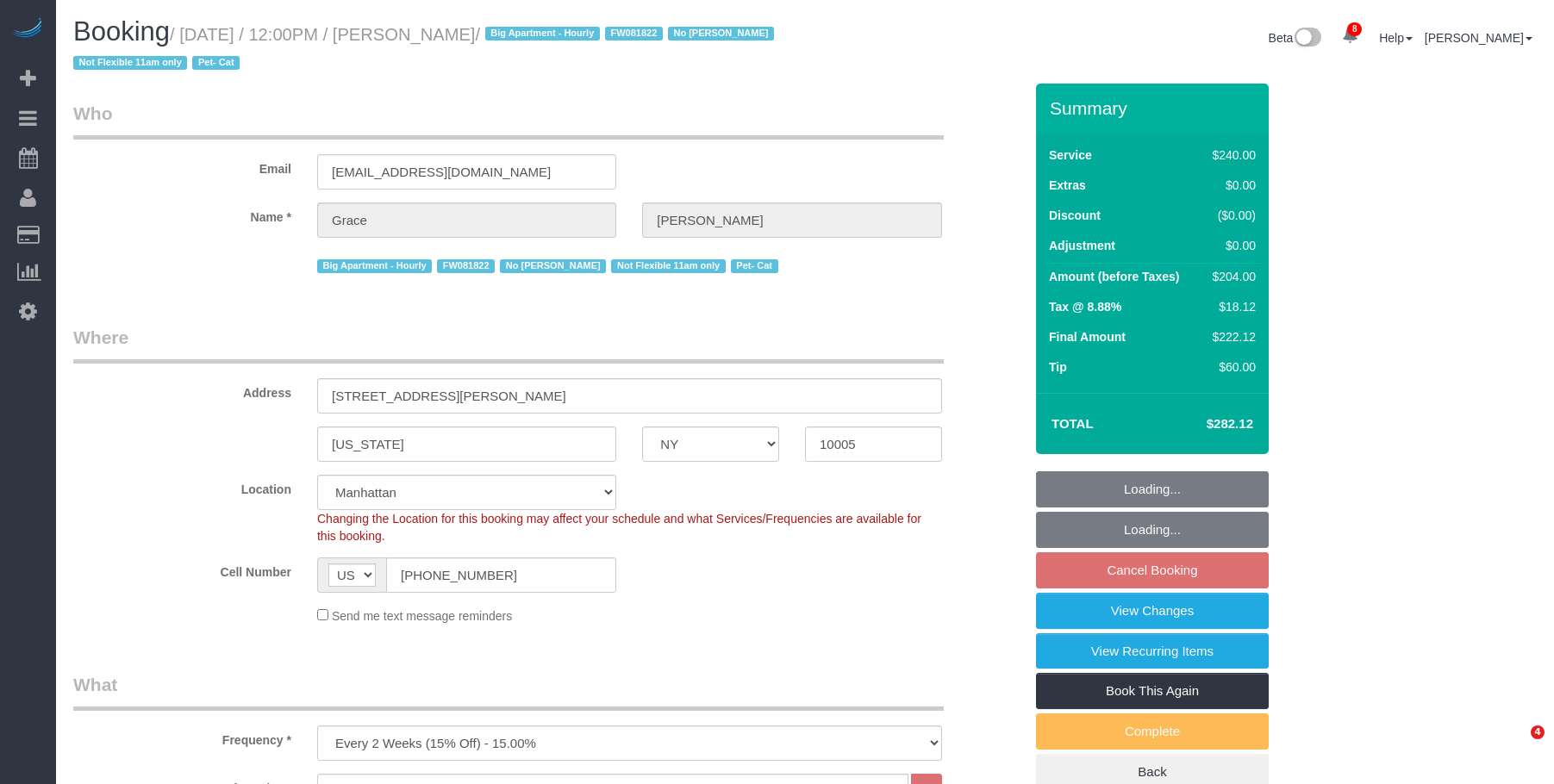
select select "number:5"
select select "object:1332"
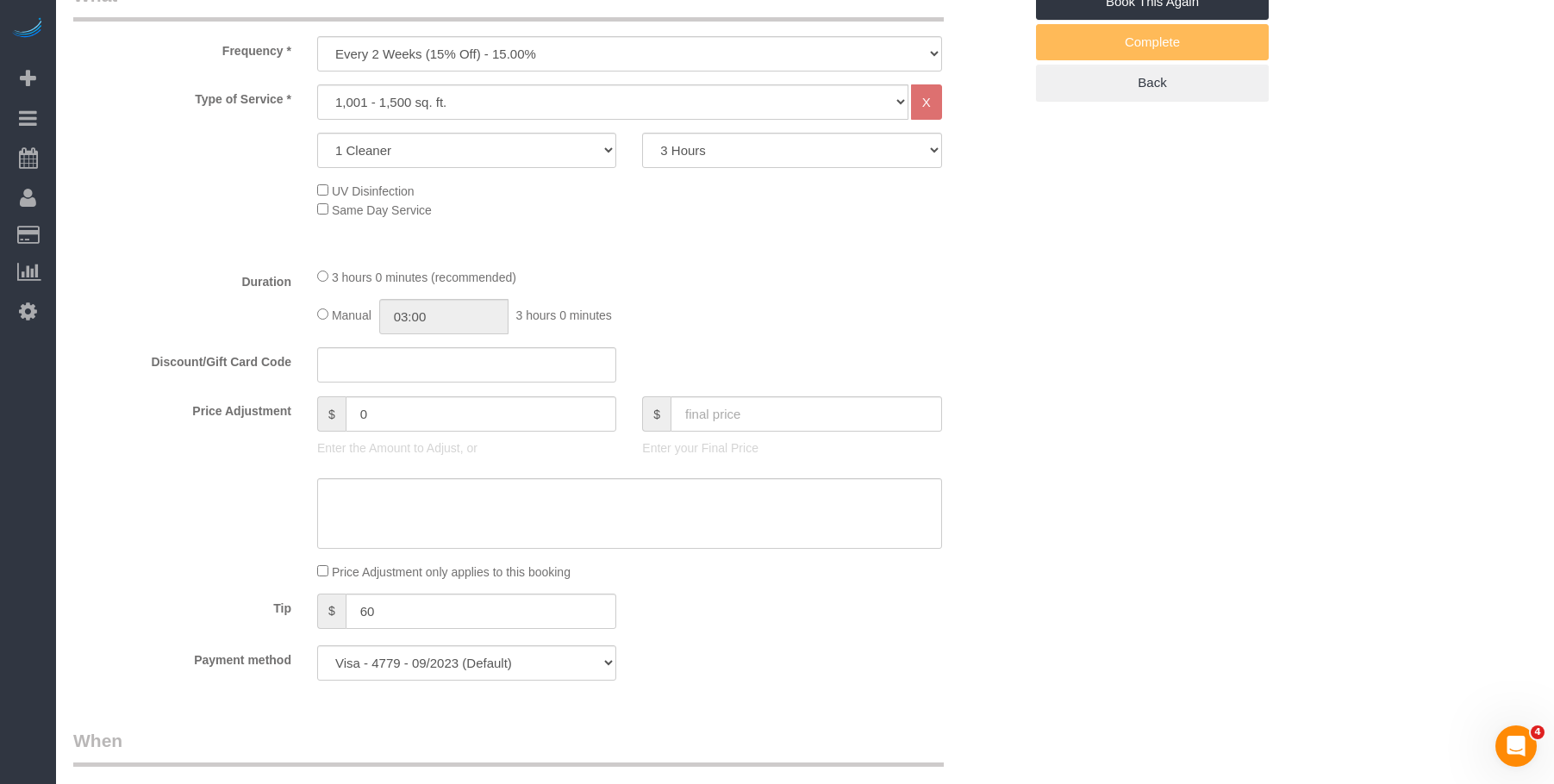
select select "spot5"
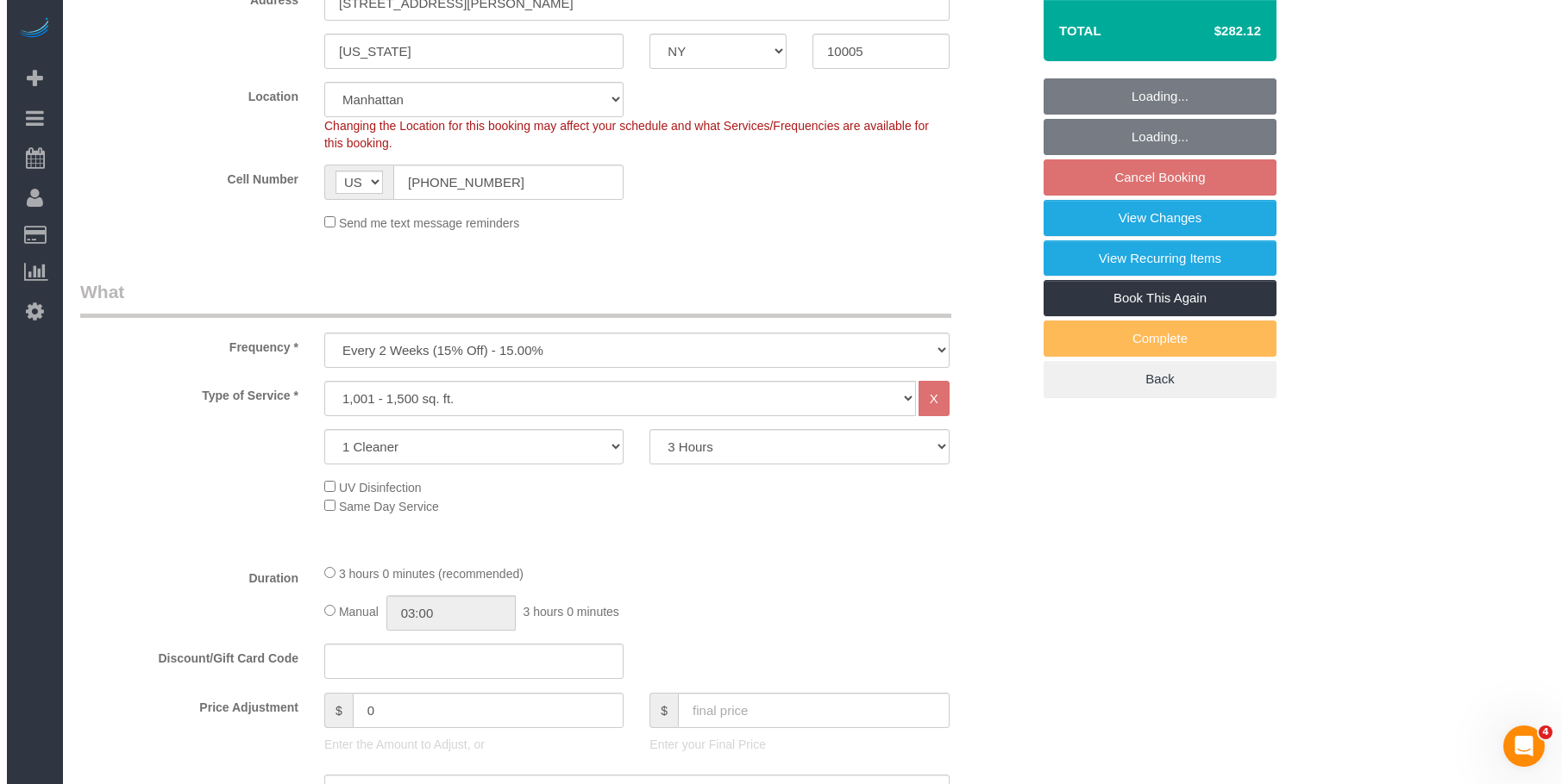
scroll to position [172, 0]
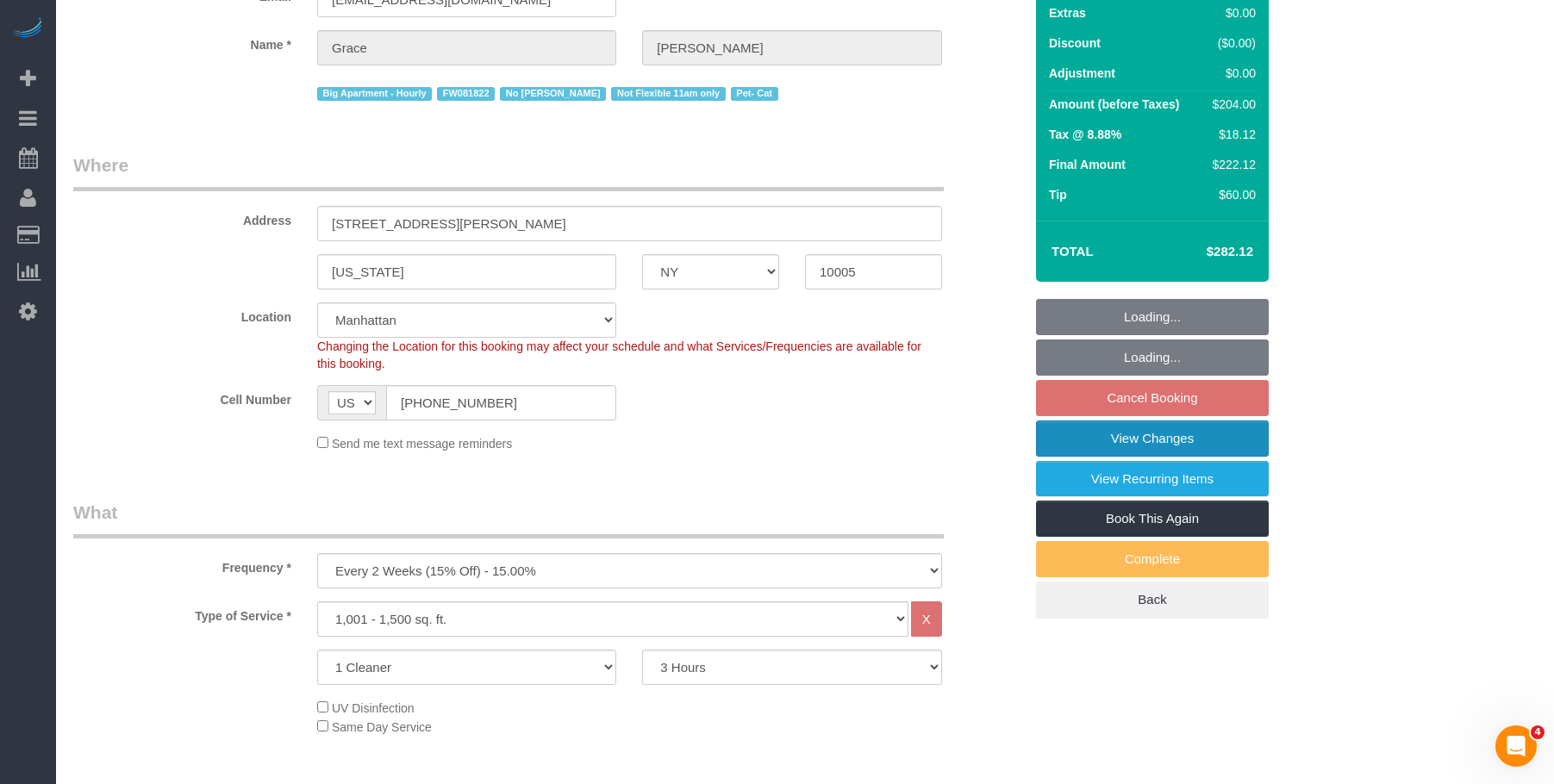
click at [1130, 443] on link "View Changes" at bounding box center [1153, 438] width 233 height 36
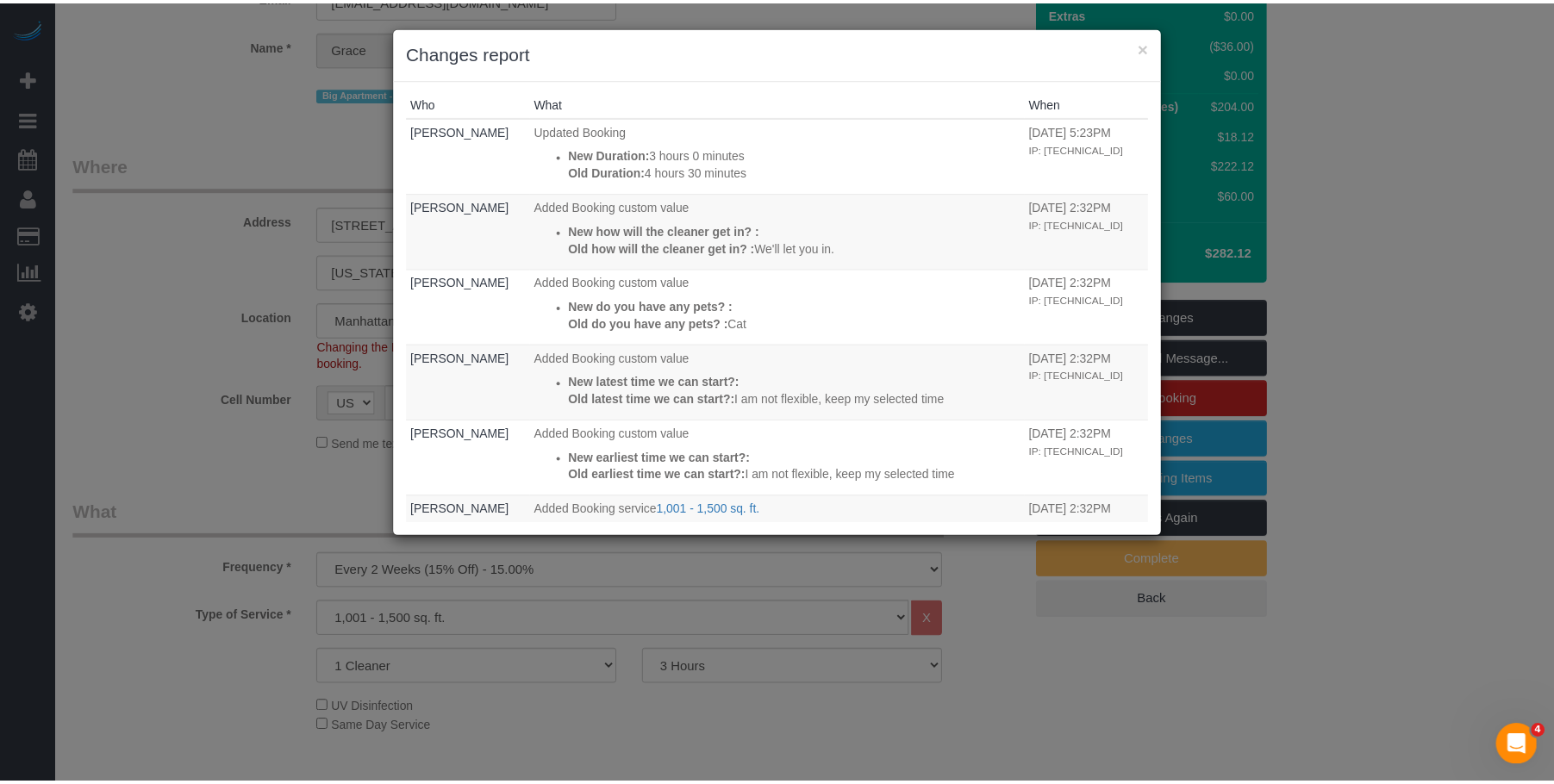
scroll to position [0, 0]
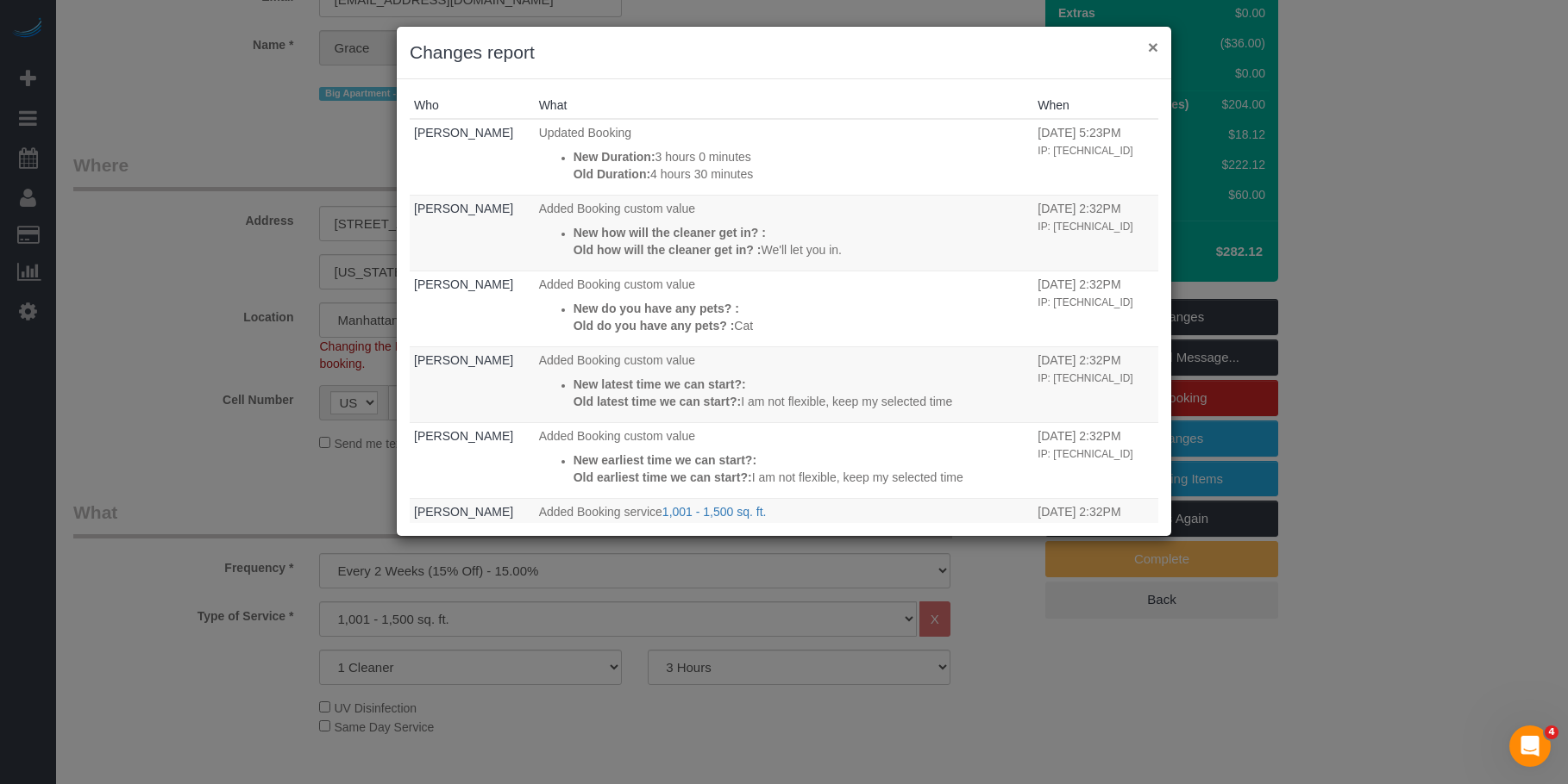
click at [1156, 43] on button "×" at bounding box center [1154, 47] width 11 height 18
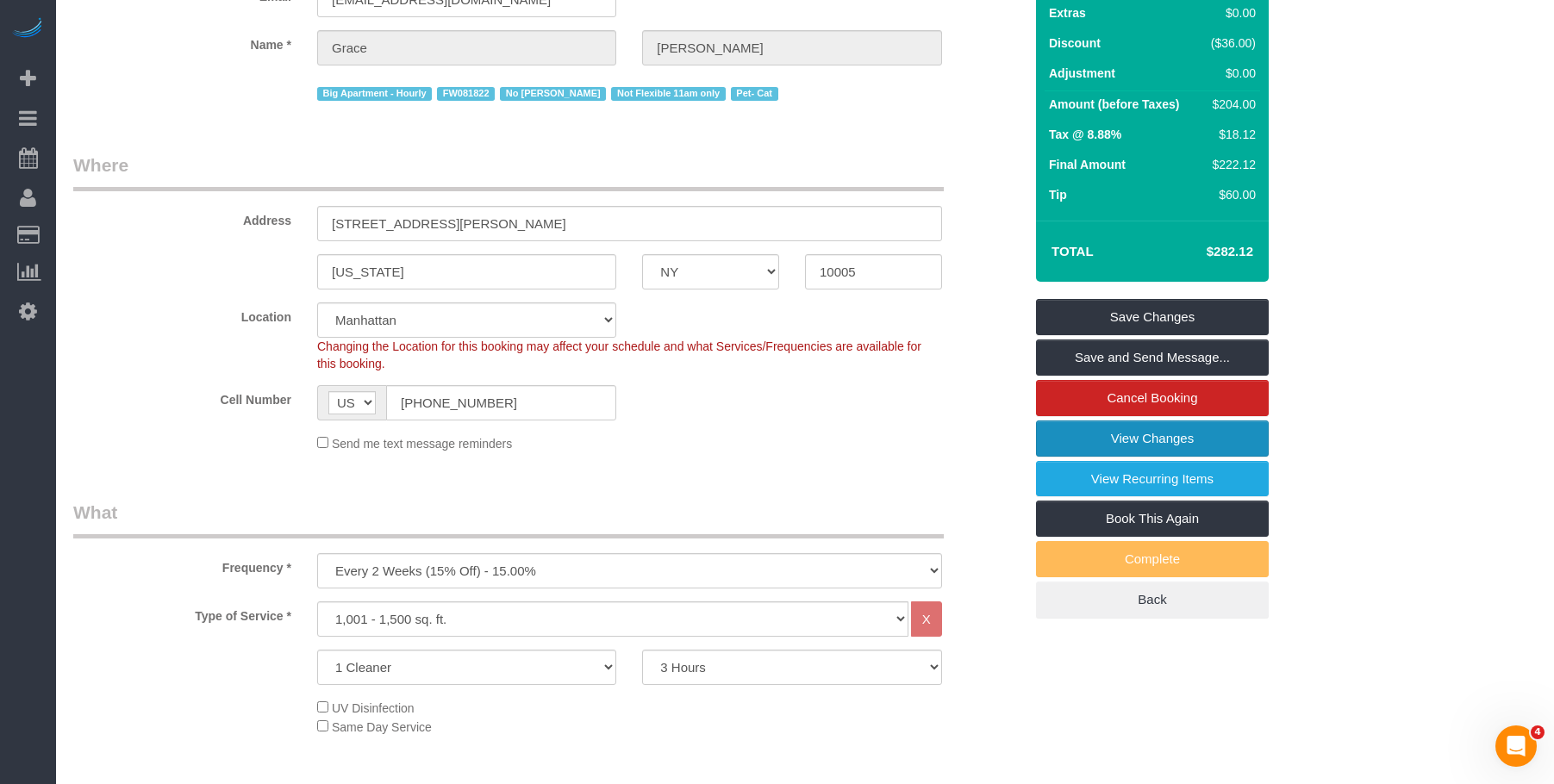
scroll to position [517, 0]
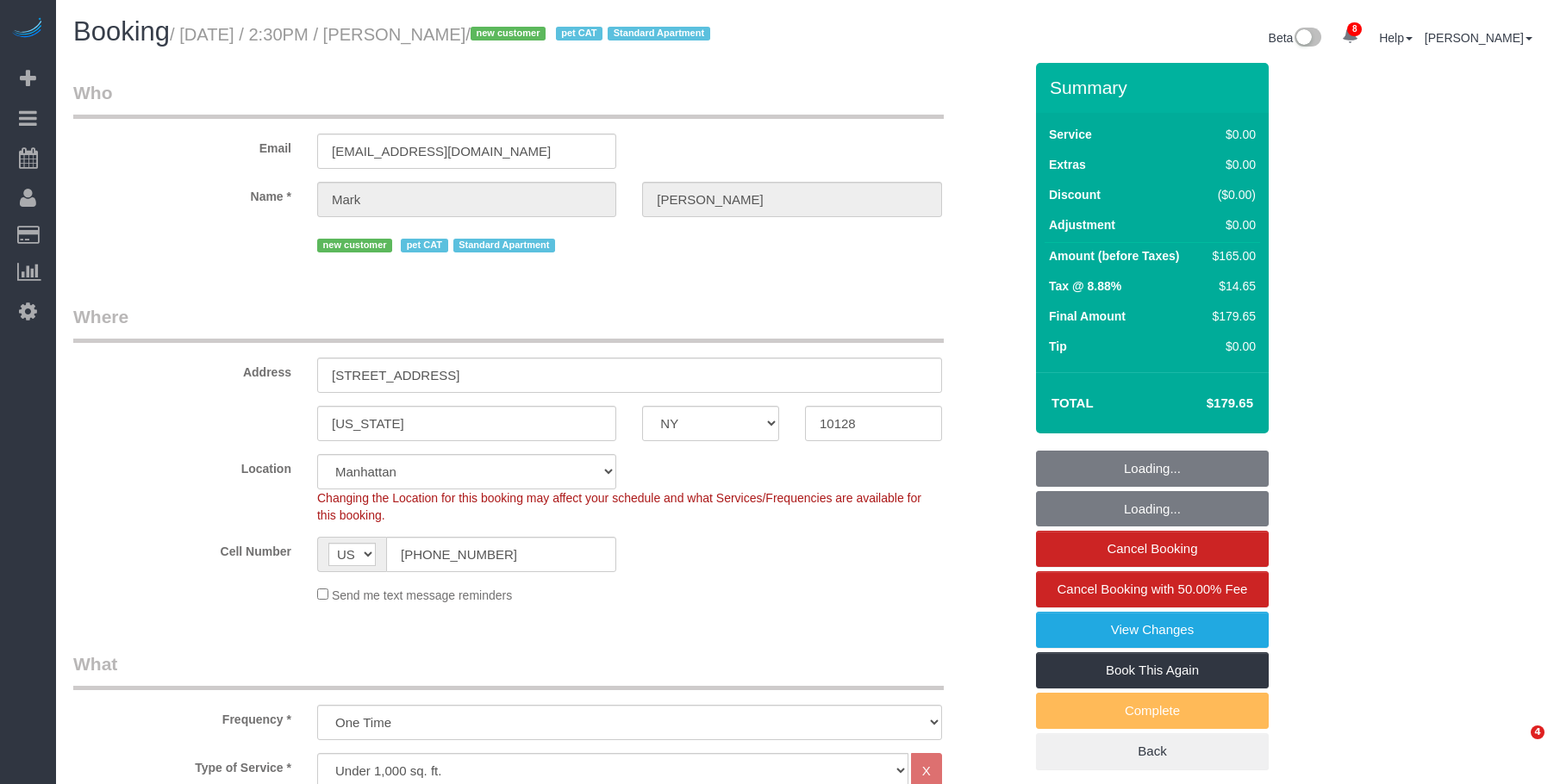
select select "NY"
select select "1"
select select "2"
select select "number:60"
select select "number:77"
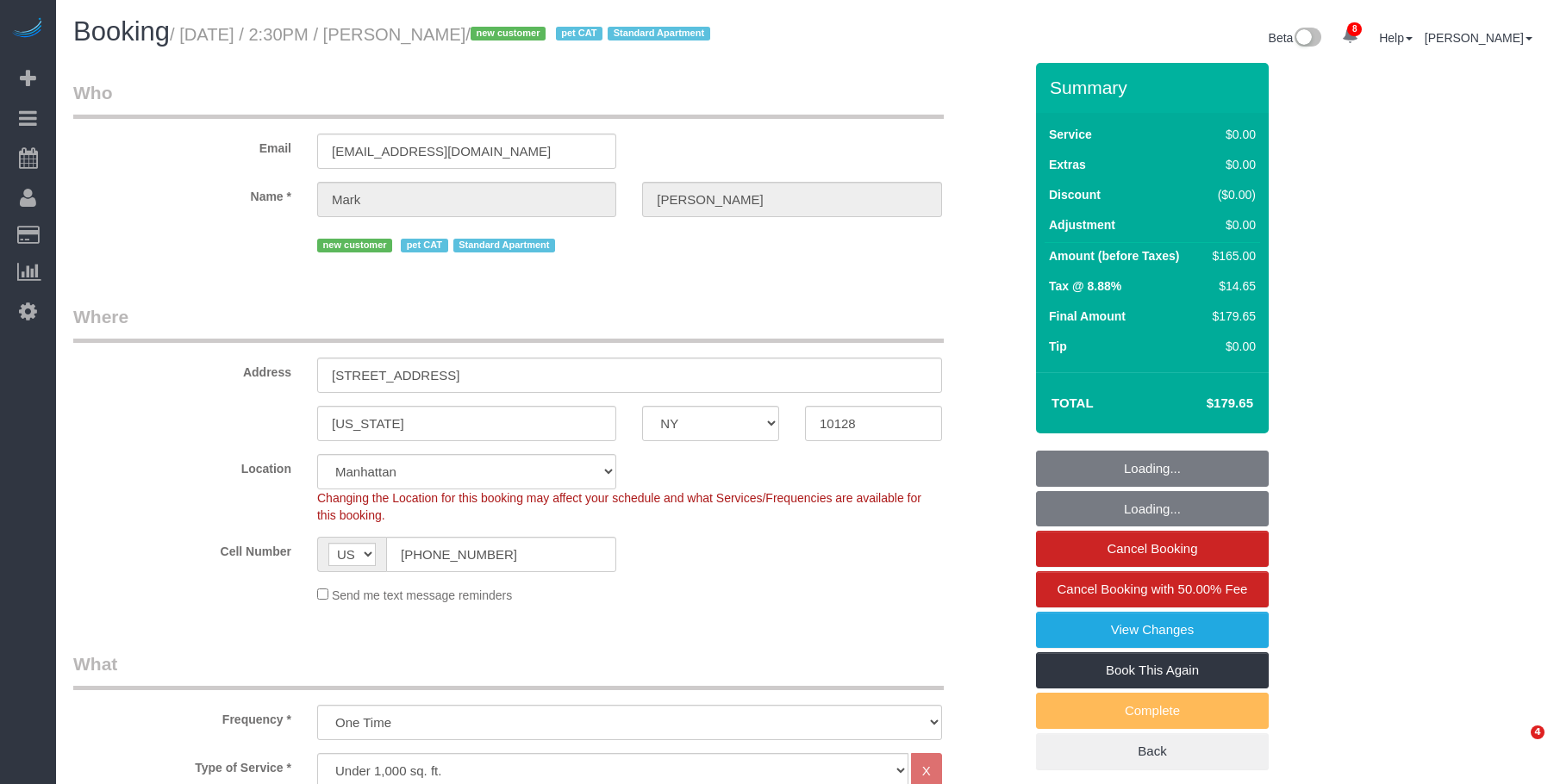
select select "number:14"
select select "number:6"
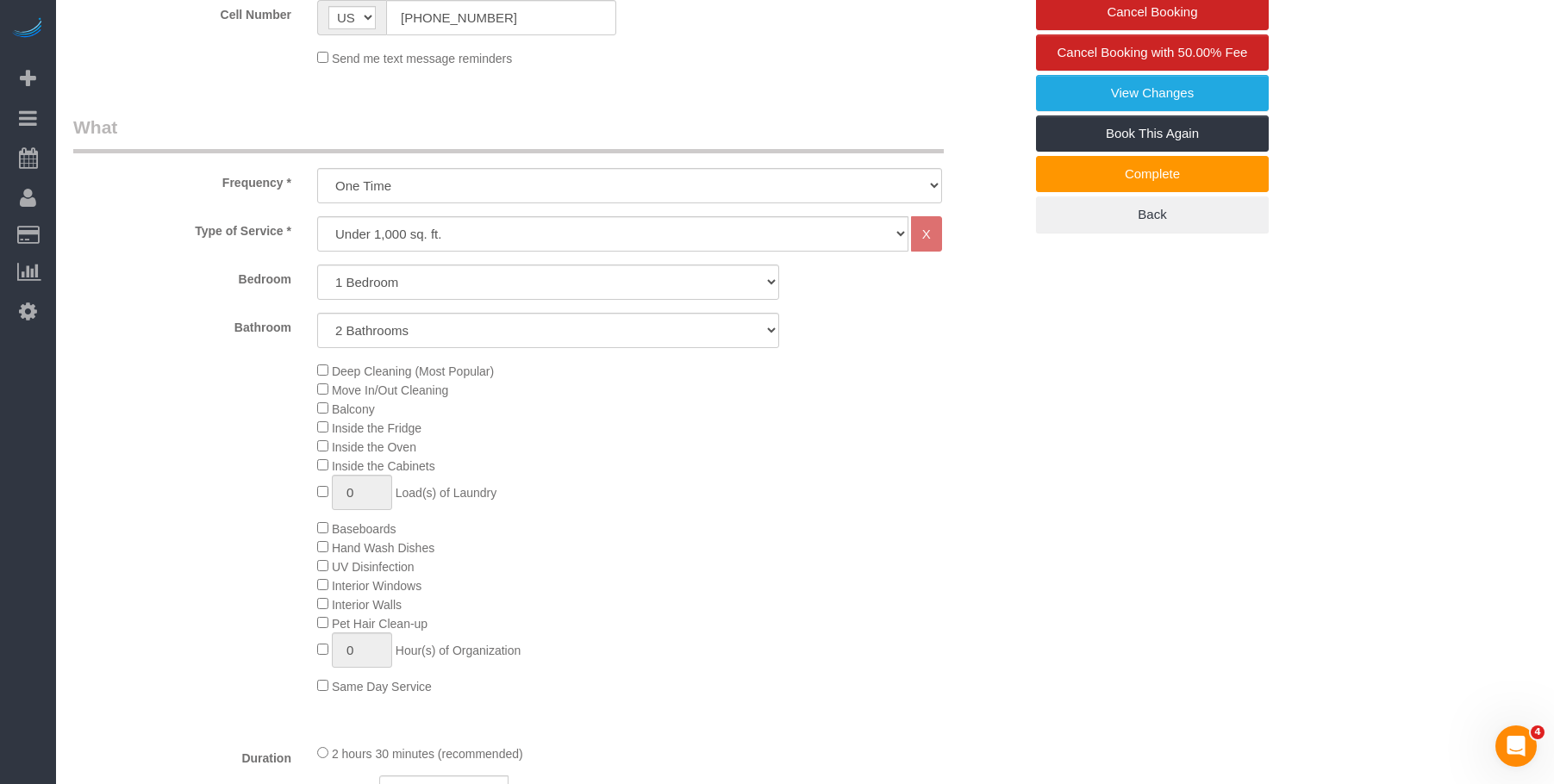
scroll to position [355, 0]
